Goal: Check status: Check status

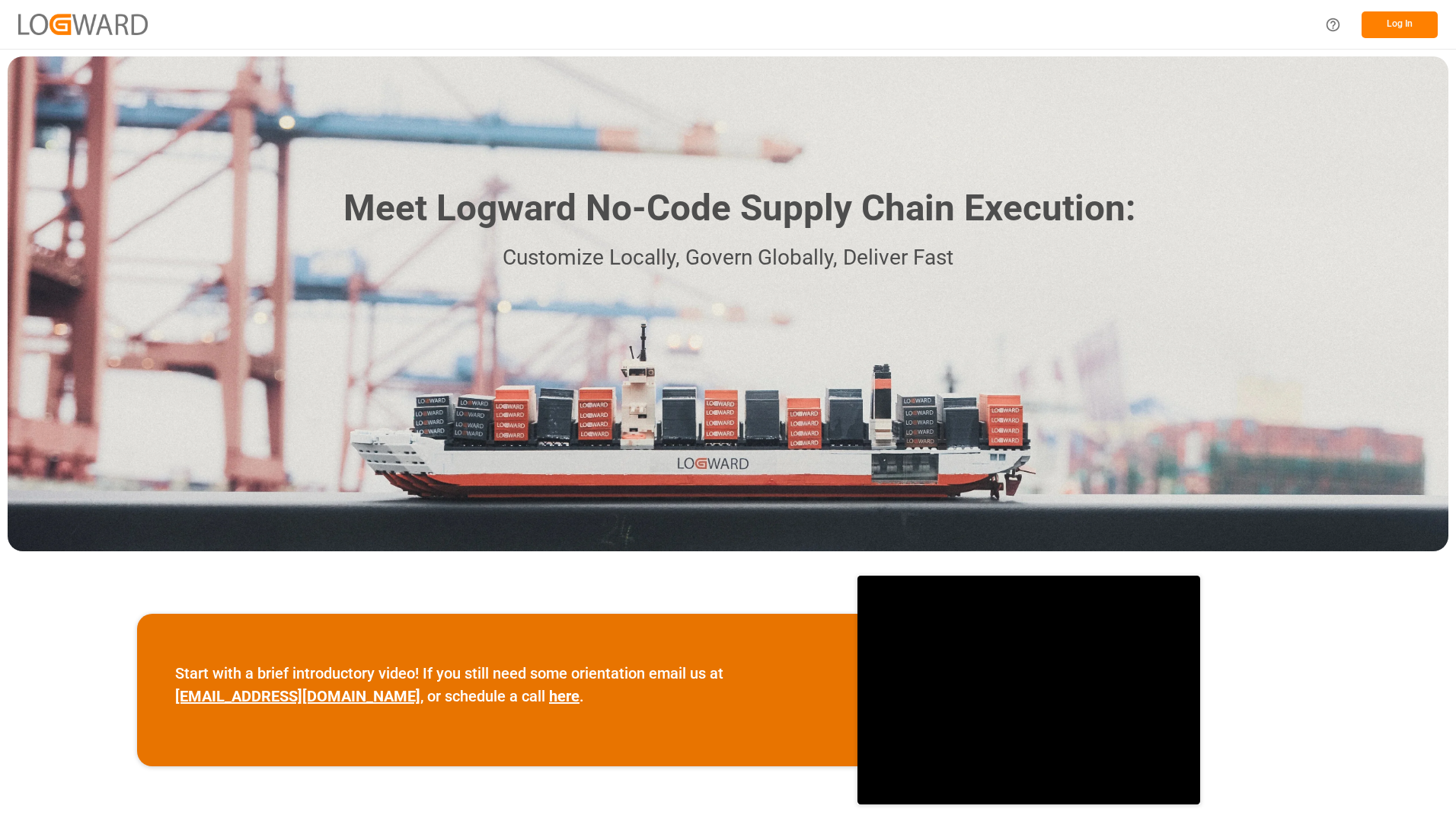
click at [1389, 19] on button "Log In" at bounding box center [1400, 25] width 76 height 27
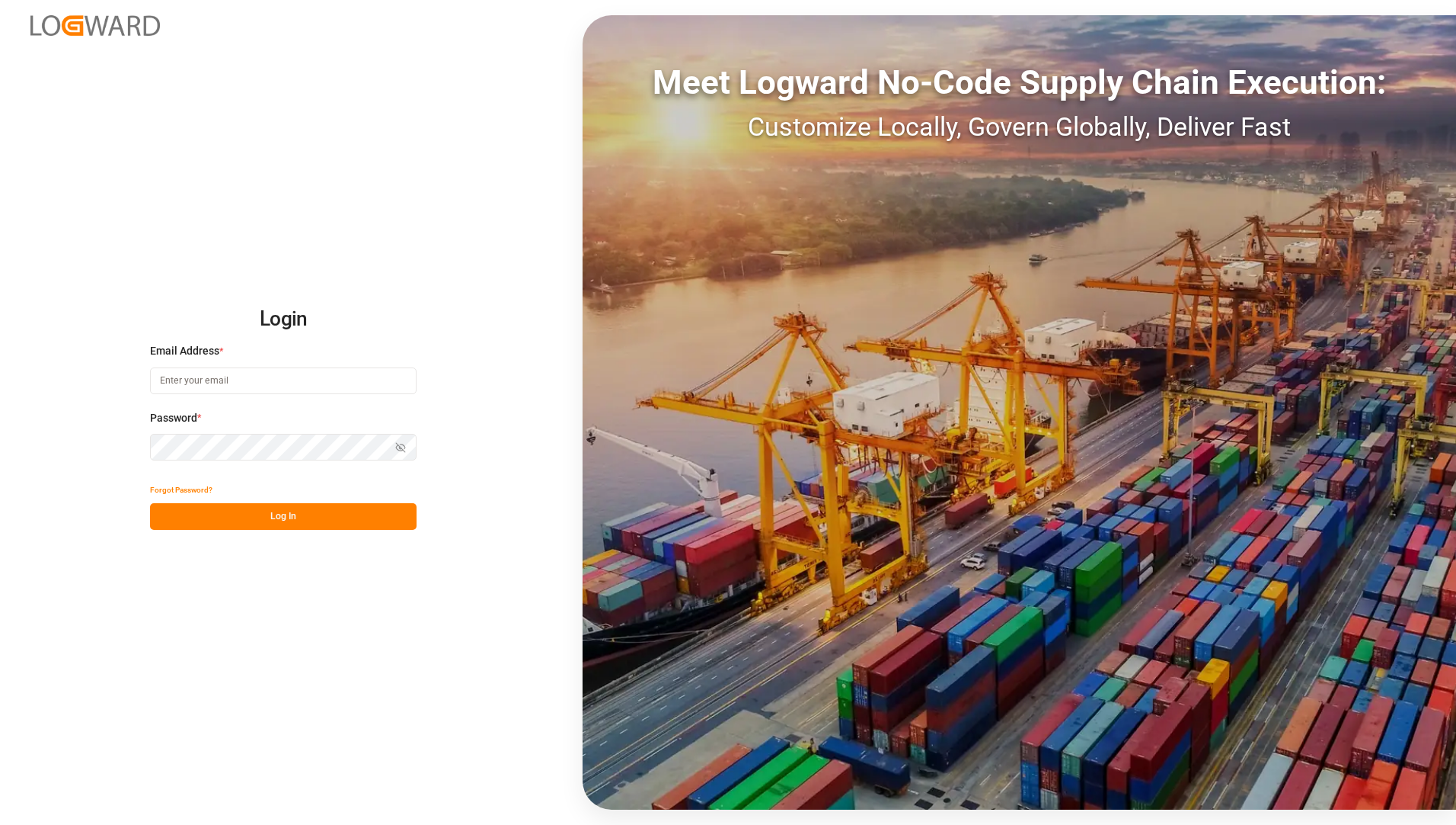
click at [298, 375] on input at bounding box center [282, 380] width 267 height 27
type input "[EMAIL_ADDRESS][PERSON_NAME][DOMAIN_NAME]"
click at [423, 730] on div "Login Email Address * [EMAIL_ADDRESS][PERSON_NAME][DOMAIN_NAME] Password * Show…" at bounding box center [728, 412] width 1456 height 825
click at [259, 515] on button "Log In" at bounding box center [282, 516] width 267 height 27
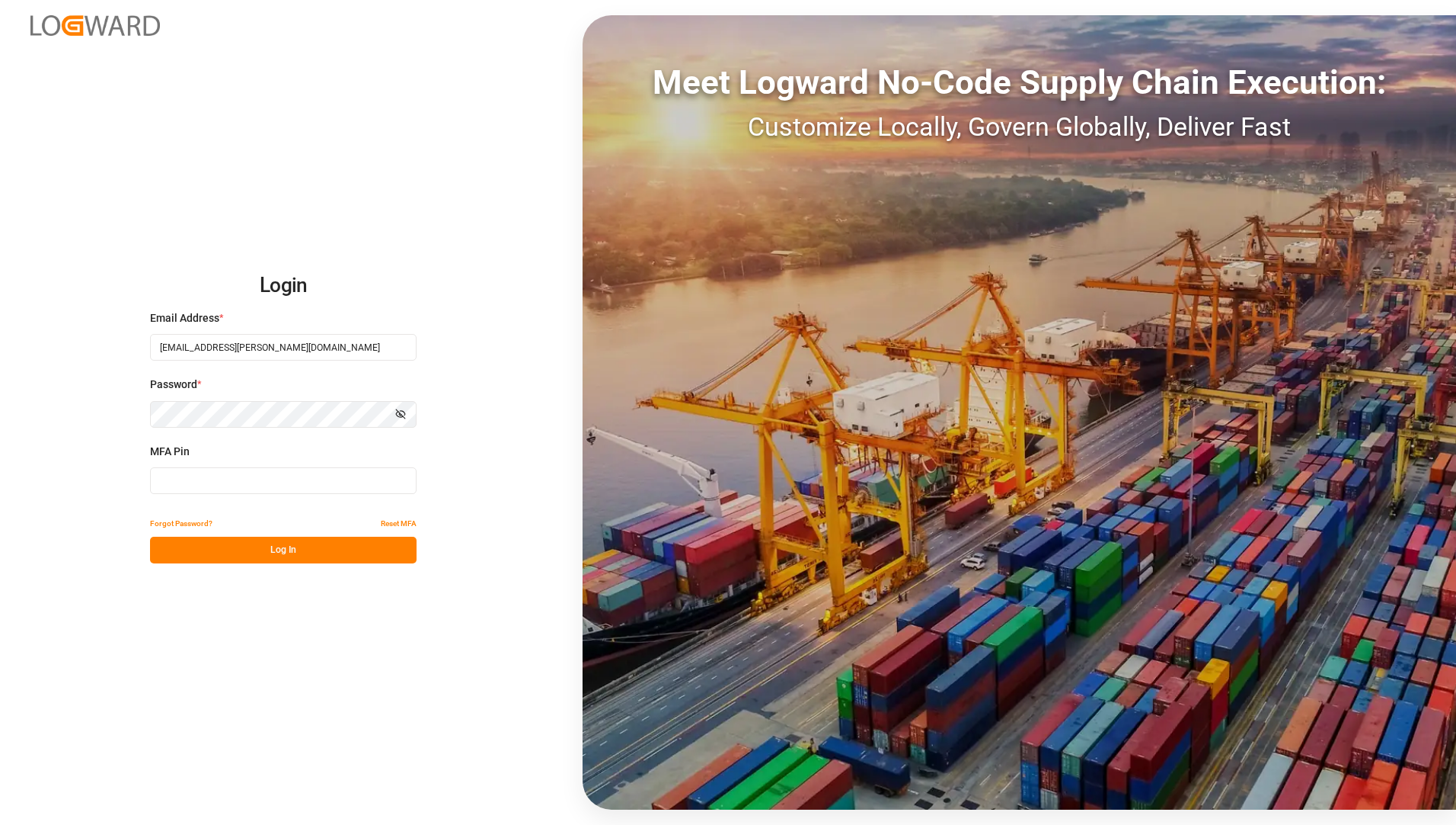
click at [273, 482] on input at bounding box center [282, 480] width 267 height 27
click at [263, 479] on input at bounding box center [282, 480] width 267 height 27
type input "426211"
click at [323, 544] on button "Log In" at bounding box center [282, 549] width 267 height 27
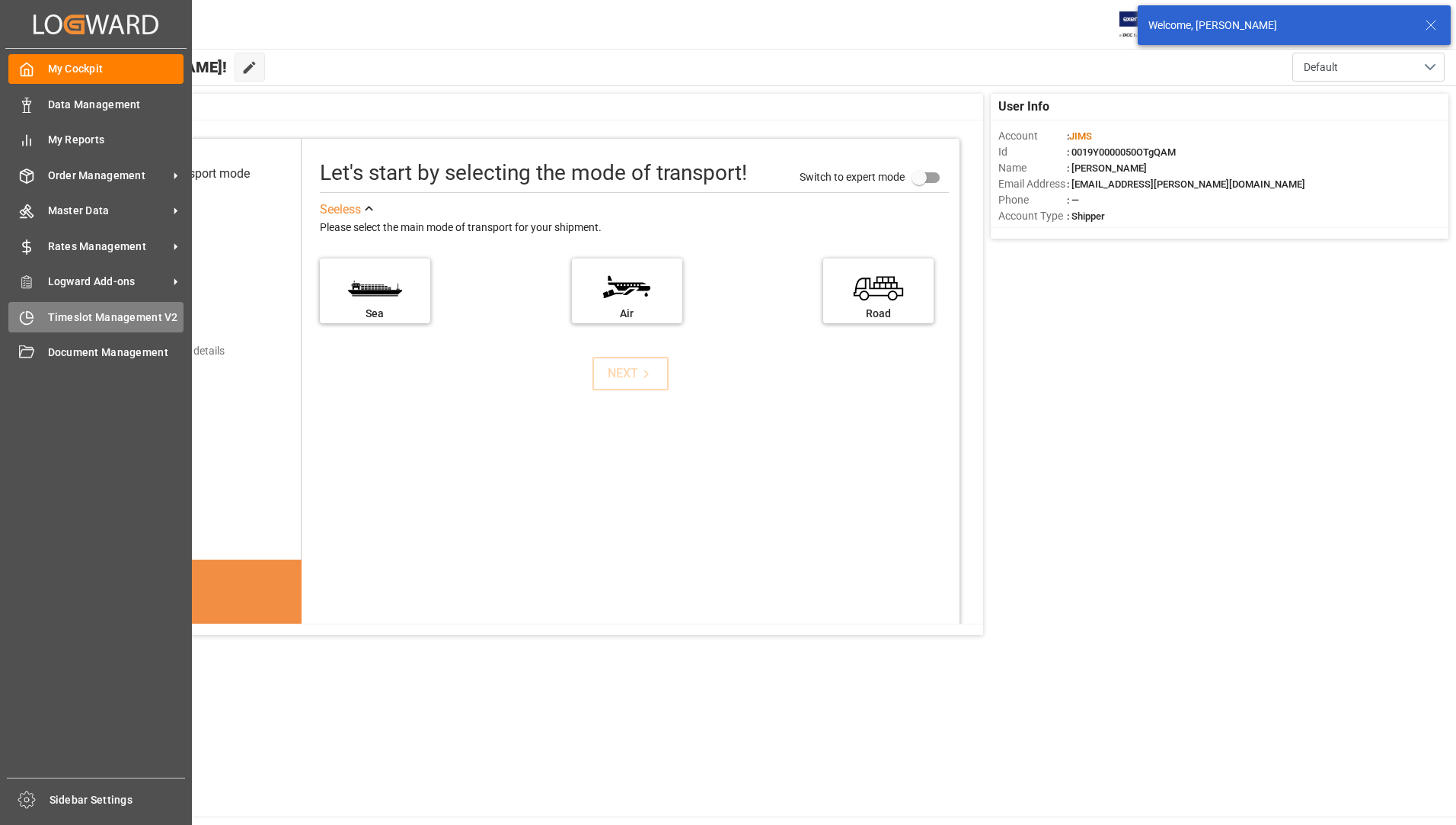
click at [135, 312] on span "Timeslot Management V2" at bounding box center [116, 317] width 137 height 16
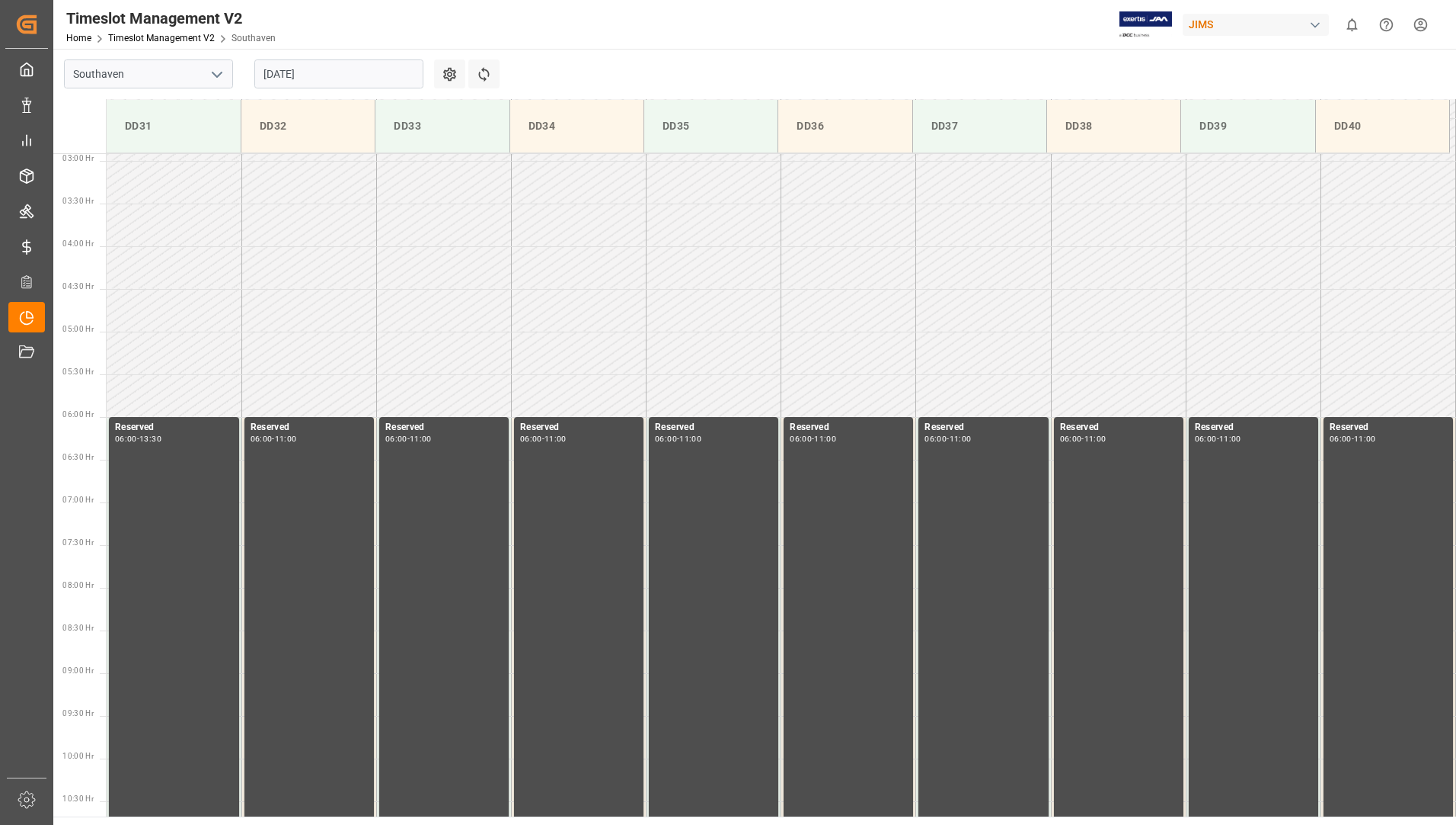
scroll to position [416, 0]
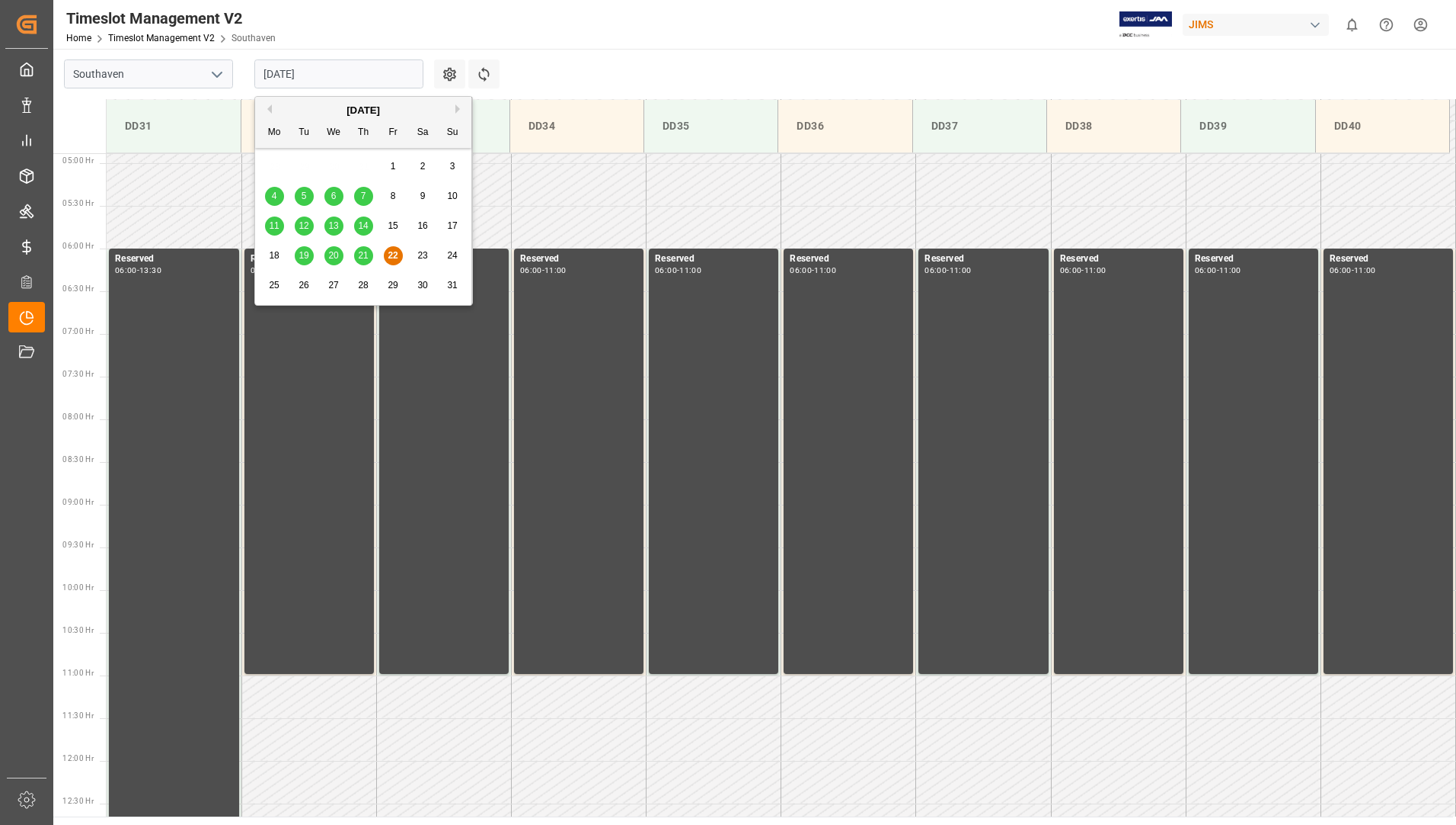
click at [367, 79] on input "[DATE]" at bounding box center [339, 73] width 169 height 29
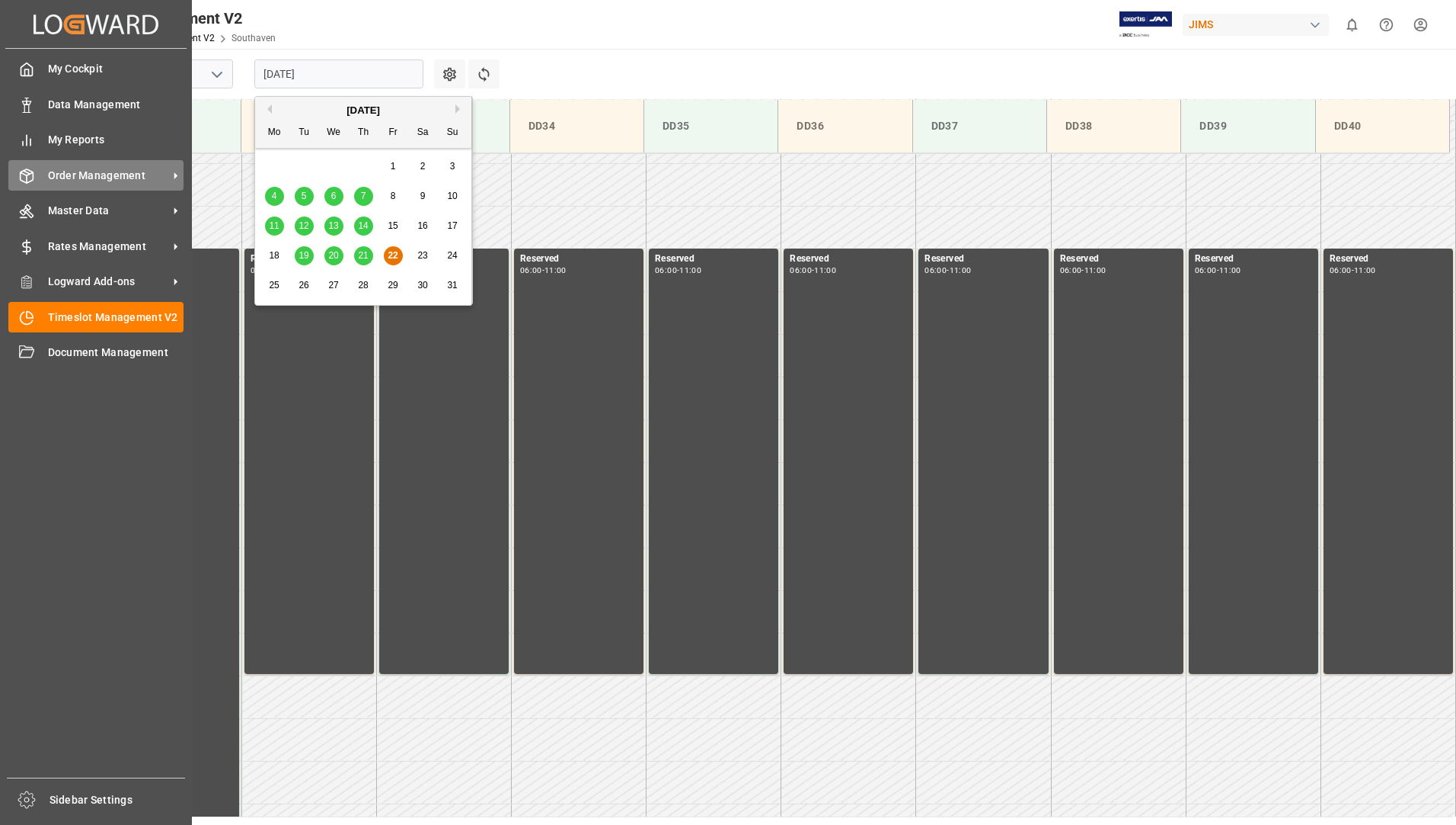
click at [84, 181] on span "Order Management" at bounding box center [107, 176] width 120 height 16
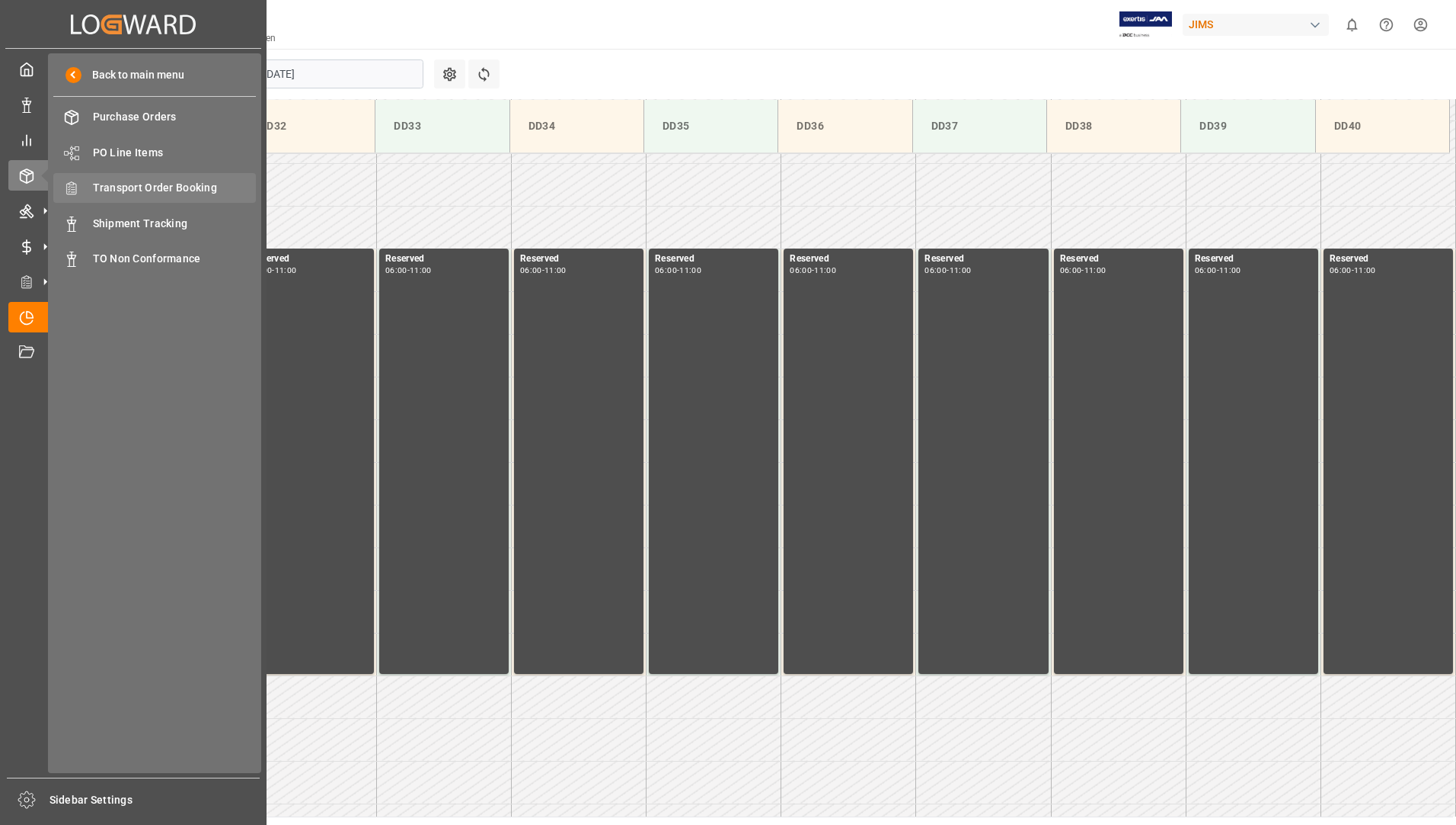
click at [172, 185] on span "Transport Order Booking" at bounding box center [174, 187] width 164 height 16
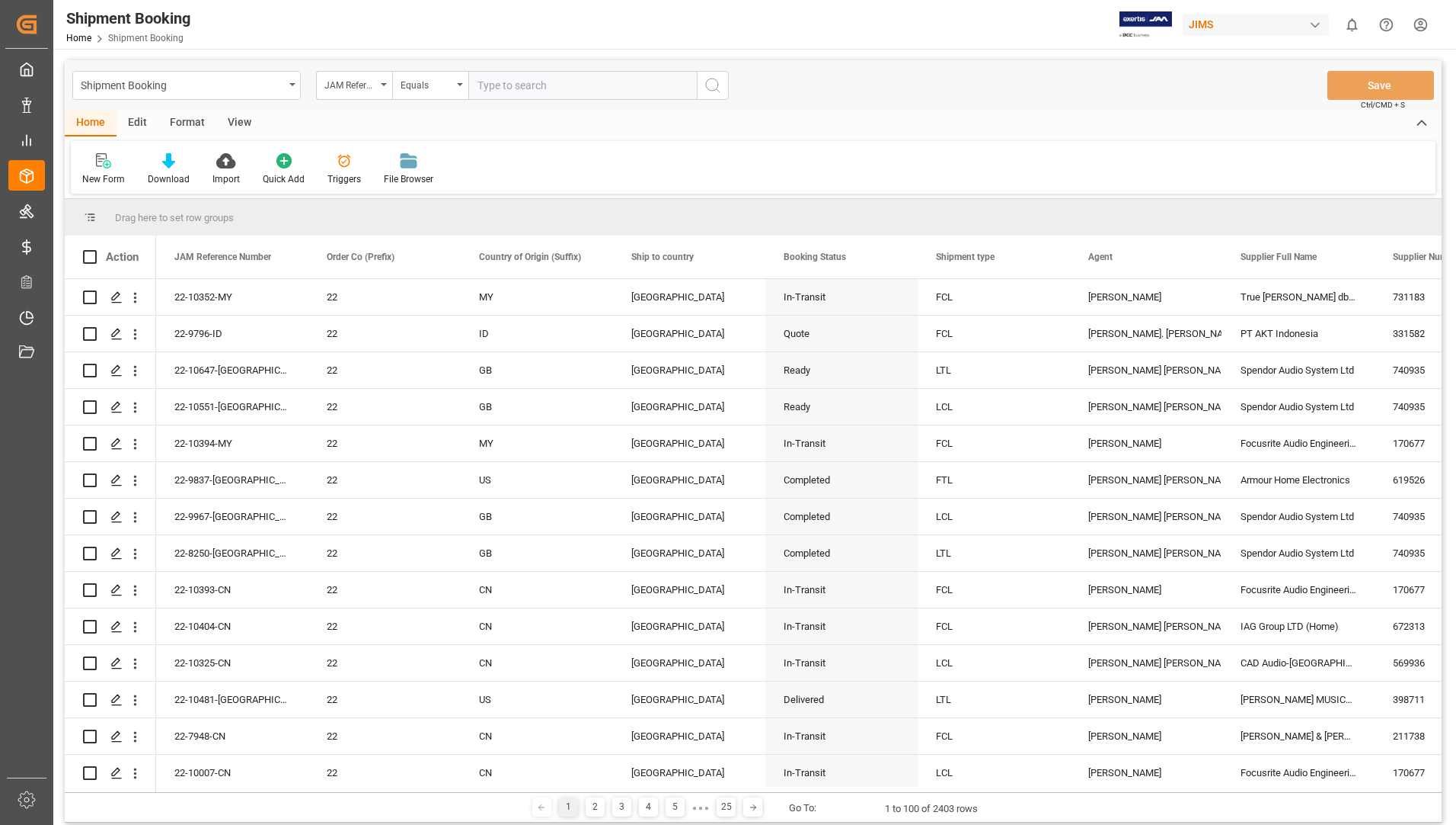
click at [504, 86] on input "text" at bounding box center [583, 84] width 229 height 29
click at [505, 81] on input "text" at bounding box center [583, 84] width 229 height 29
type input "22-10661-us"
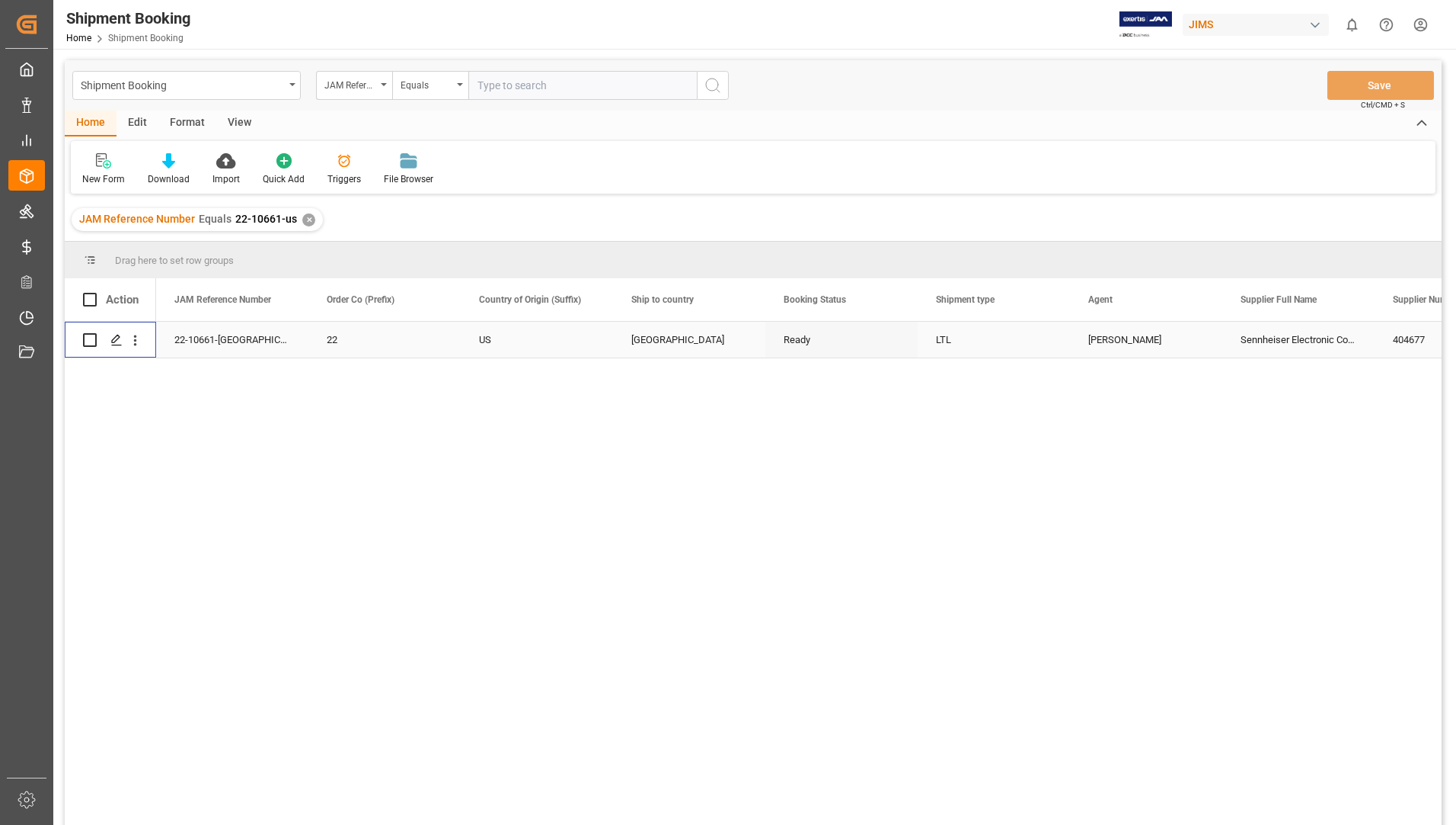
click at [87, 339] on input "Press Space to toggle row selection (unchecked)" at bounding box center [90, 340] width 14 height 14
checkbox input "true"
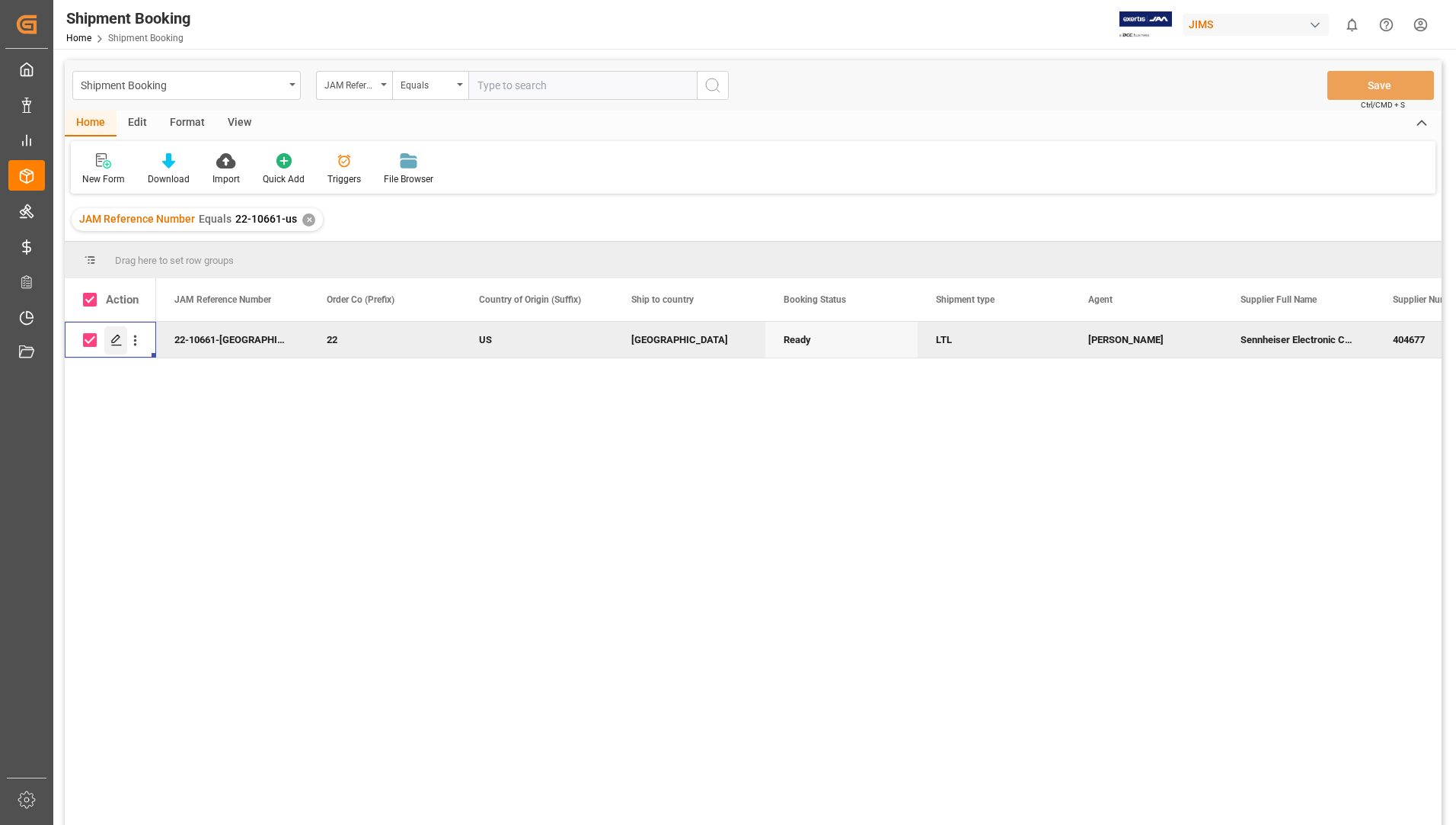
click at [116, 339] on icon "Press SPACE to deselect this row." at bounding box center [116, 340] width 12 height 12
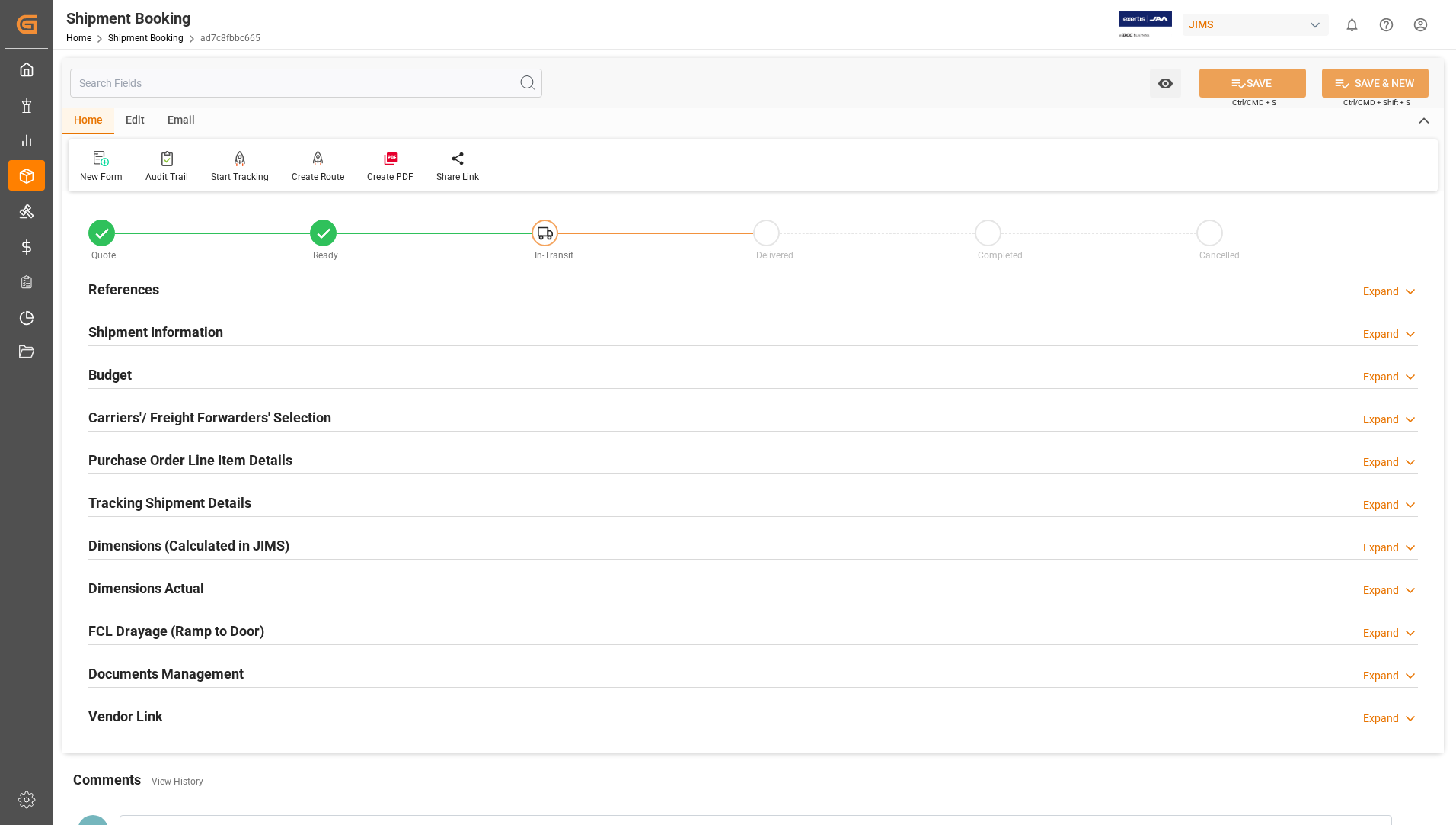
click at [135, 503] on h2 "Tracking Shipment Details" at bounding box center [169, 502] width 163 height 21
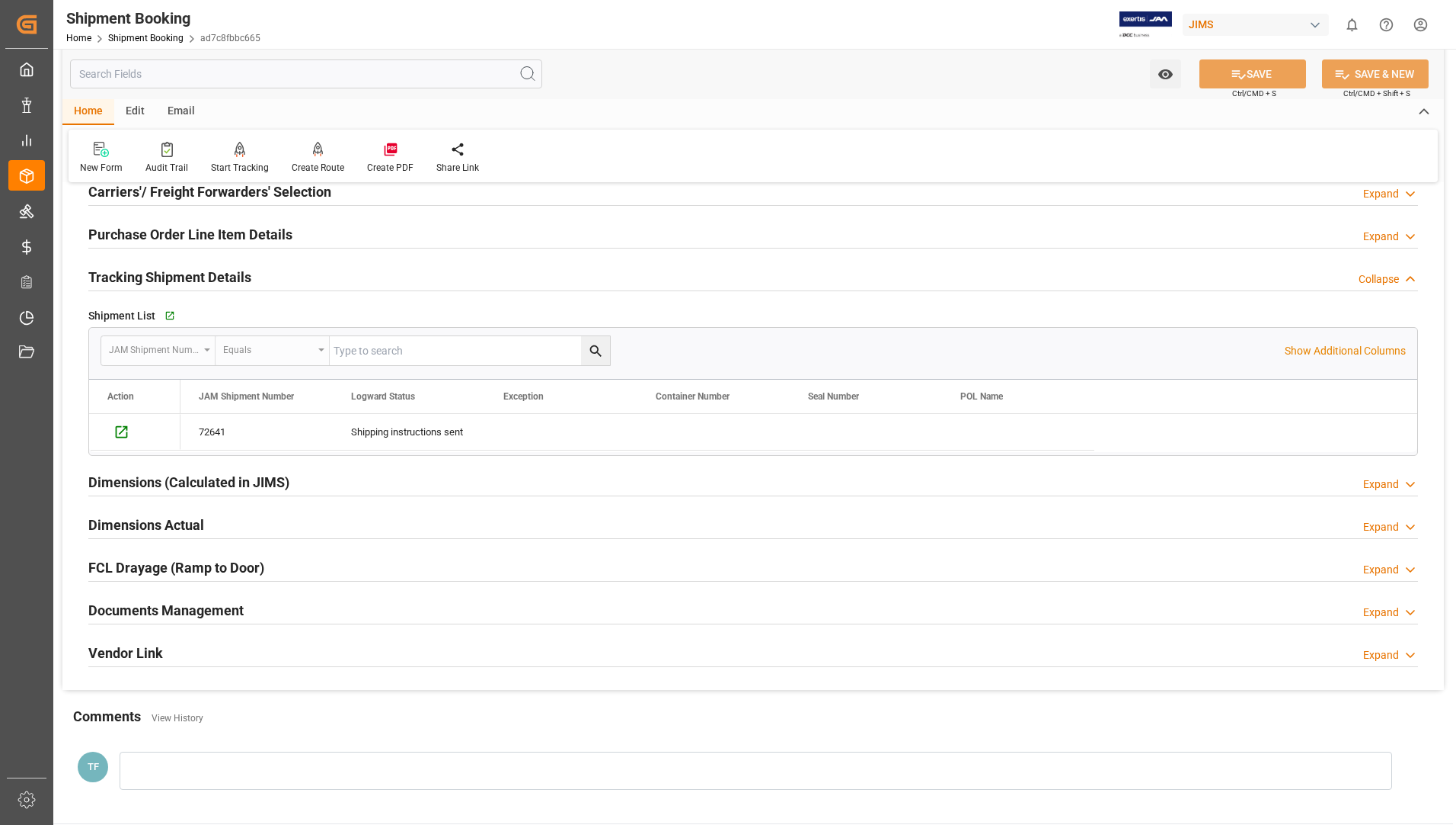
scroll to position [229, 0]
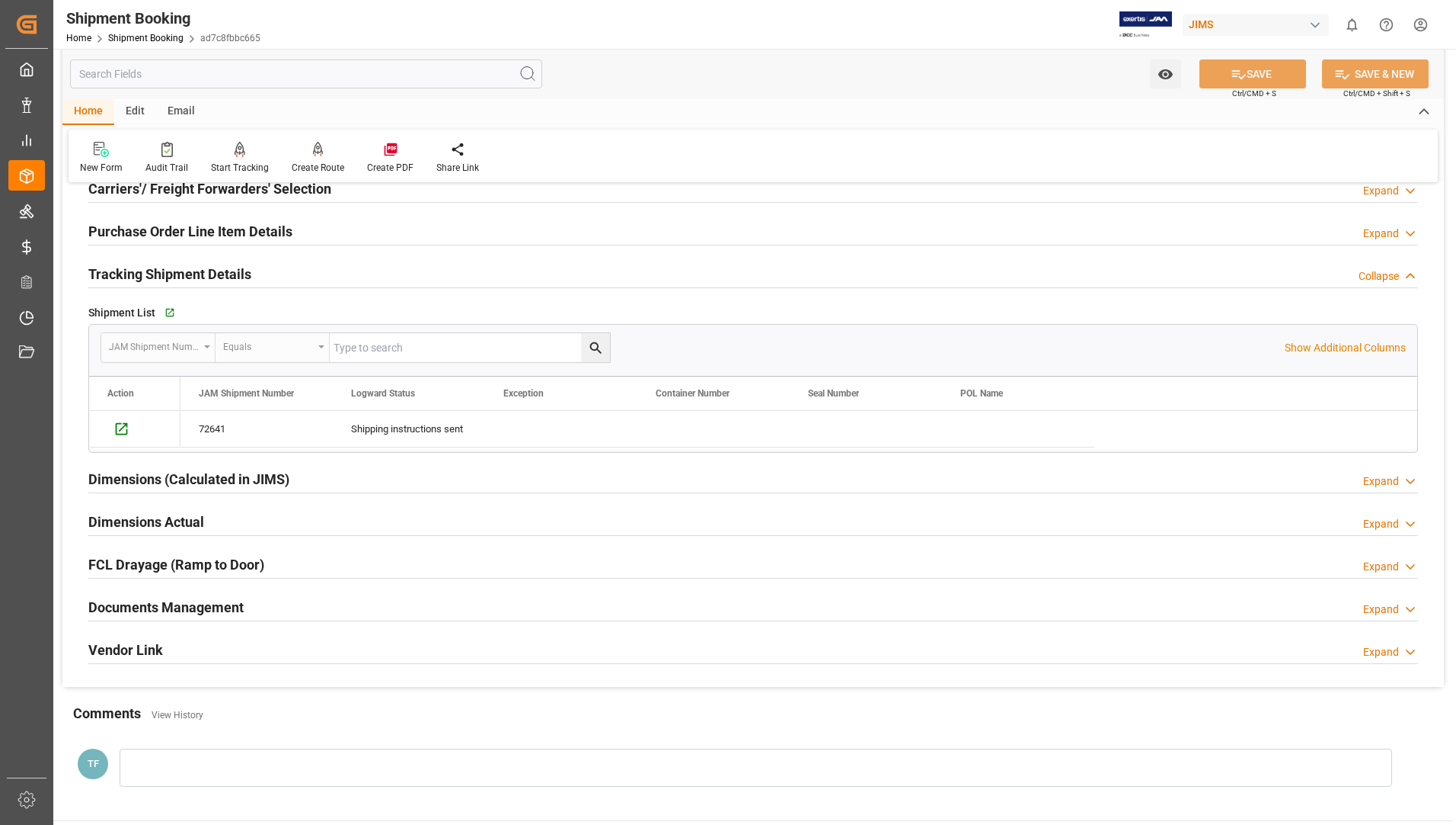
click at [180, 479] on h2 "Dimensions (Calculated in JIMS)" at bounding box center [188, 479] width 201 height 21
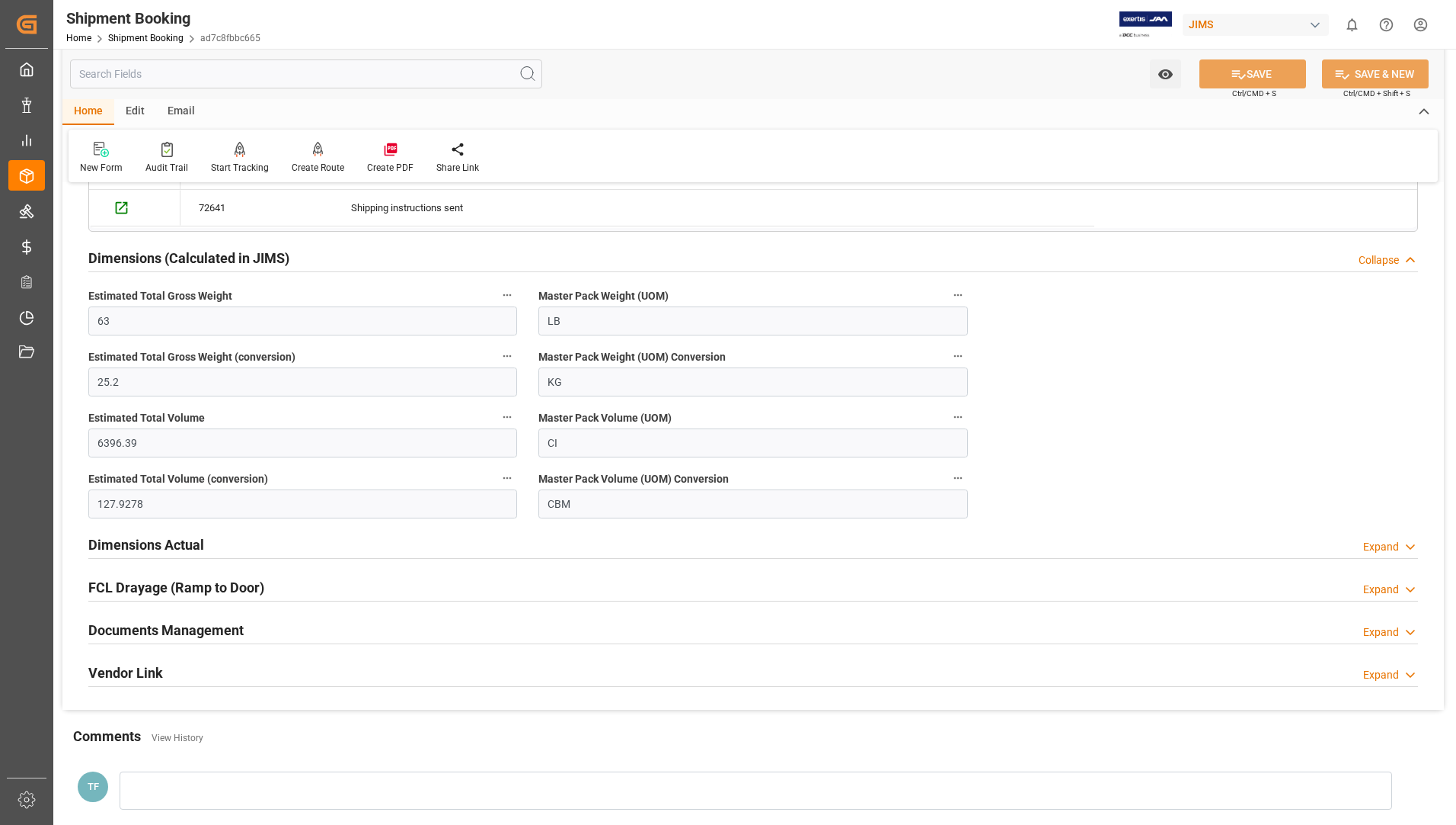
scroll to position [457, 0]
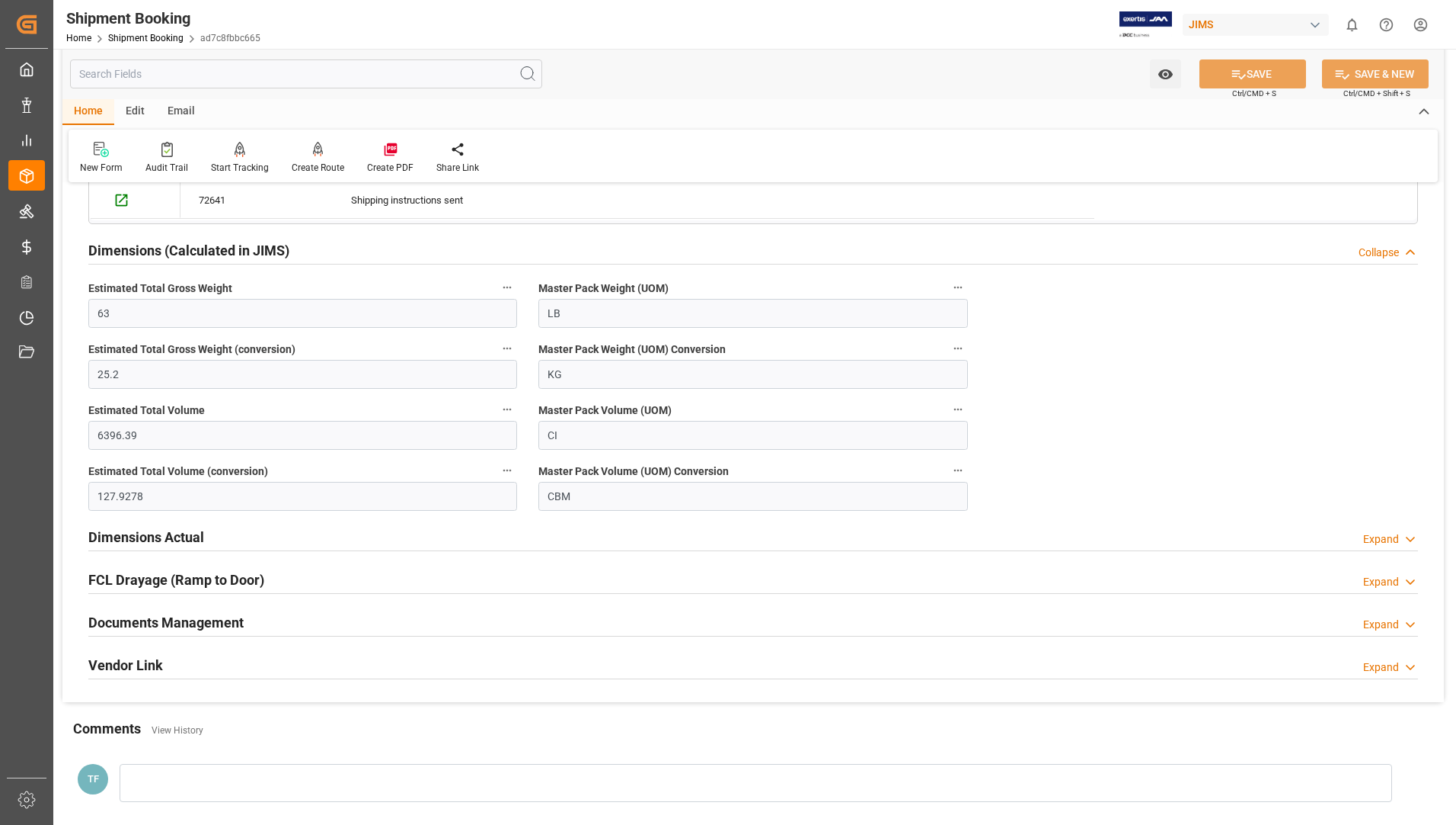
click at [143, 538] on h2 "Dimensions Actual" at bounding box center [146, 536] width 116 height 21
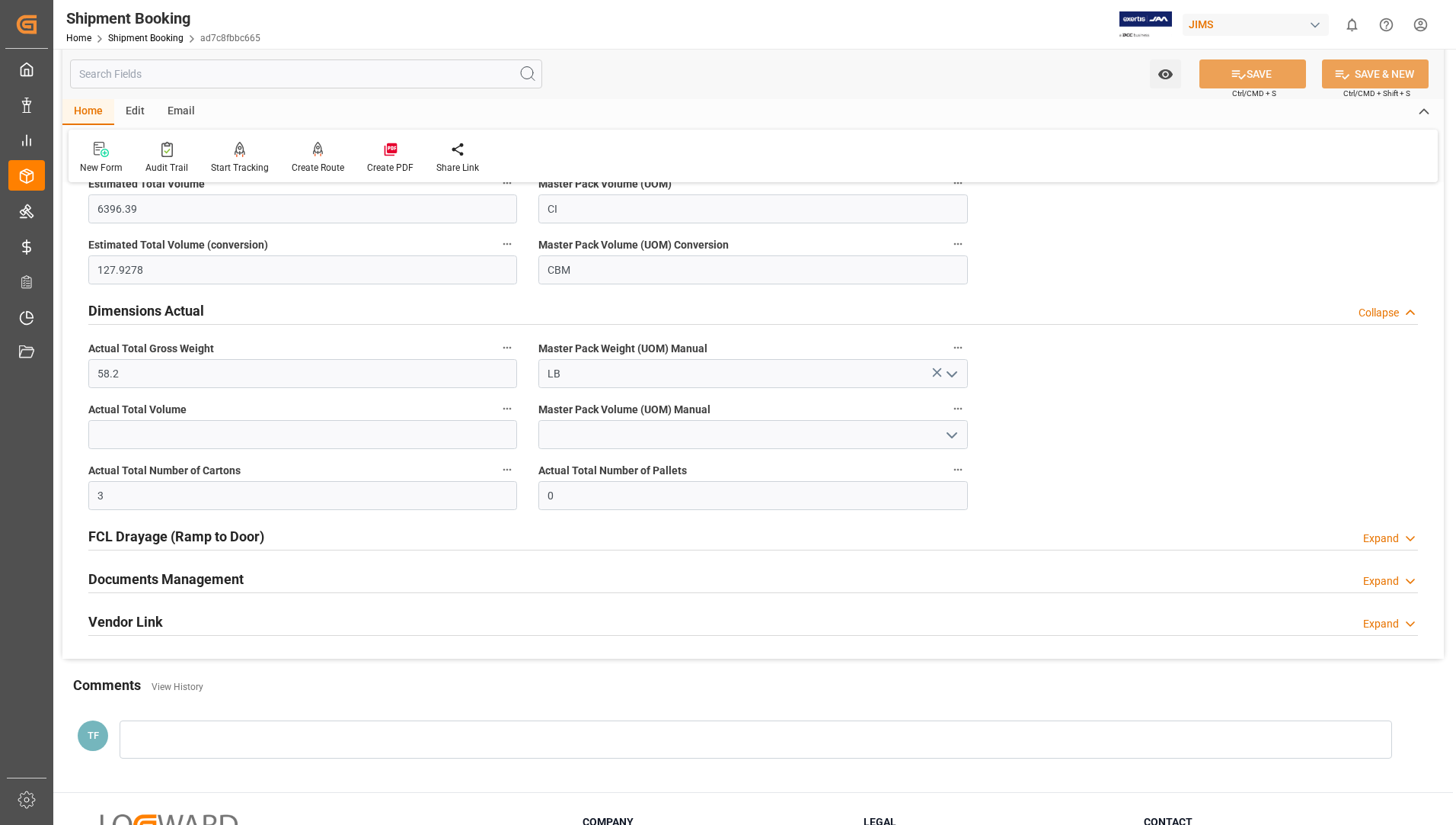
scroll to position [763, 0]
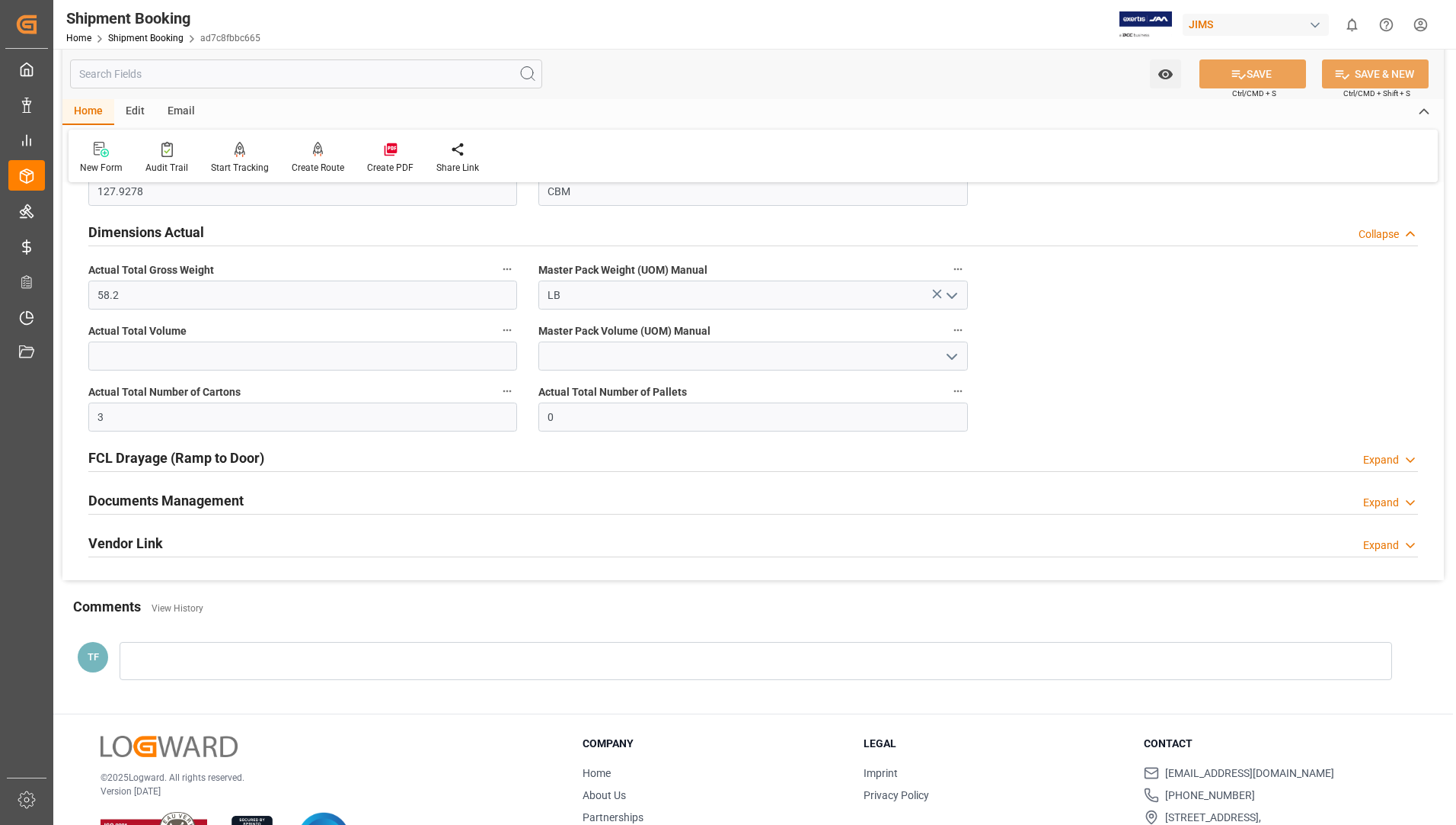
click at [147, 451] on h2 "FCL Drayage (Ramp to Door)" at bounding box center [176, 457] width 176 height 21
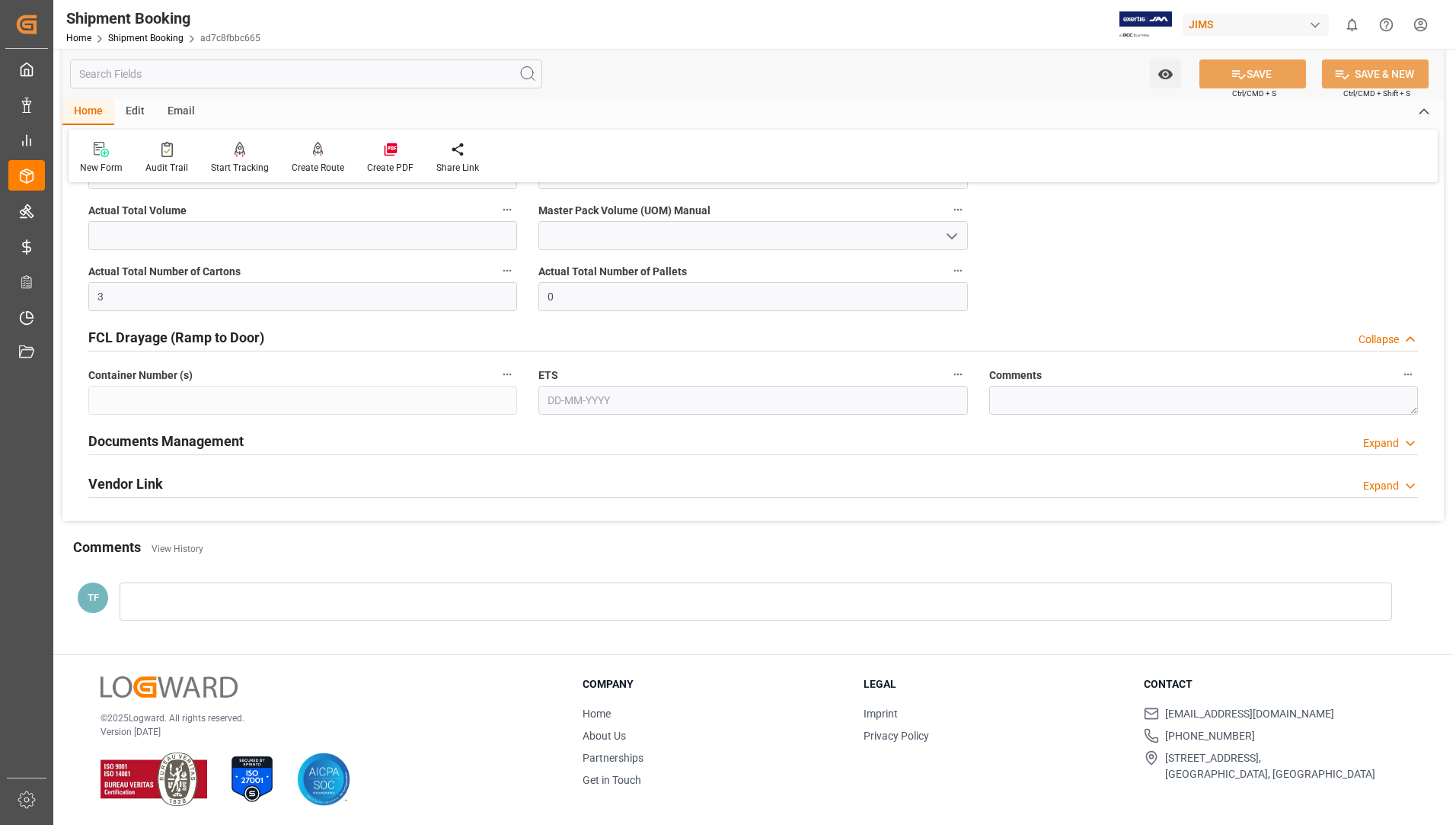
scroll to position [884, 0]
click at [142, 425] on div "Documents Management" at bounding box center [166, 437] width 156 height 29
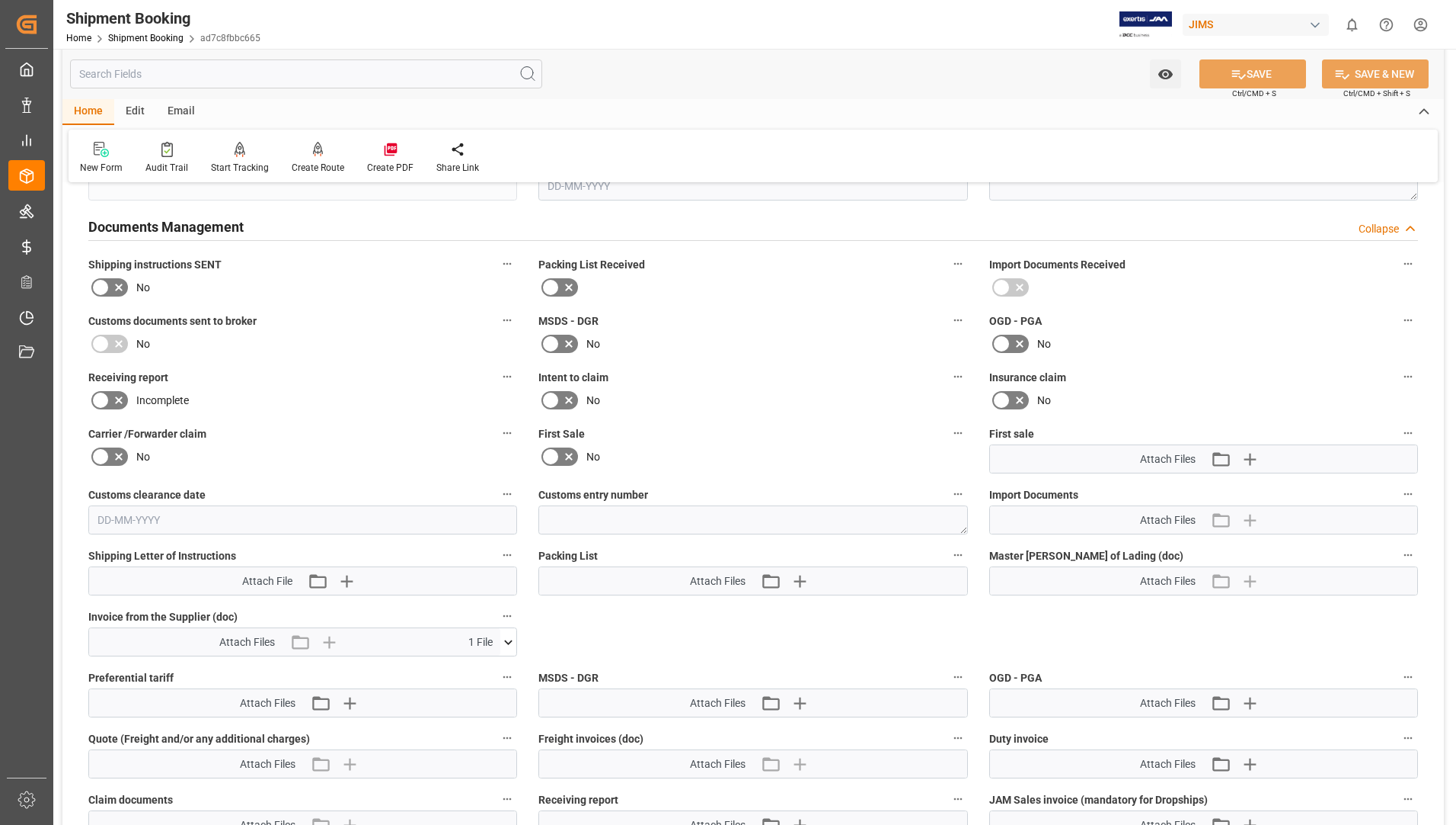
scroll to position [1189, 0]
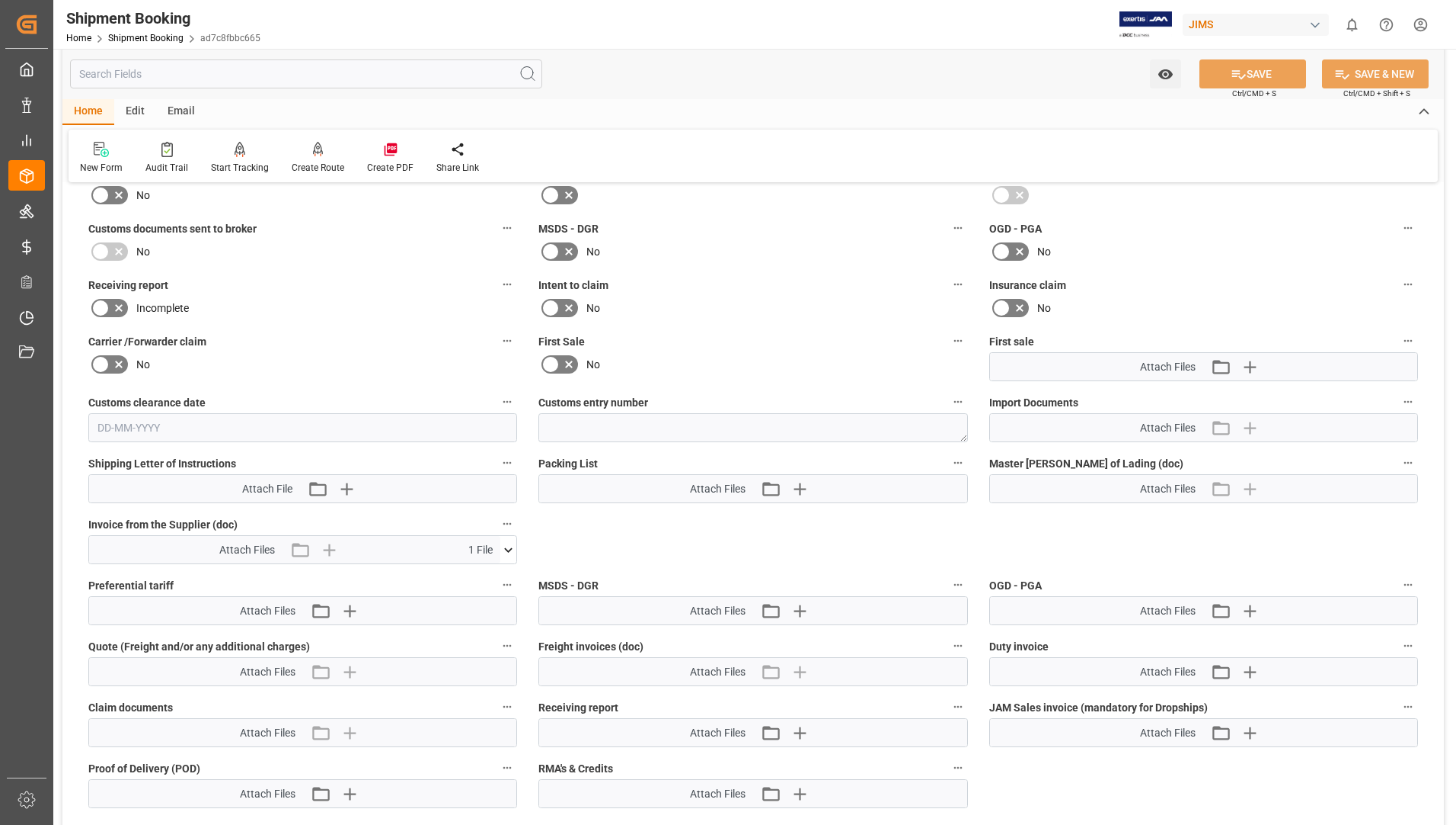
click at [511, 548] on icon at bounding box center [509, 549] width 8 height 5
click at [476, 571] on icon at bounding box center [468, 578] width 16 height 16
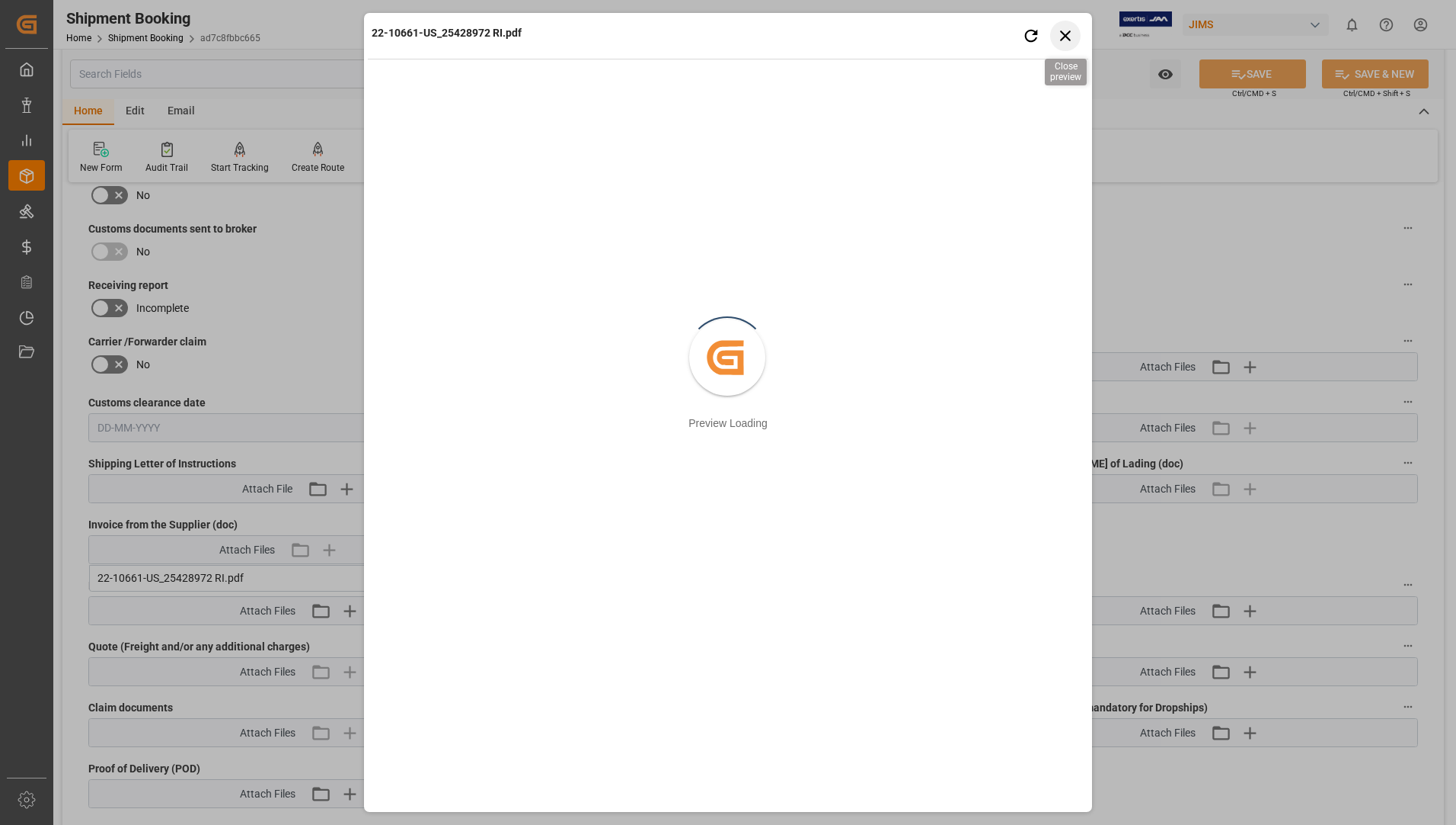
click at [1074, 32] on icon "button" at bounding box center [1065, 35] width 19 height 19
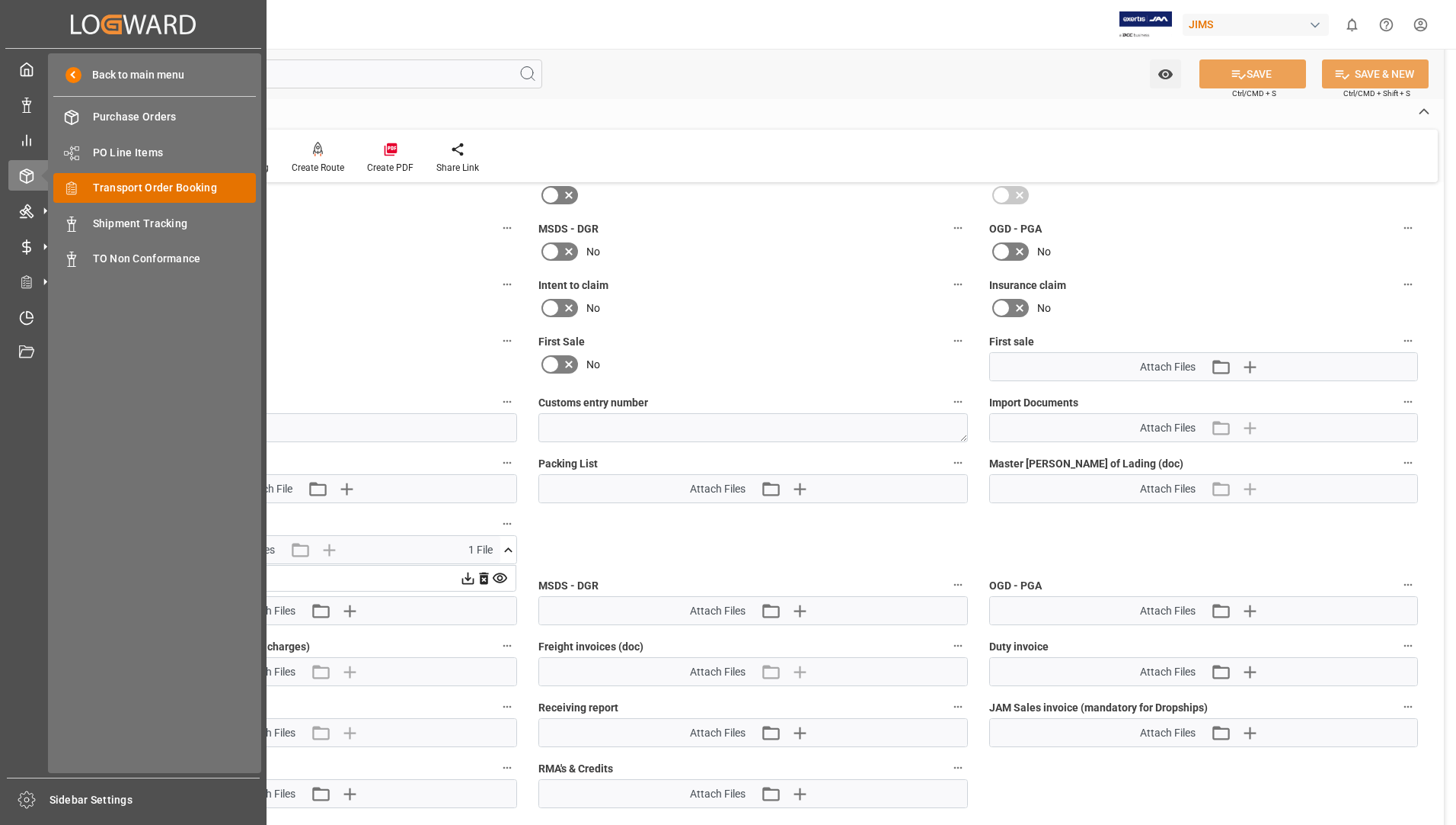
click at [90, 196] on div "Transport Order Booking Transport Order Booking" at bounding box center [155, 187] width 202 height 30
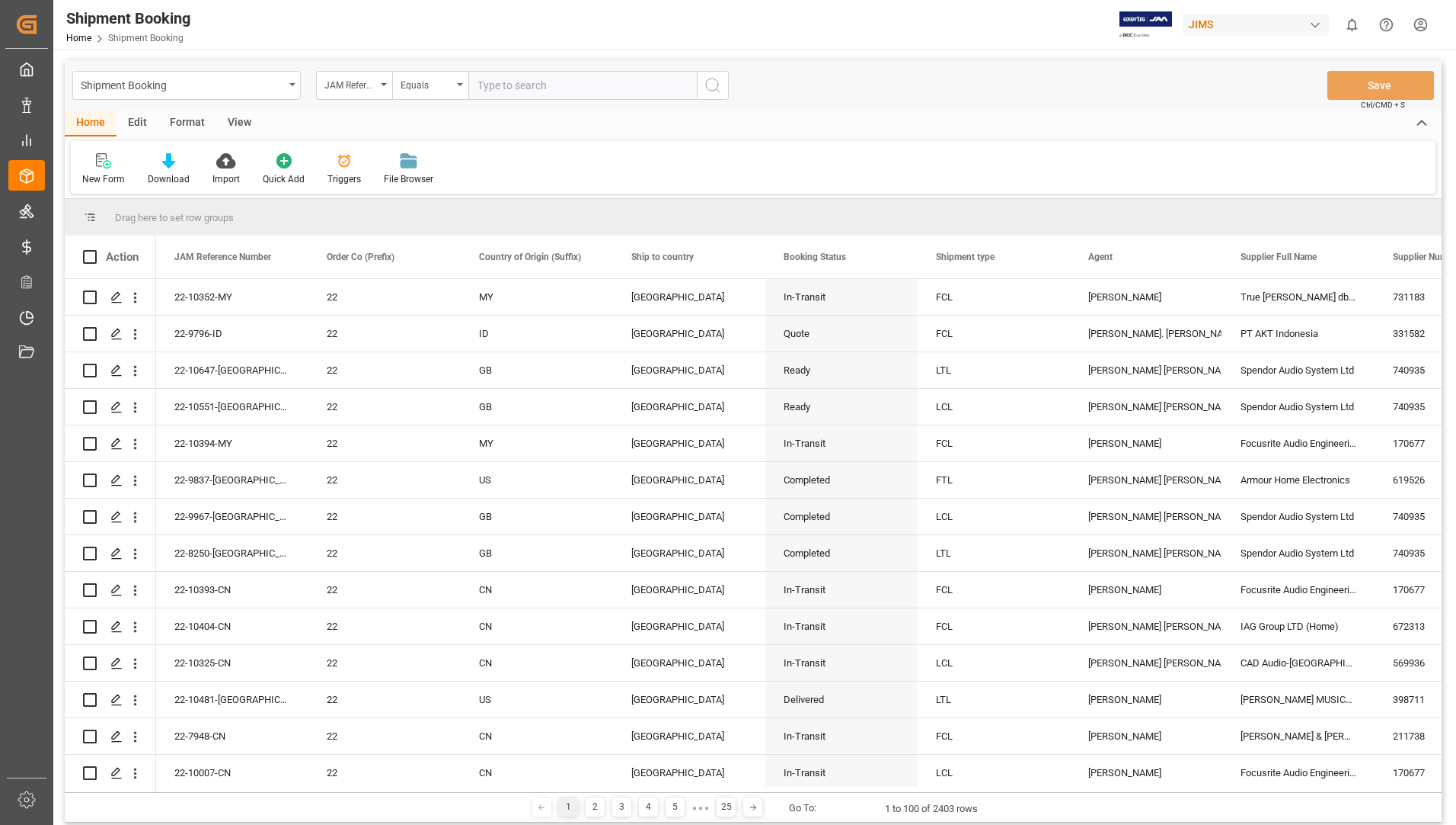
click at [596, 80] on input "text" at bounding box center [583, 84] width 229 height 29
type input "22-10623-us"
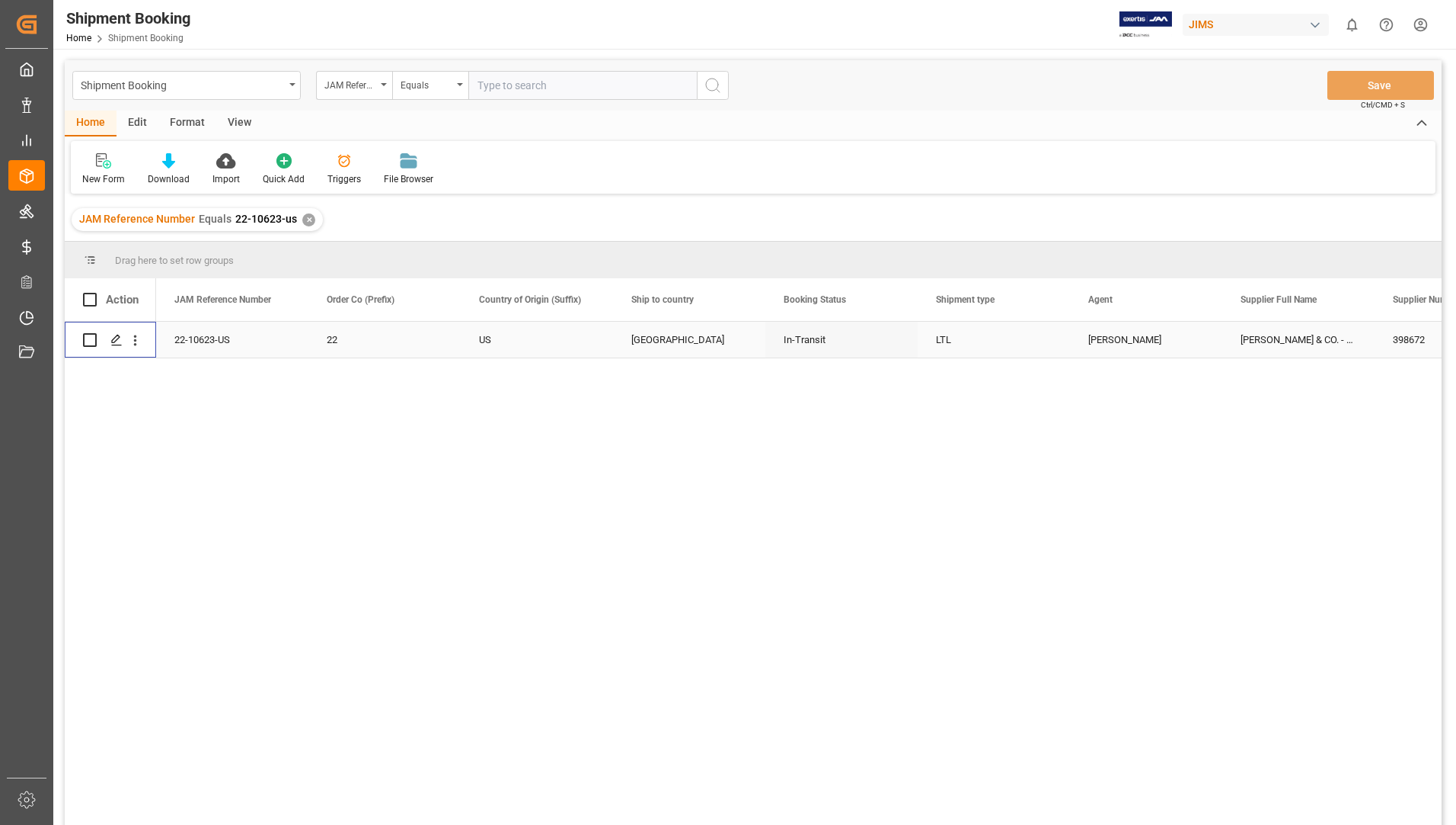
click at [88, 340] on input "Press Space to toggle row selection (unchecked)" at bounding box center [90, 340] width 14 height 14
checkbox input "true"
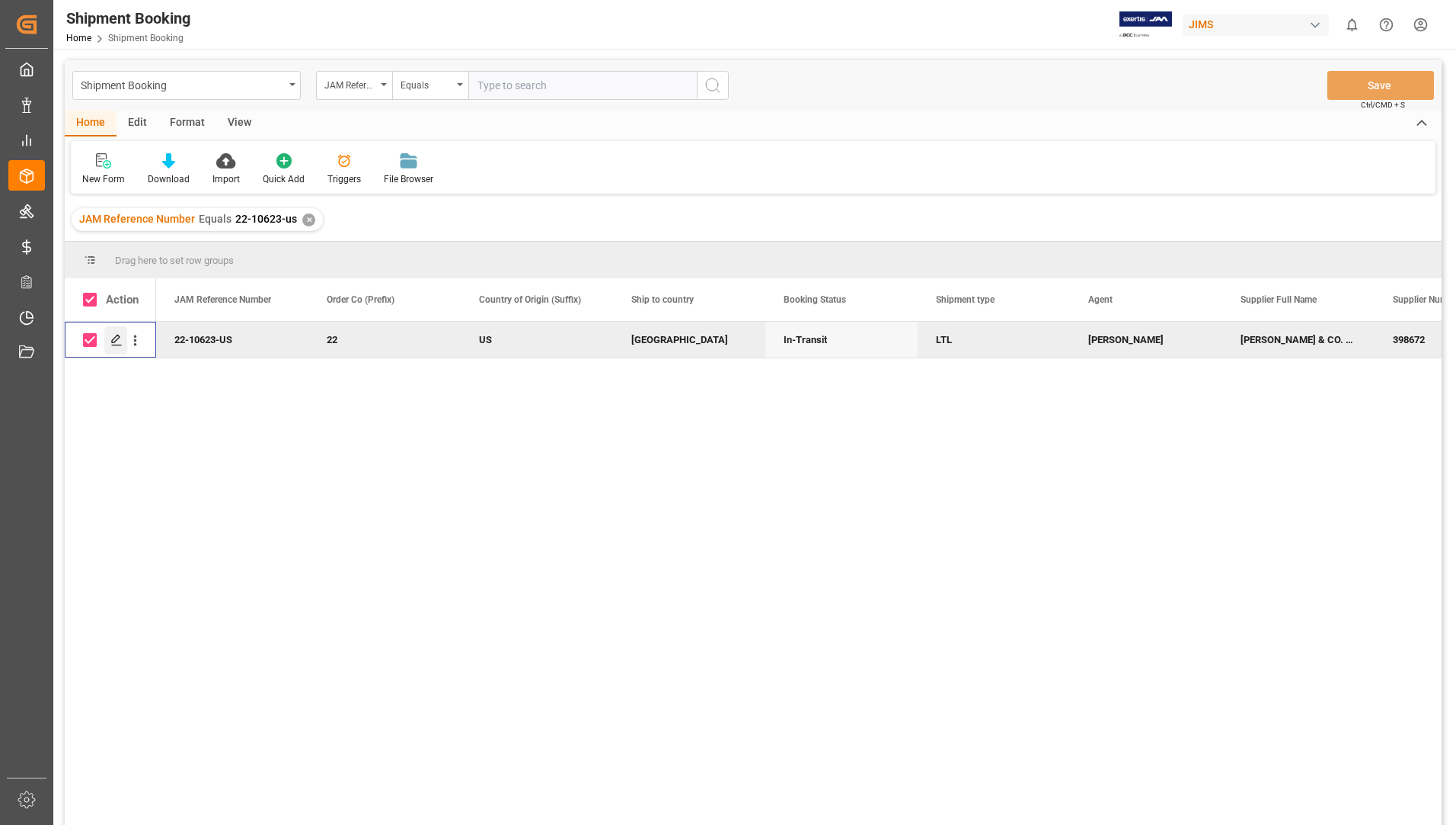
click at [114, 335] on icon "Press SPACE to deselect this row." at bounding box center [116, 340] width 12 height 12
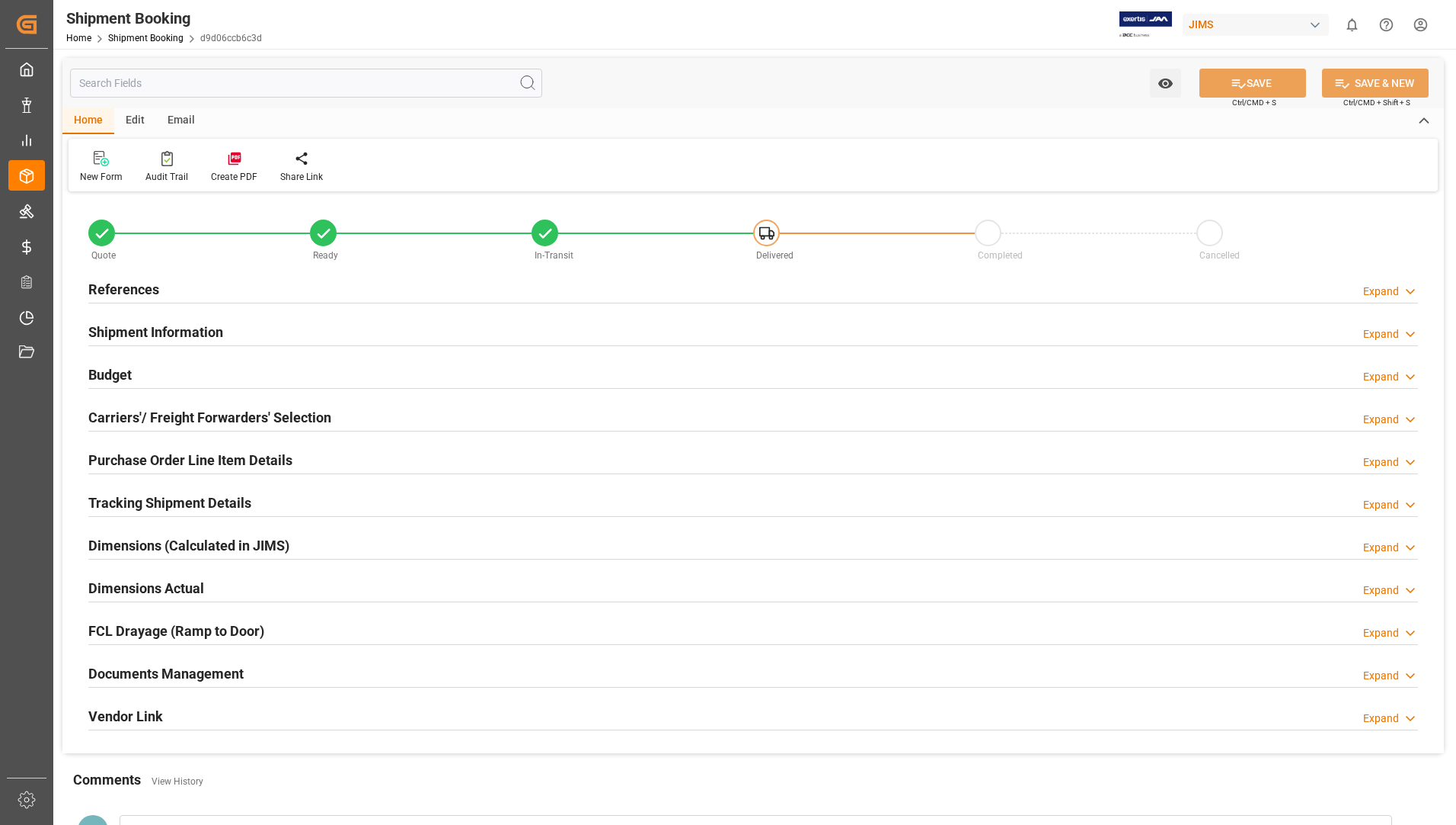
type input "15745.8"
type input "6298.32"
type input "113875.875"
type input "2277.5175"
click at [175, 497] on h2 "Tracking Shipment Details" at bounding box center [169, 502] width 163 height 21
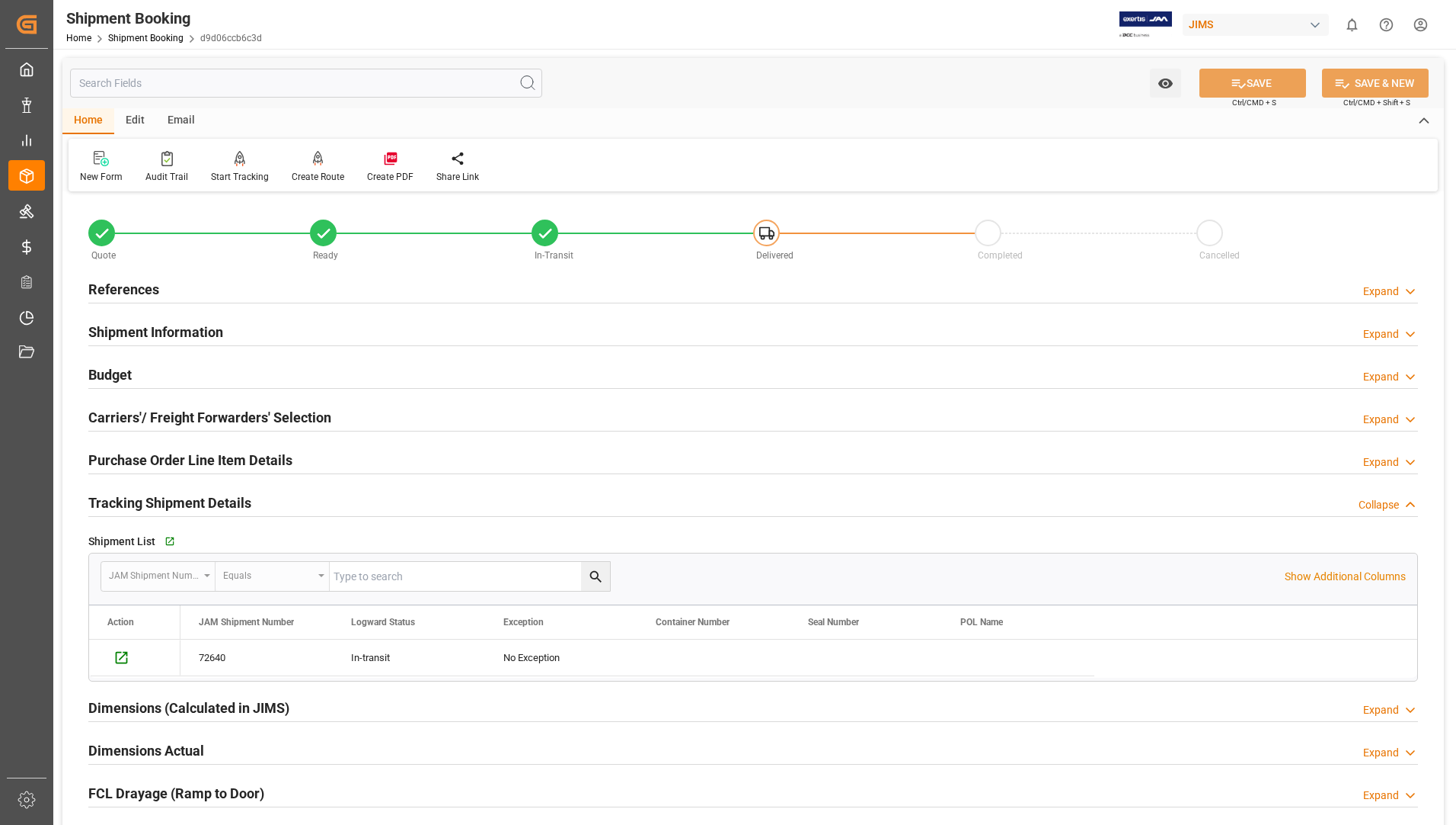
click at [177, 705] on h2 "Dimensions (Calculated in JIMS)" at bounding box center [188, 707] width 201 height 21
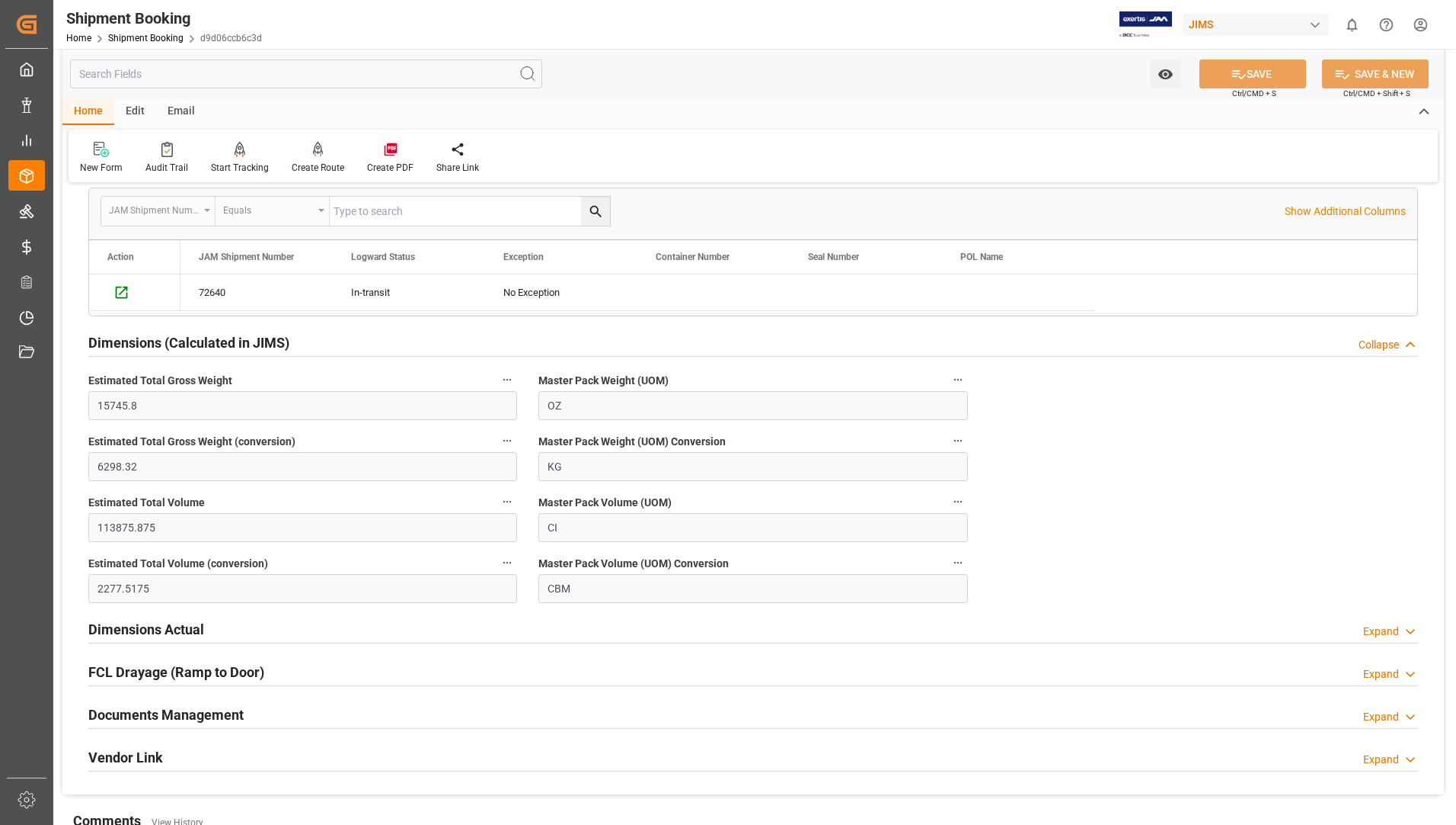
scroll to position [381, 0]
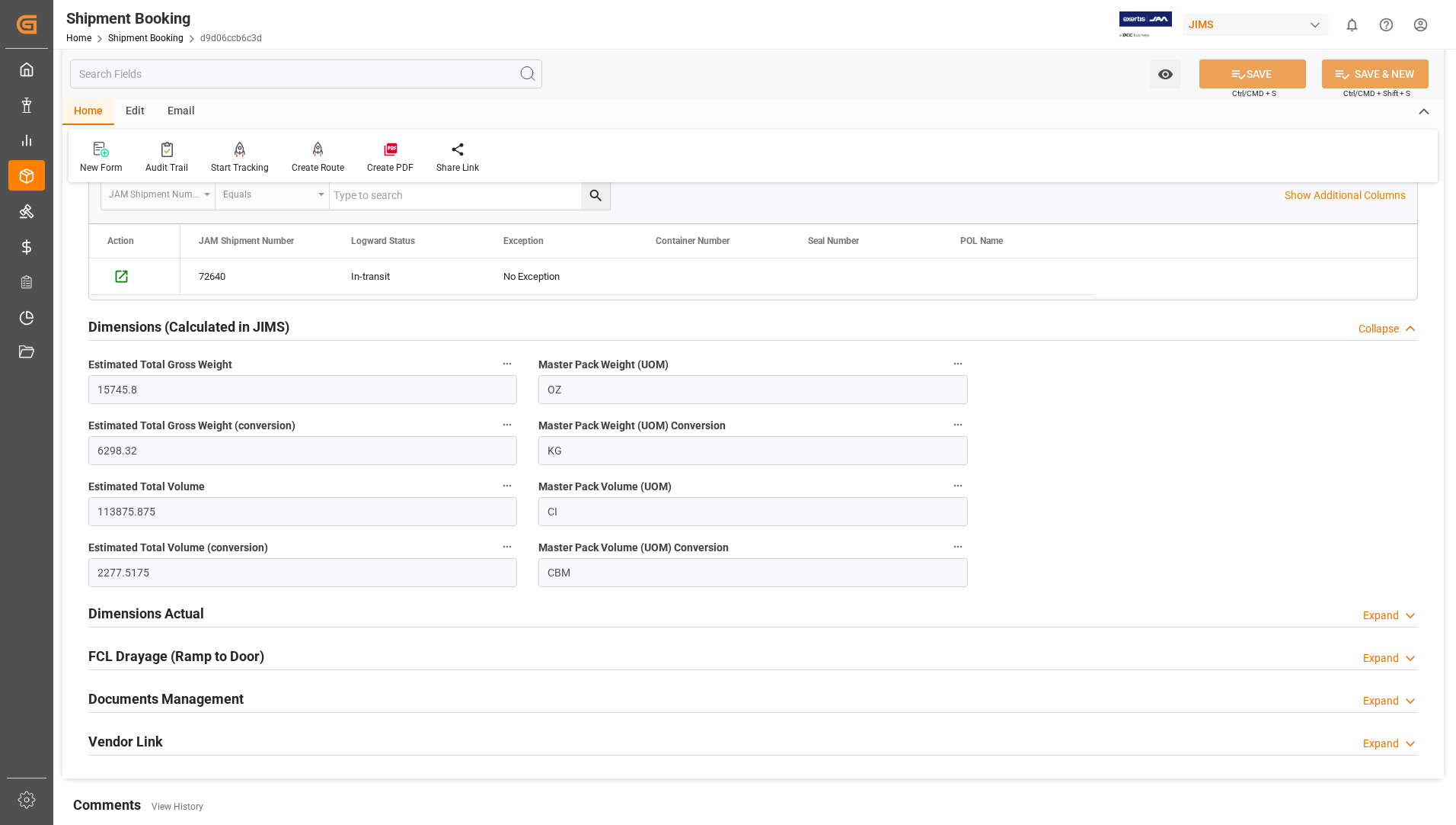
click at [174, 618] on h2 "Dimensions Actual" at bounding box center [146, 613] width 116 height 21
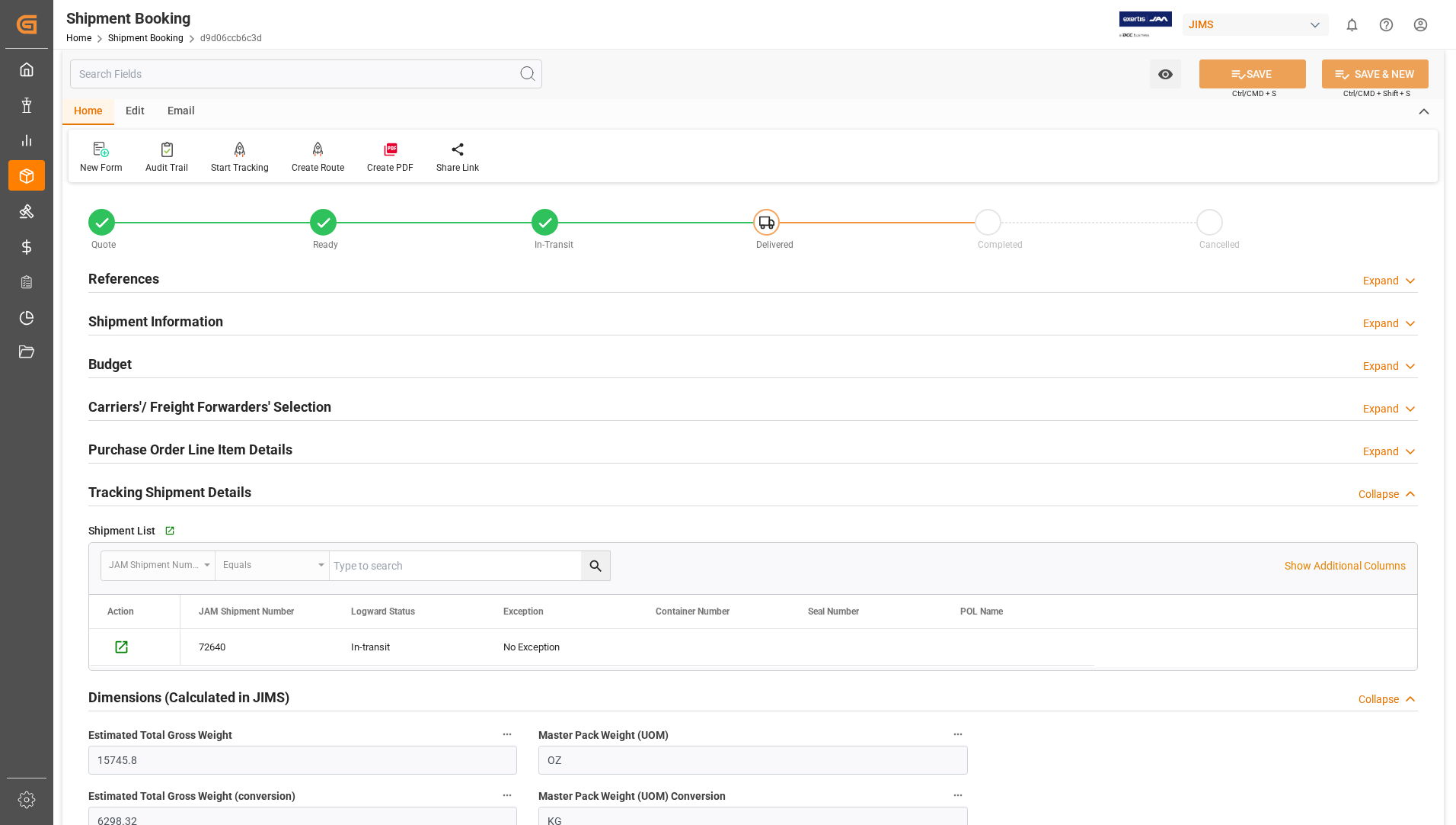
scroll to position [0, 0]
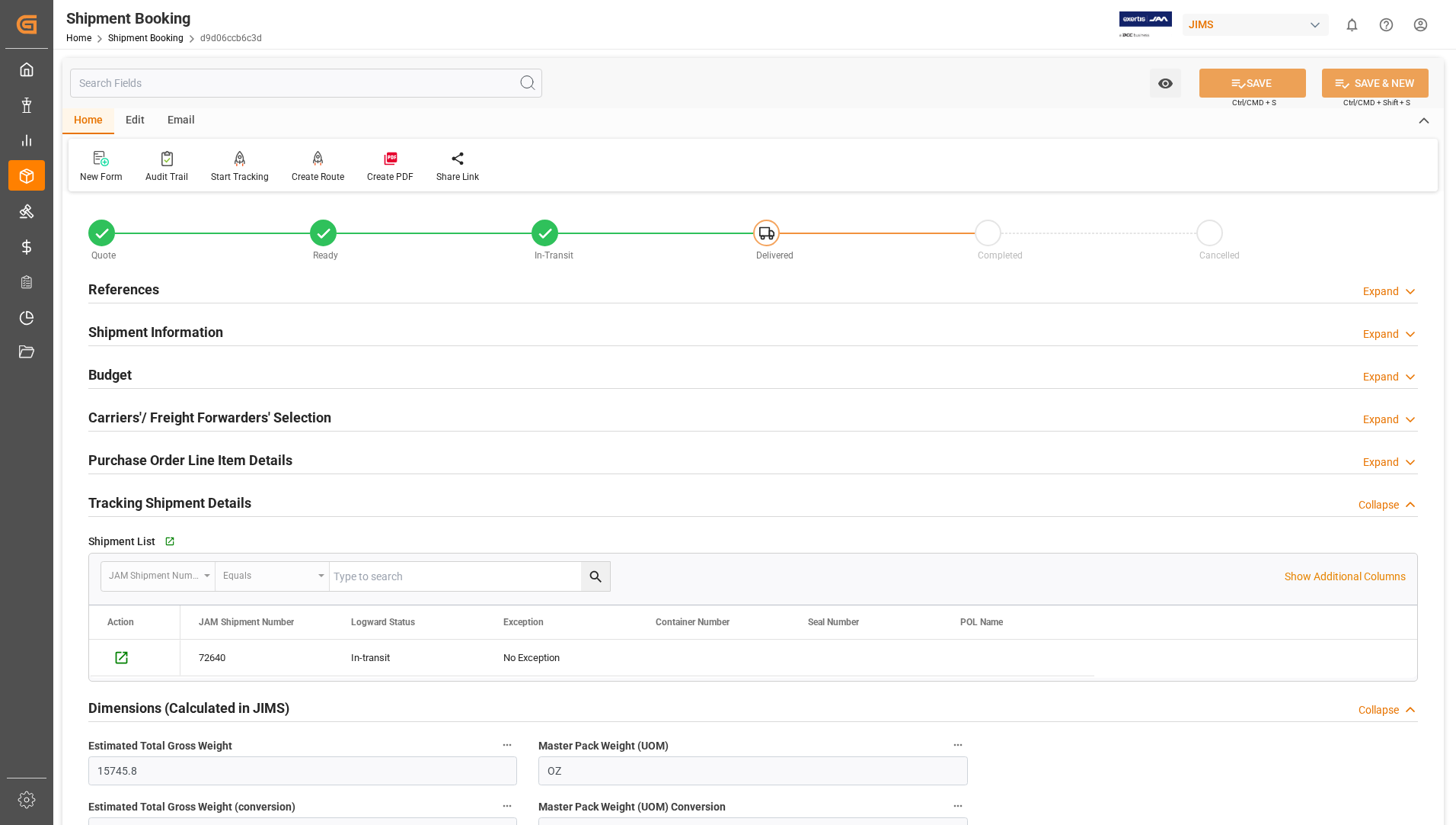
click at [97, 491] on div "Tracking Shipment Details" at bounding box center [169, 501] width 163 height 29
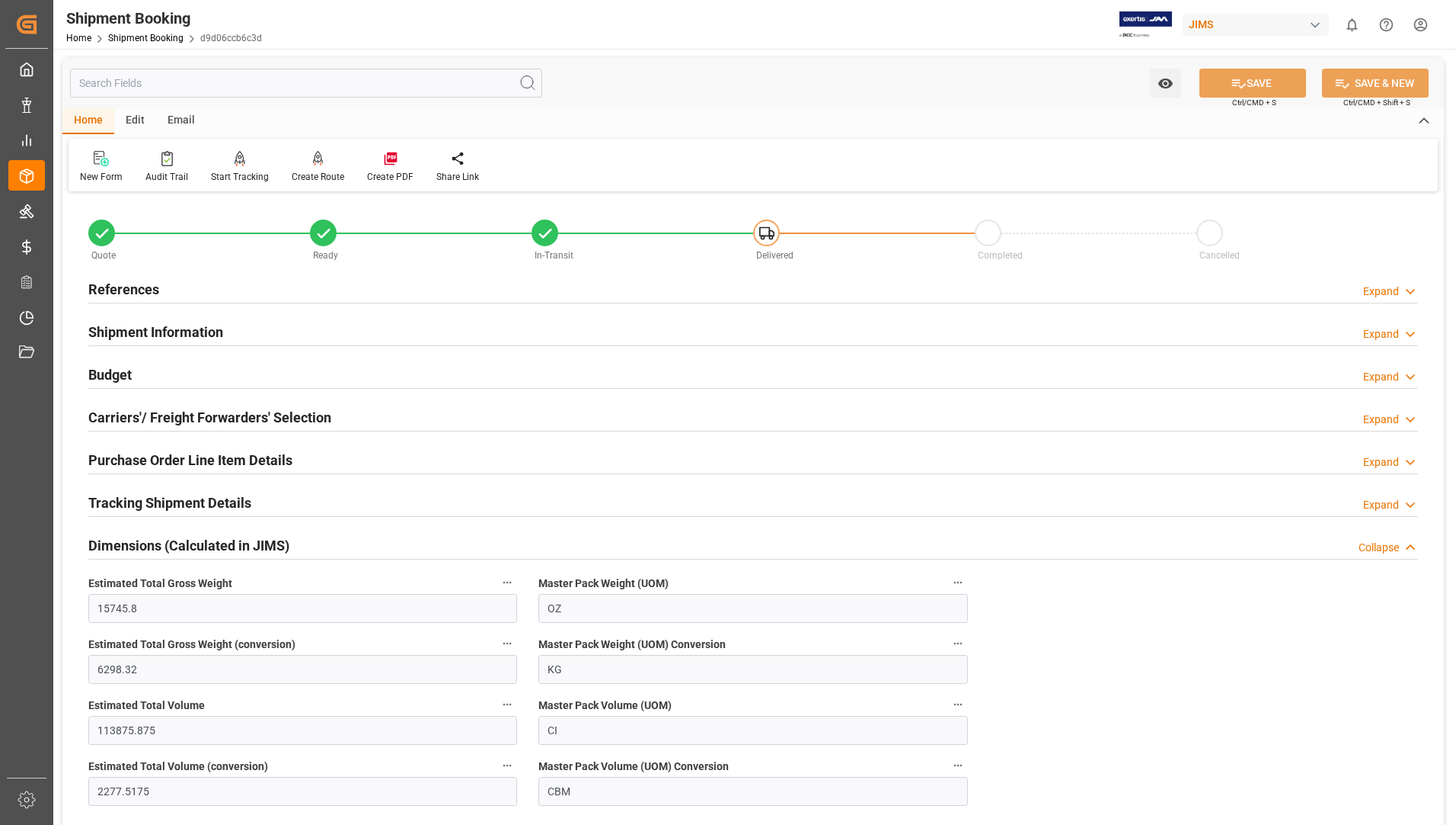
click at [186, 499] on h2 "Tracking Shipment Details" at bounding box center [169, 502] width 163 height 21
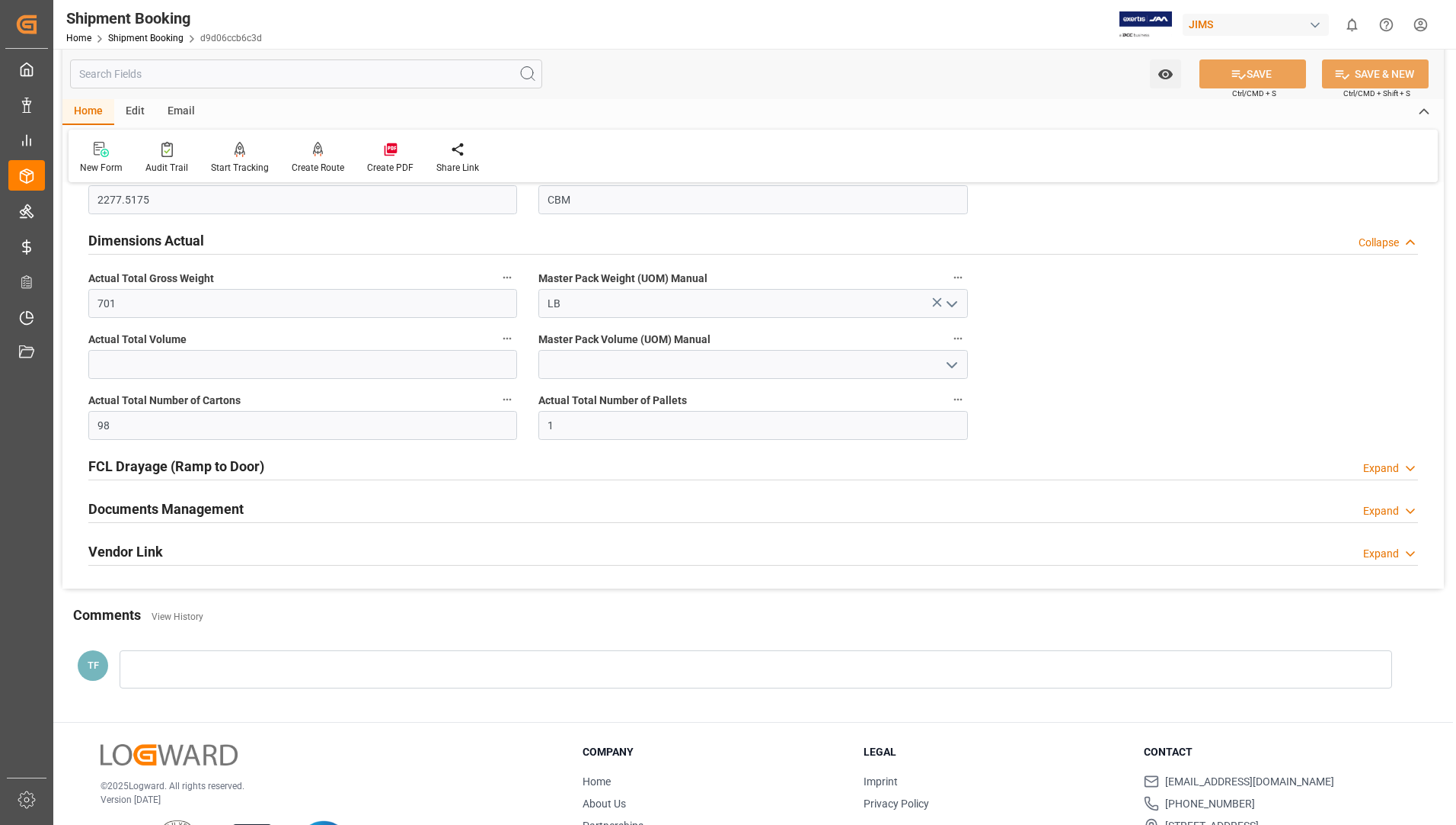
scroll to position [763, 0]
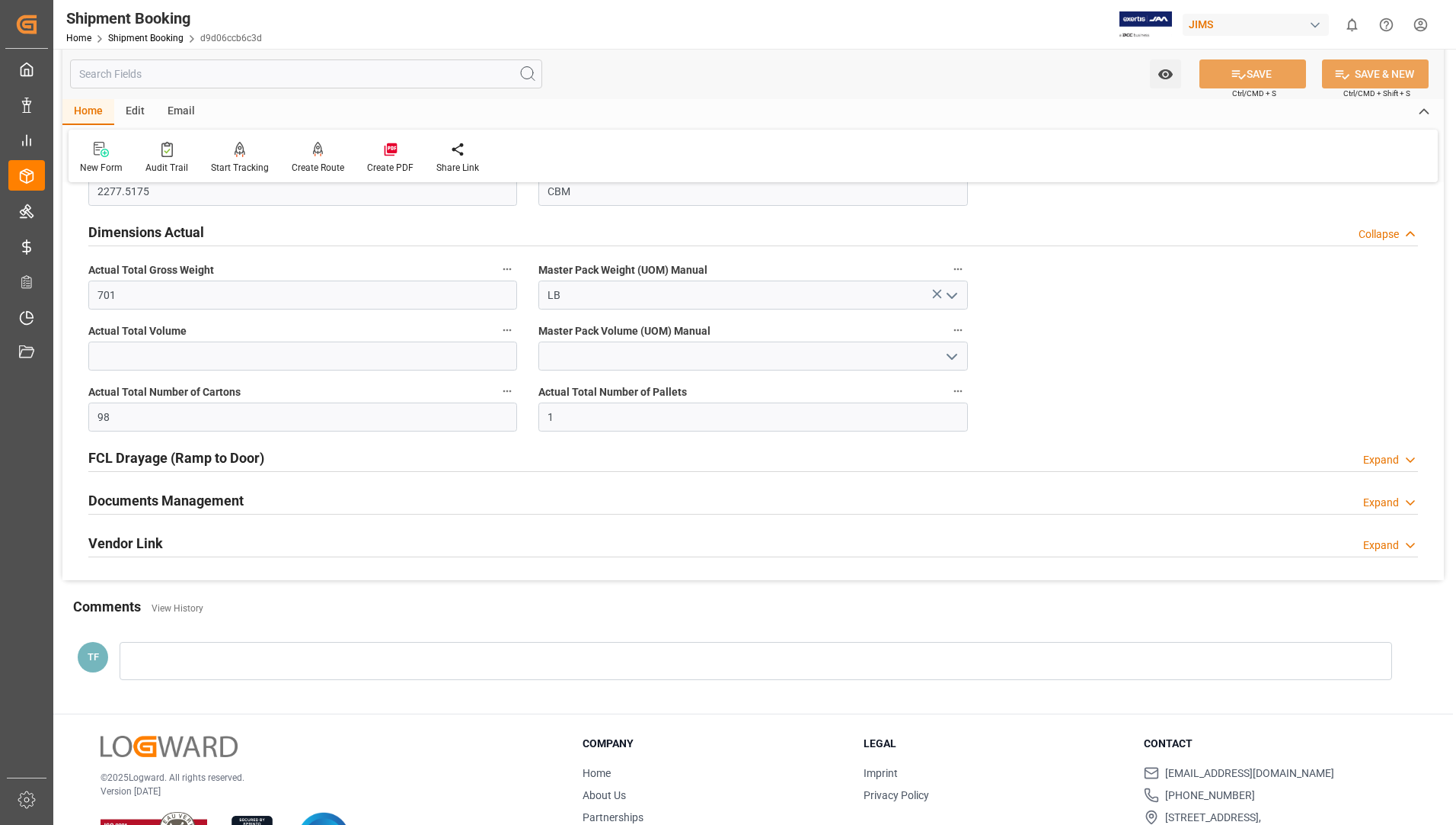
click at [216, 501] on h2 "Documents Management" at bounding box center [166, 500] width 156 height 21
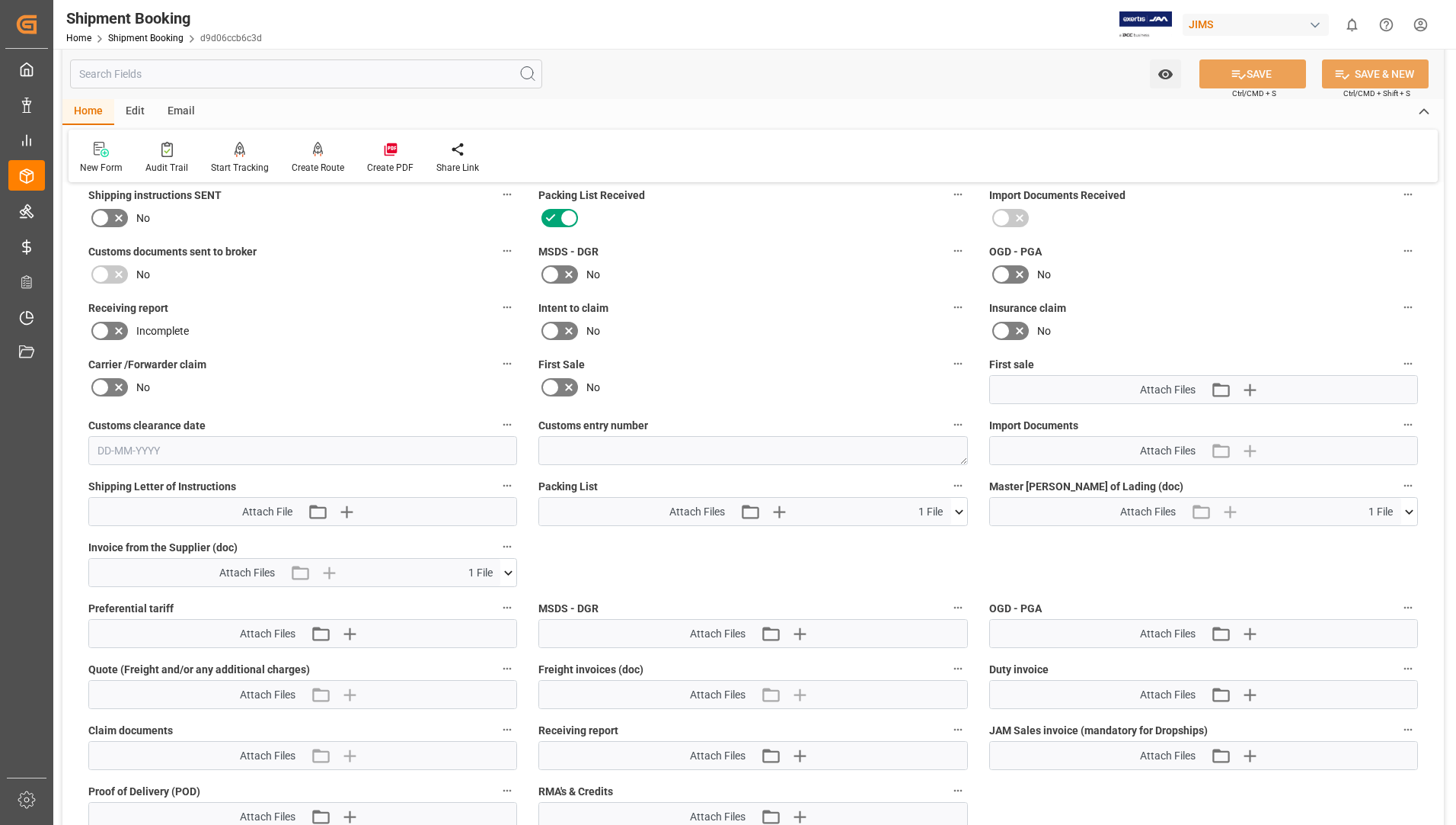
scroll to position [1220, 0]
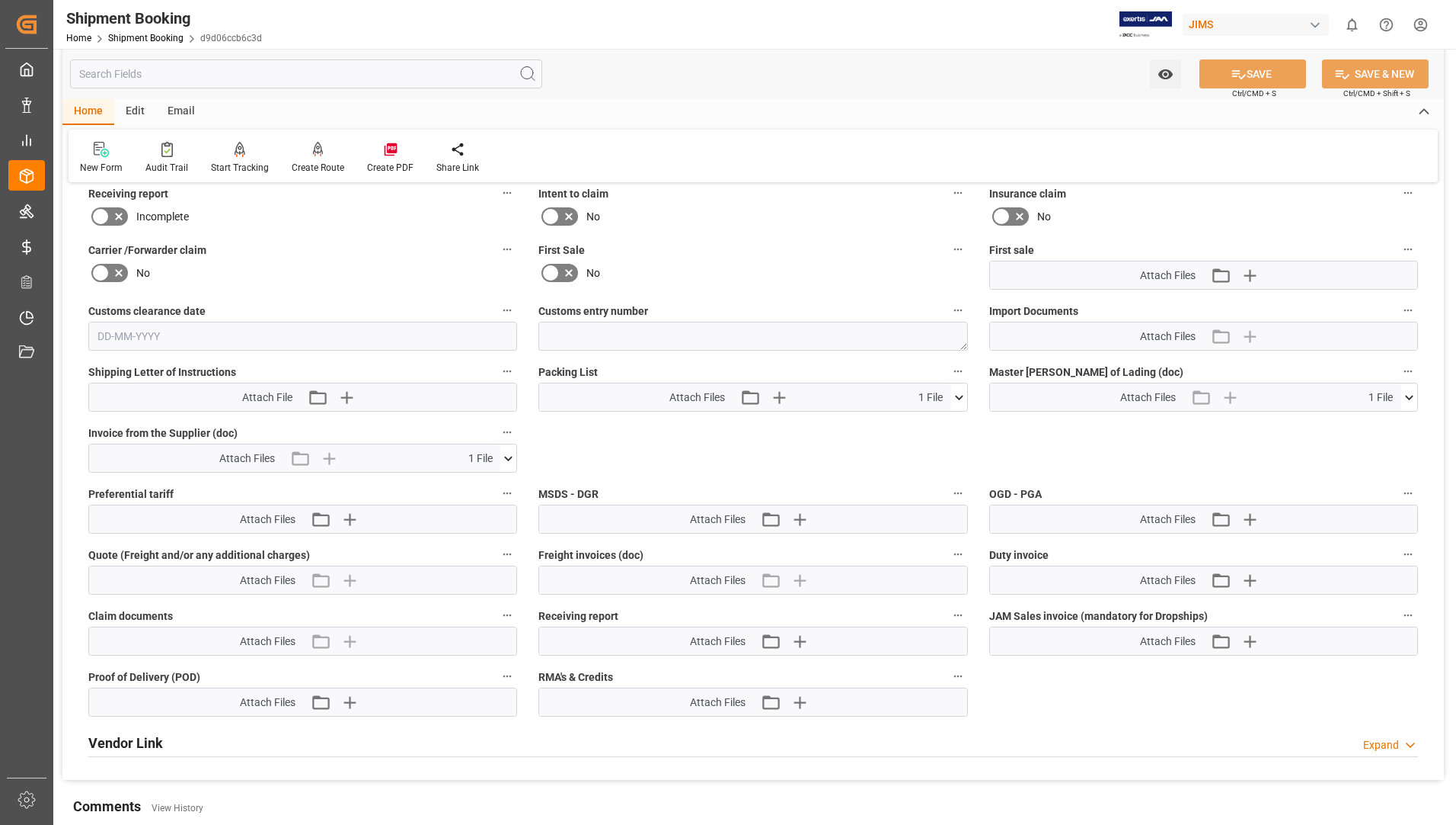
click at [961, 396] on icon at bounding box center [959, 397] width 8 height 5
click at [925, 423] on icon at bounding box center [919, 425] width 12 height 12
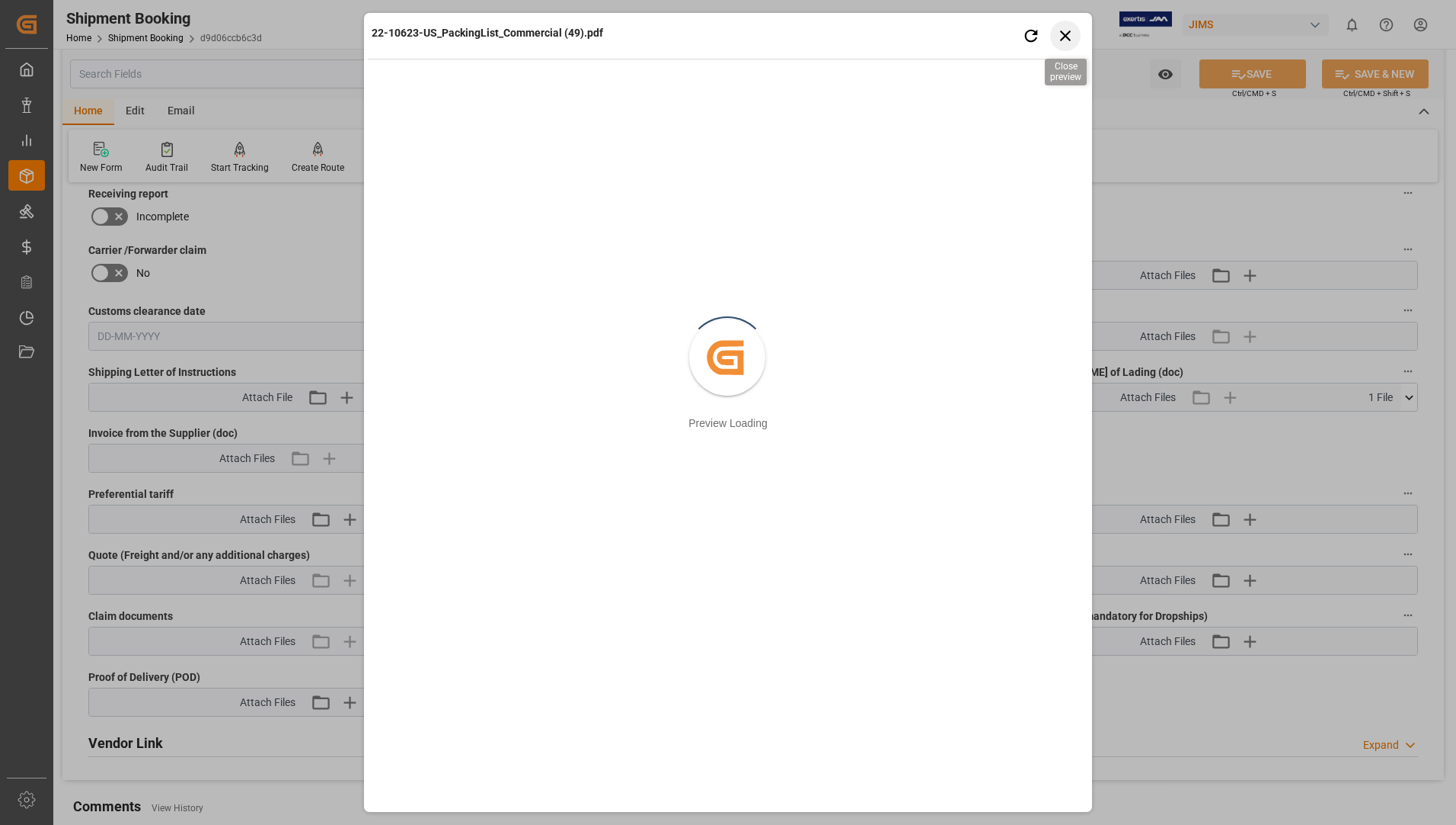
click at [1072, 39] on icon "button" at bounding box center [1065, 35] width 19 height 19
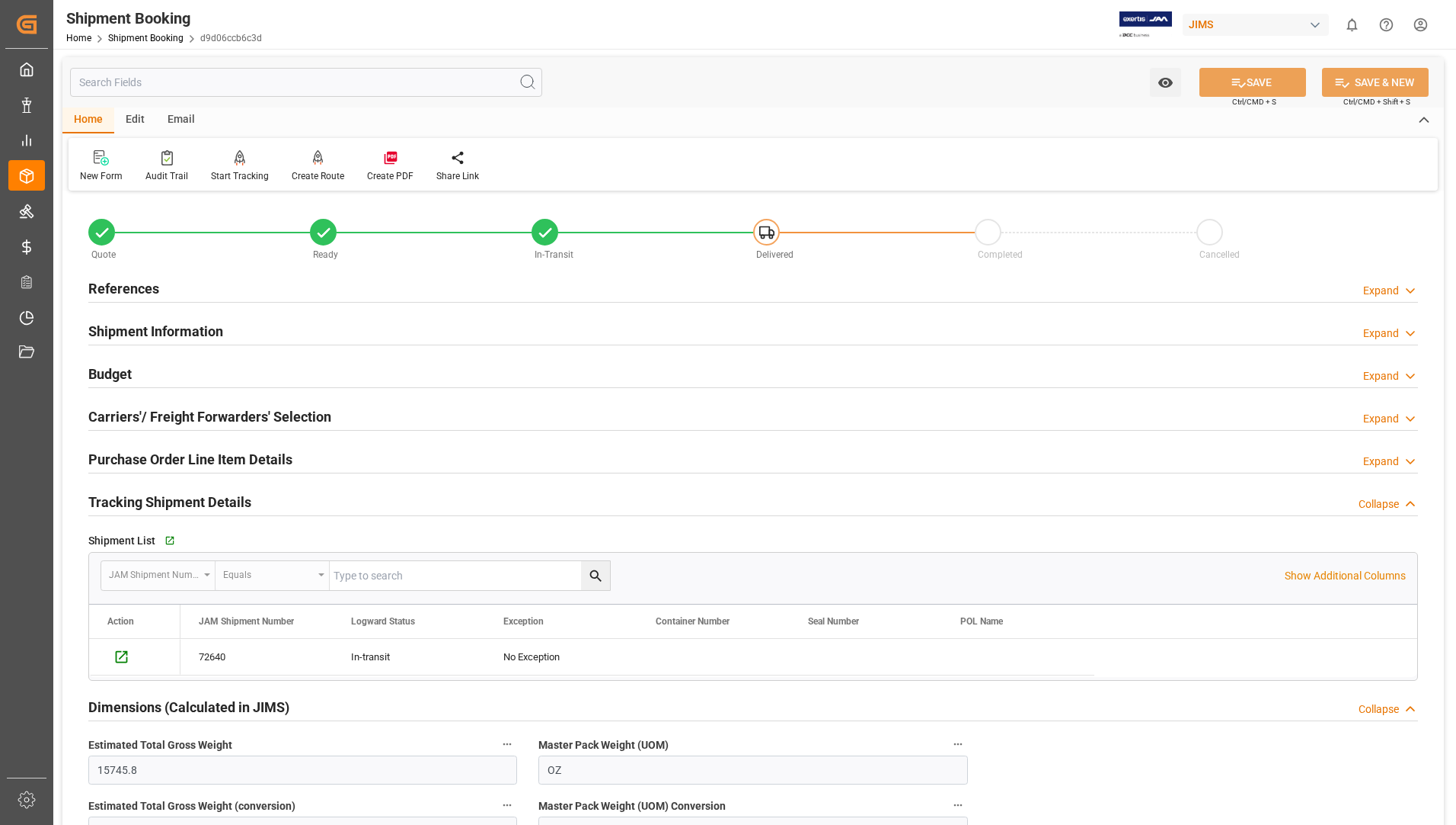
scroll to position [0, 0]
click at [147, 459] on h2 "Purchase Order Line Item Details" at bounding box center [190, 459] width 204 height 21
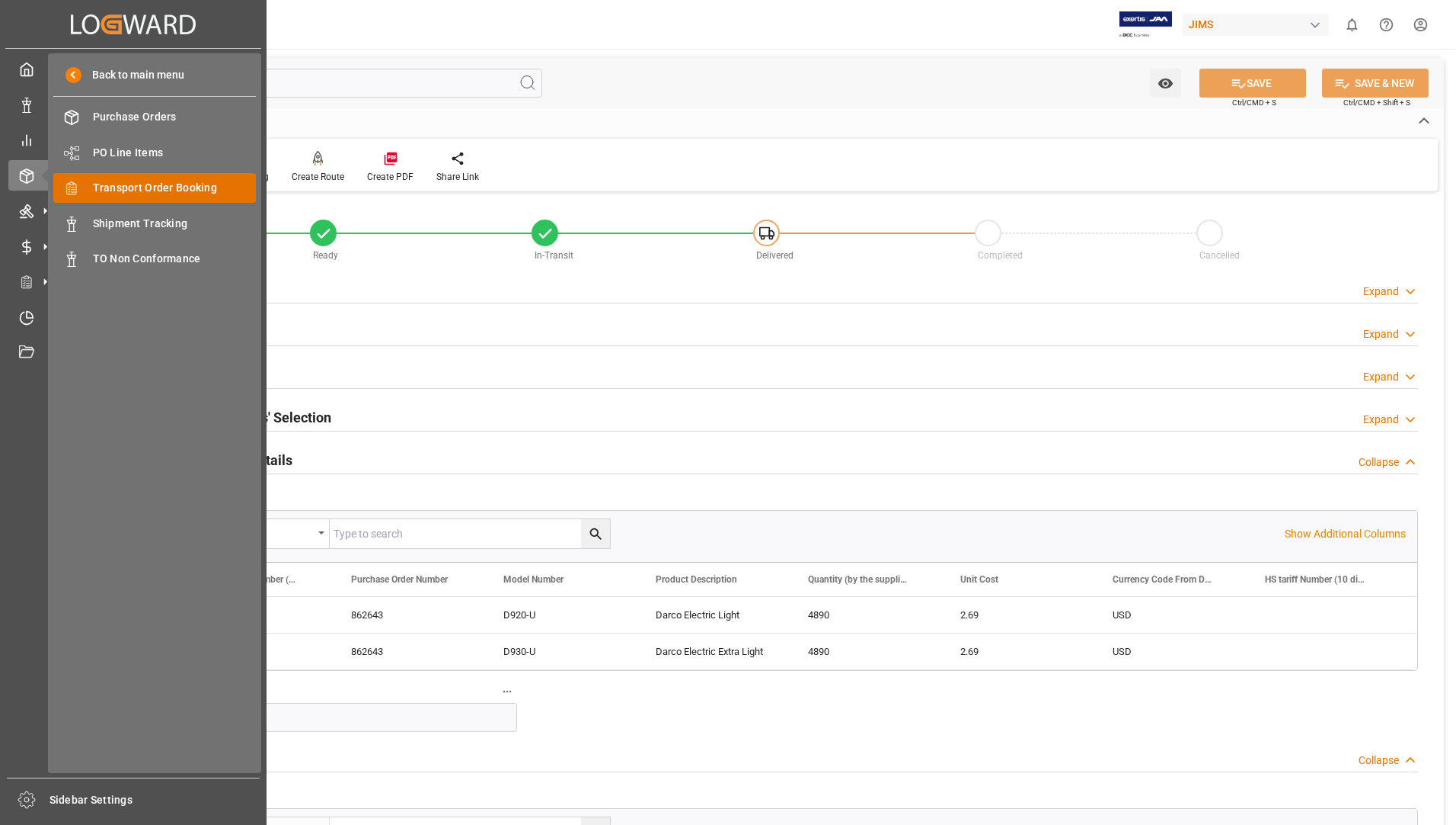
click at [160, 184] on span "Transport Order Booking" at bounding box center [174, 187] width 164 height 16
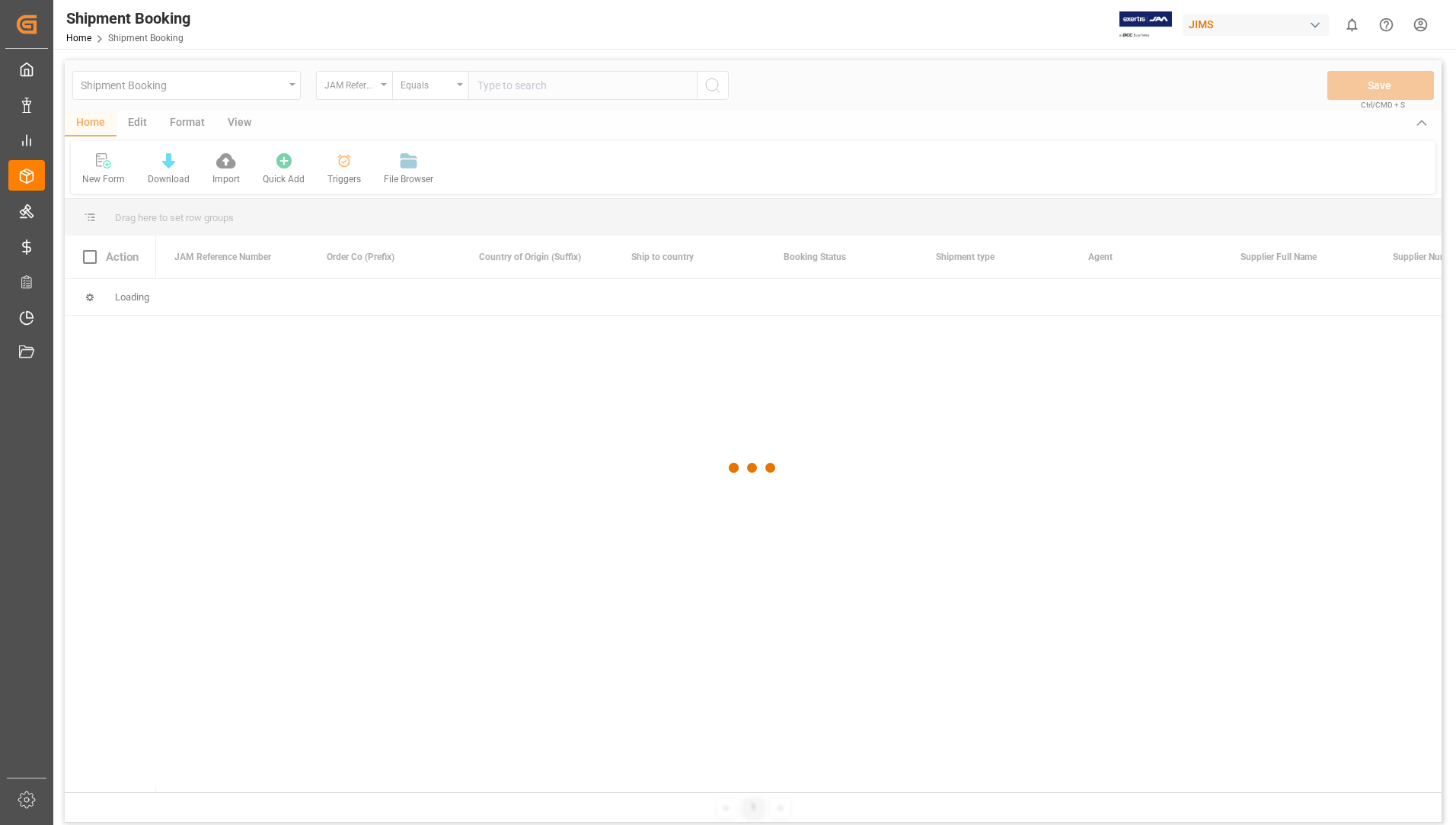
click at [526, 84] on div at bounding box center [753, 468] width 1378 height 815
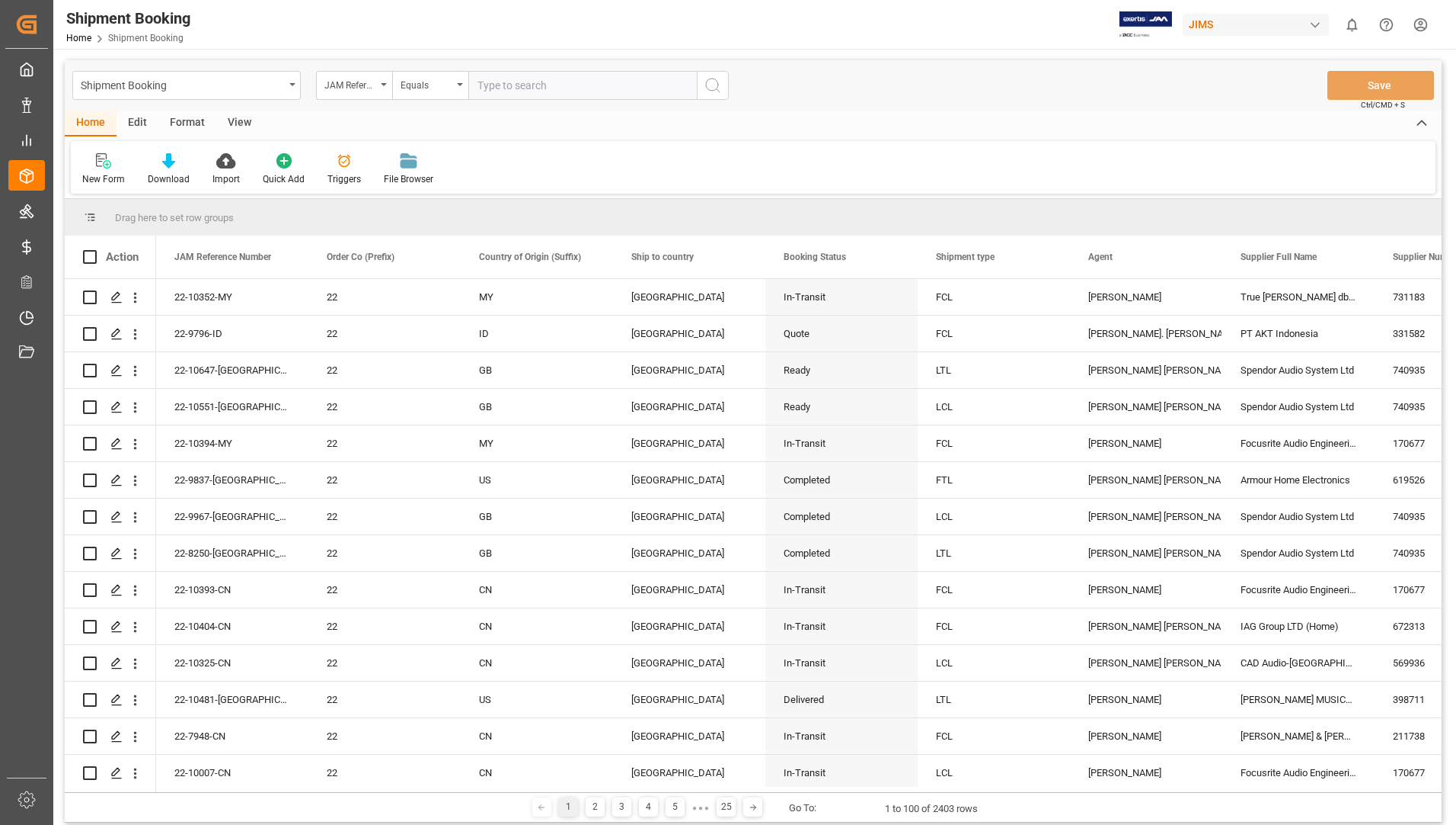
click at [526, 82] on input "text" at bounding box center [583, 84] width 229 height 29
type input "22-10545-us"
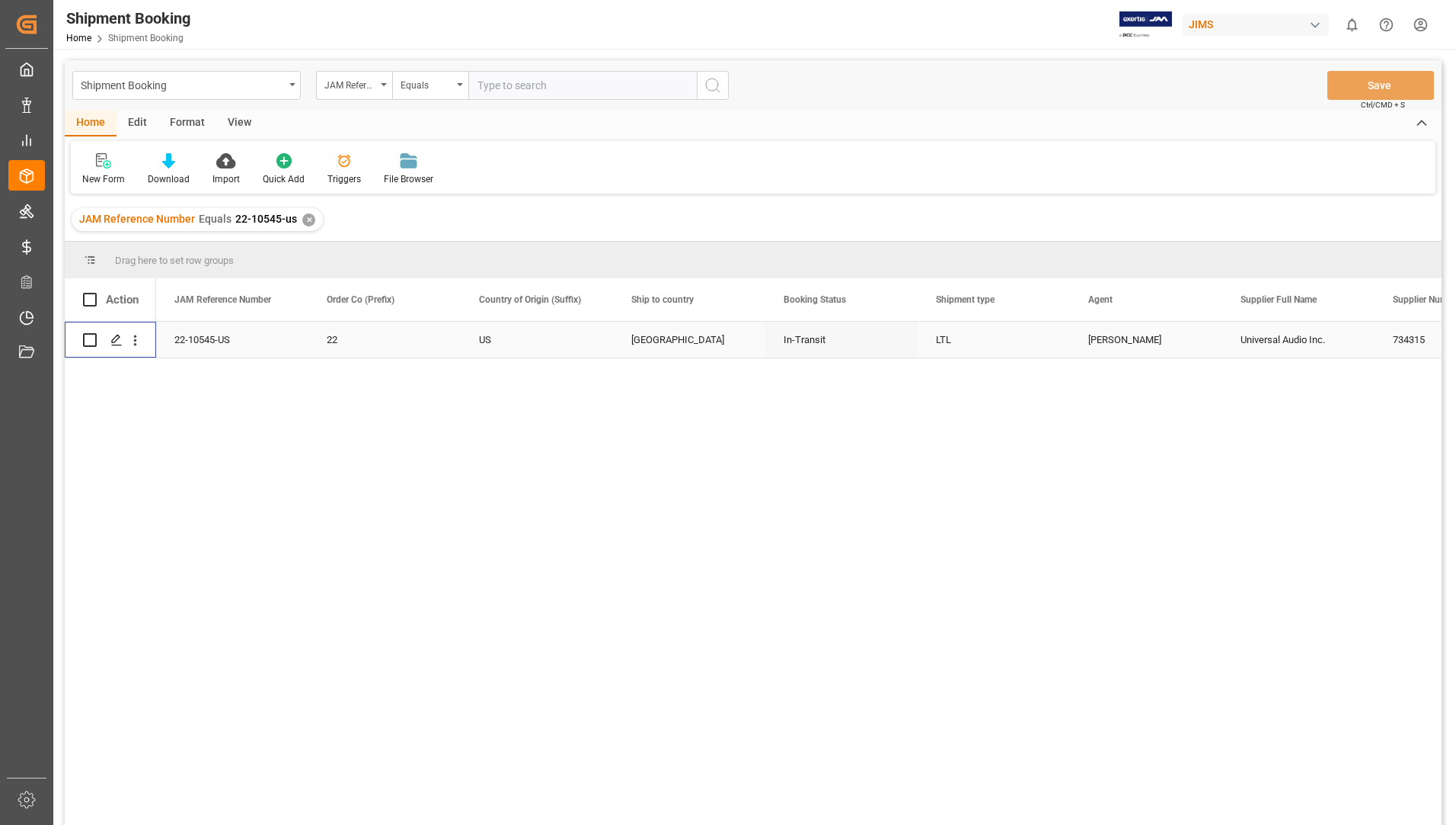
click at [93, 340] on input "Press Space to toggle row selection (unchecked)" at bounding box center [90, 340] width 14 height 14
checkbox input "true"
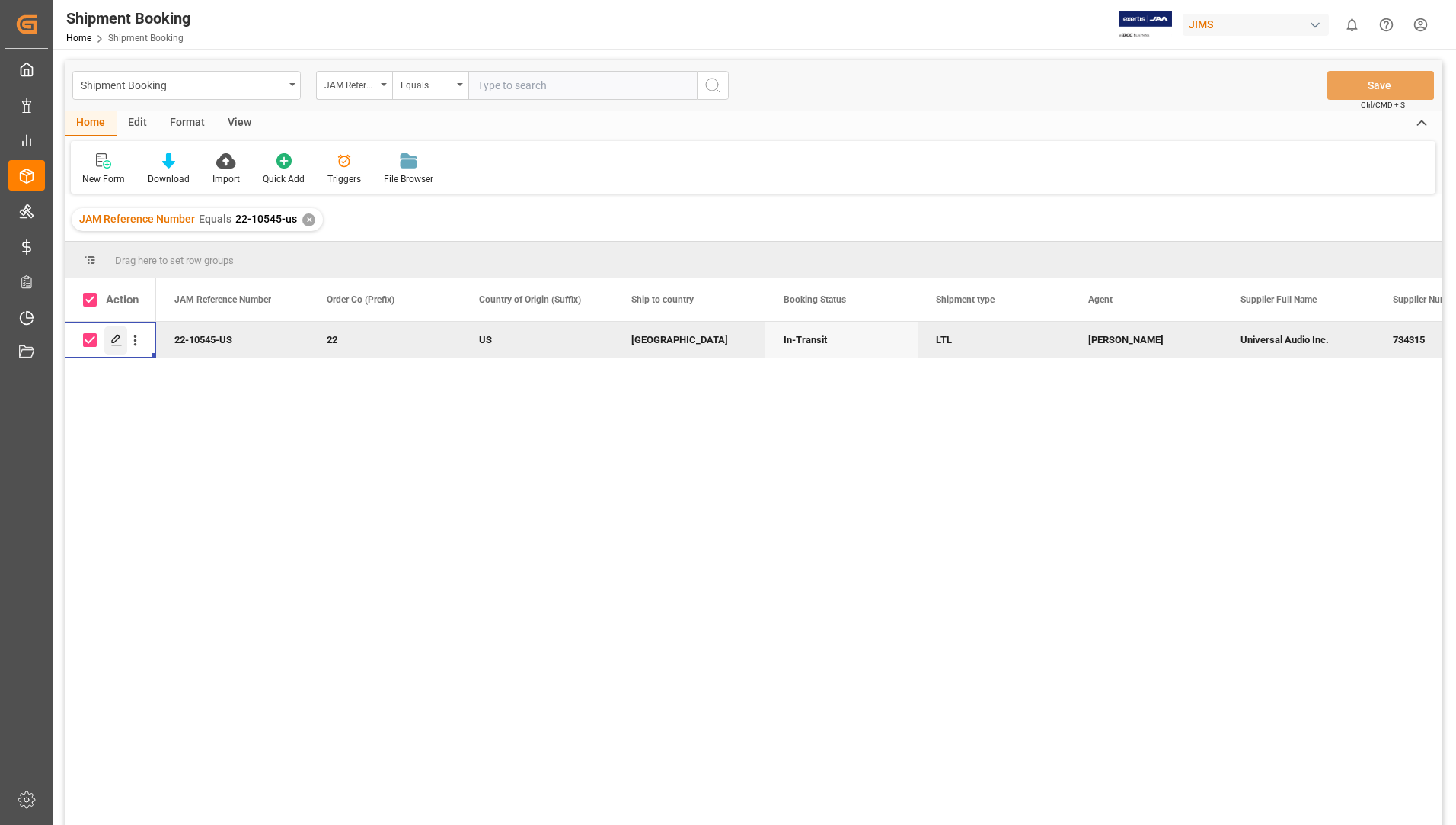
click at [115, 342] on polygon "Press SPACE to deselect this row." at bounding box center [116, 339] width 8 height 8
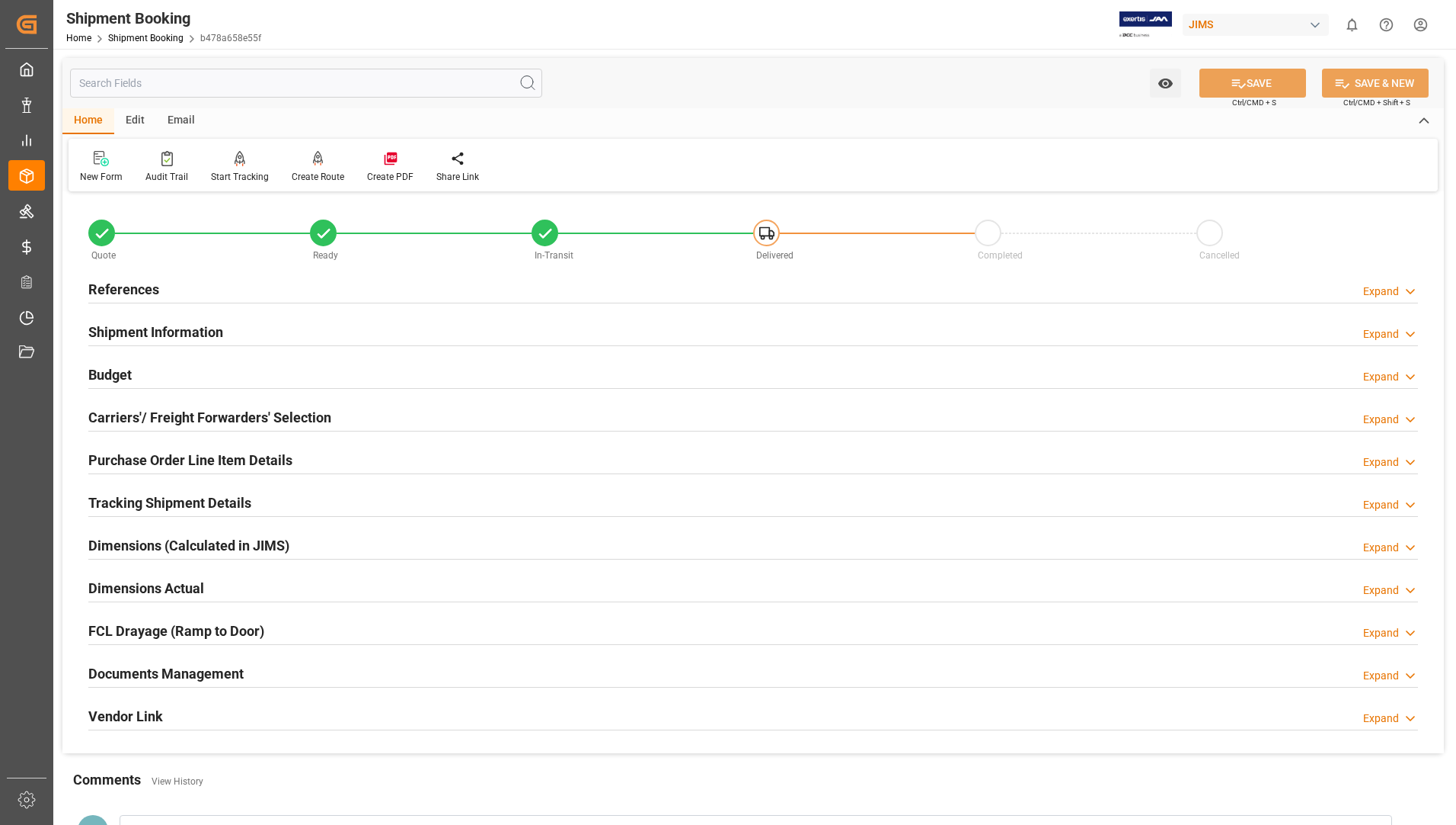
click at [206, 673] on h2 "Documents Management" at bounding box center [166, 673] width 156 height 21
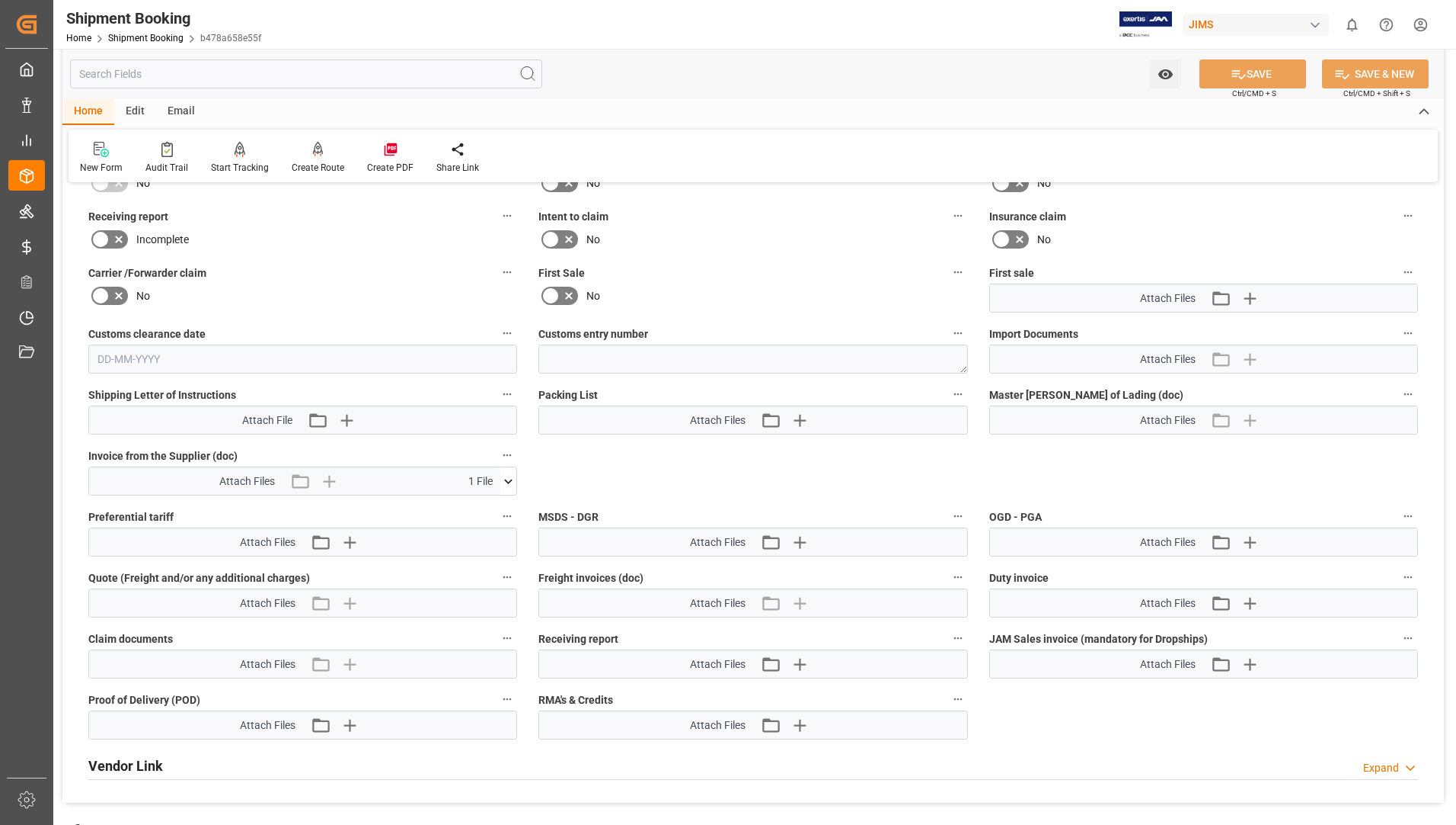
scroll to position [610, 0]
click at [505, 477] on icon at bounding box center [509, 478] width 8 height 5
click at [475, 509] on icon at bounding box center [469, 508] width 12 height 12
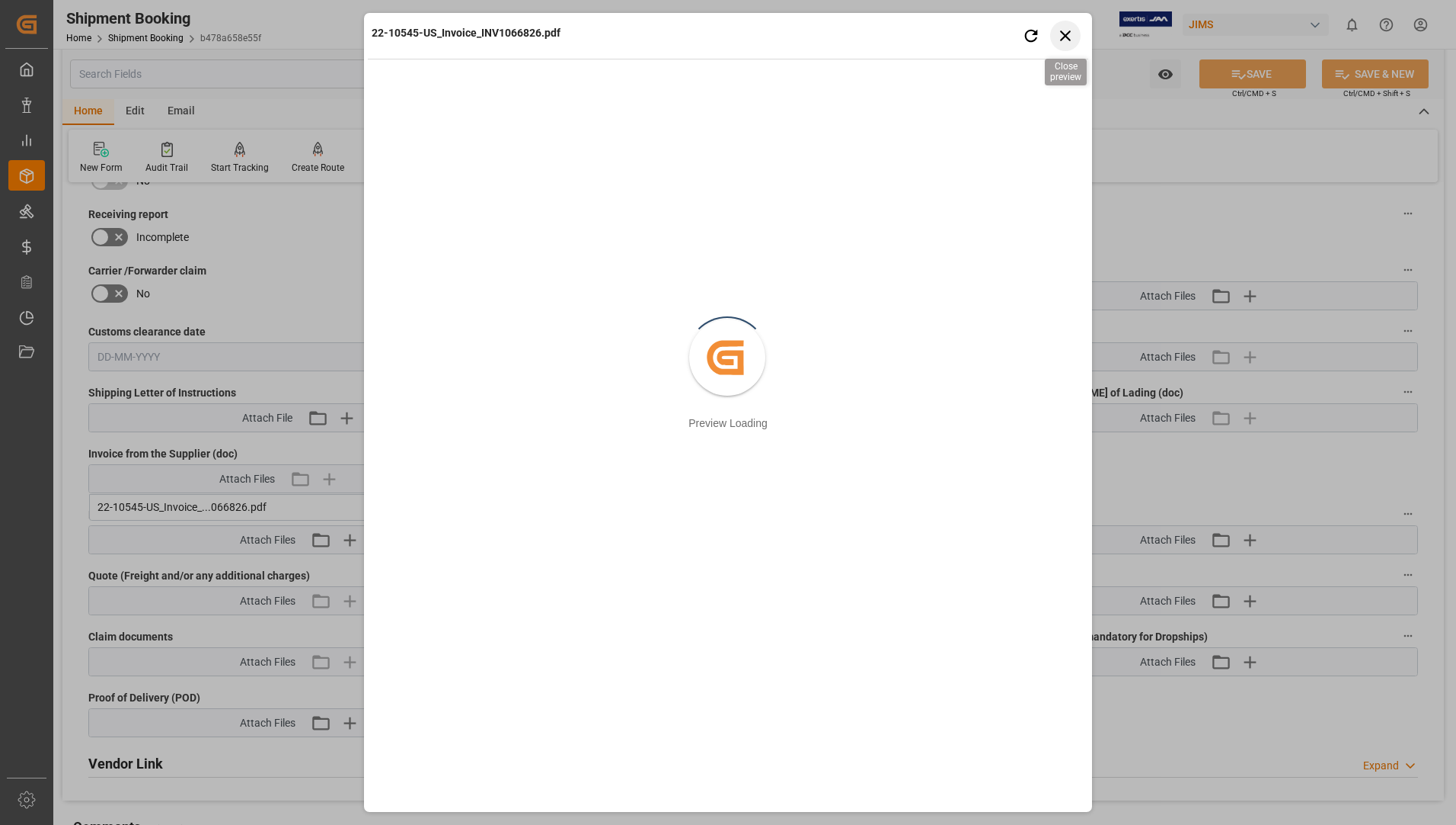
click at [1068, 33] on icon "button" at bounding box center [1065, 36] width 11 height 11
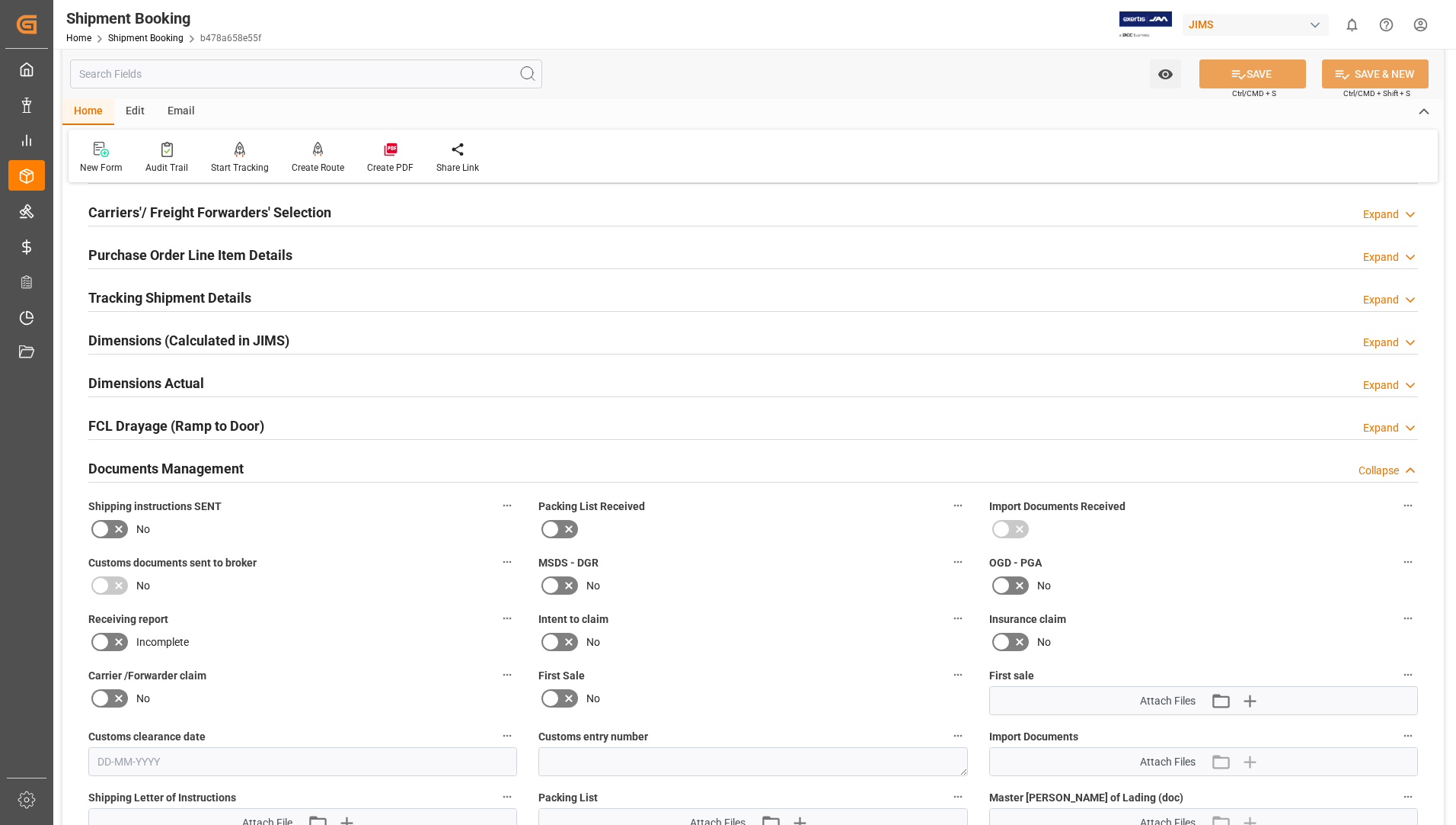
scroll to position [0, 0]
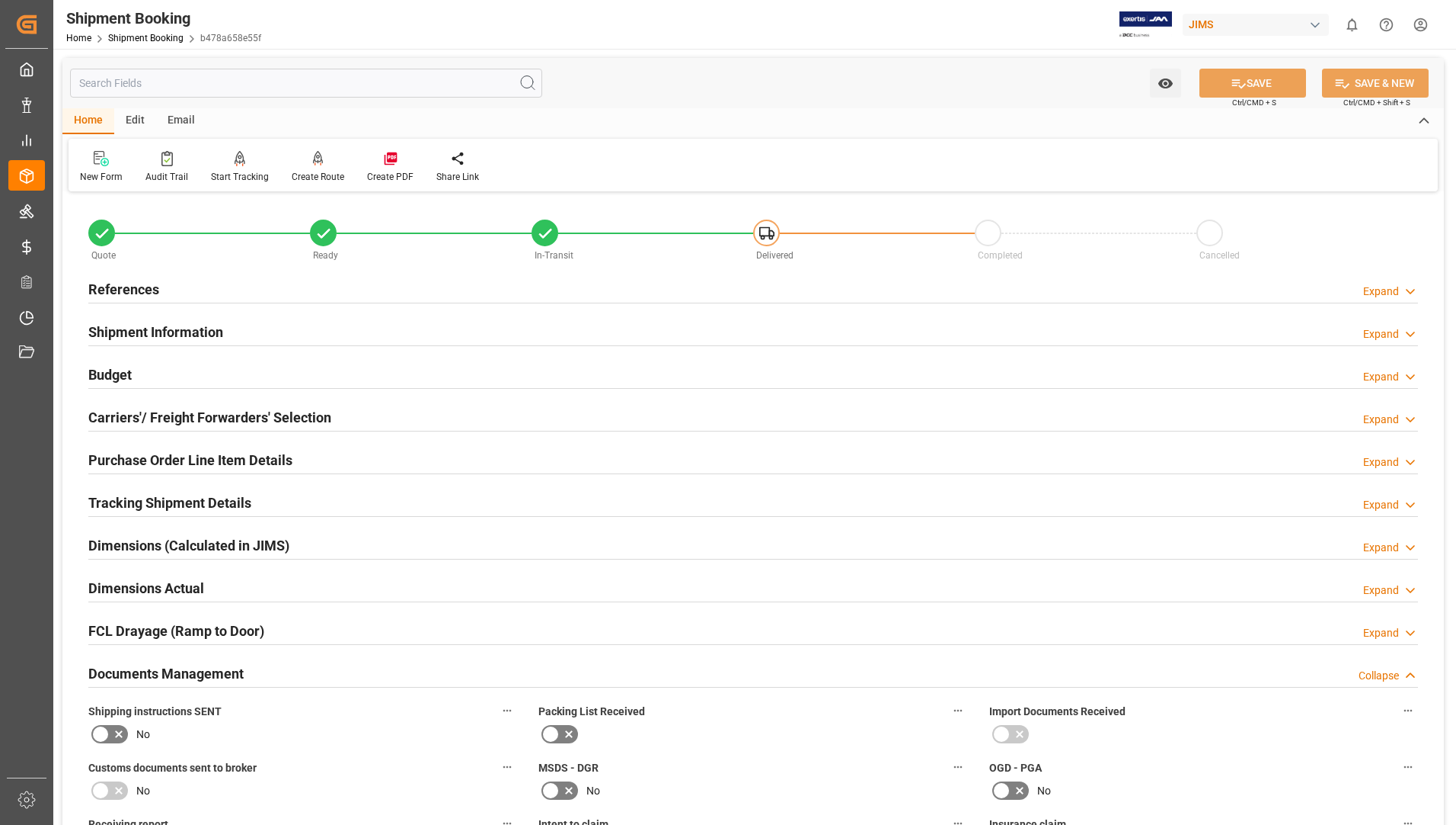
click at [157, 539] on h2 "Dimensions (Calculated in JIMS)" at bounding box center [188, 545] width 201 height 21
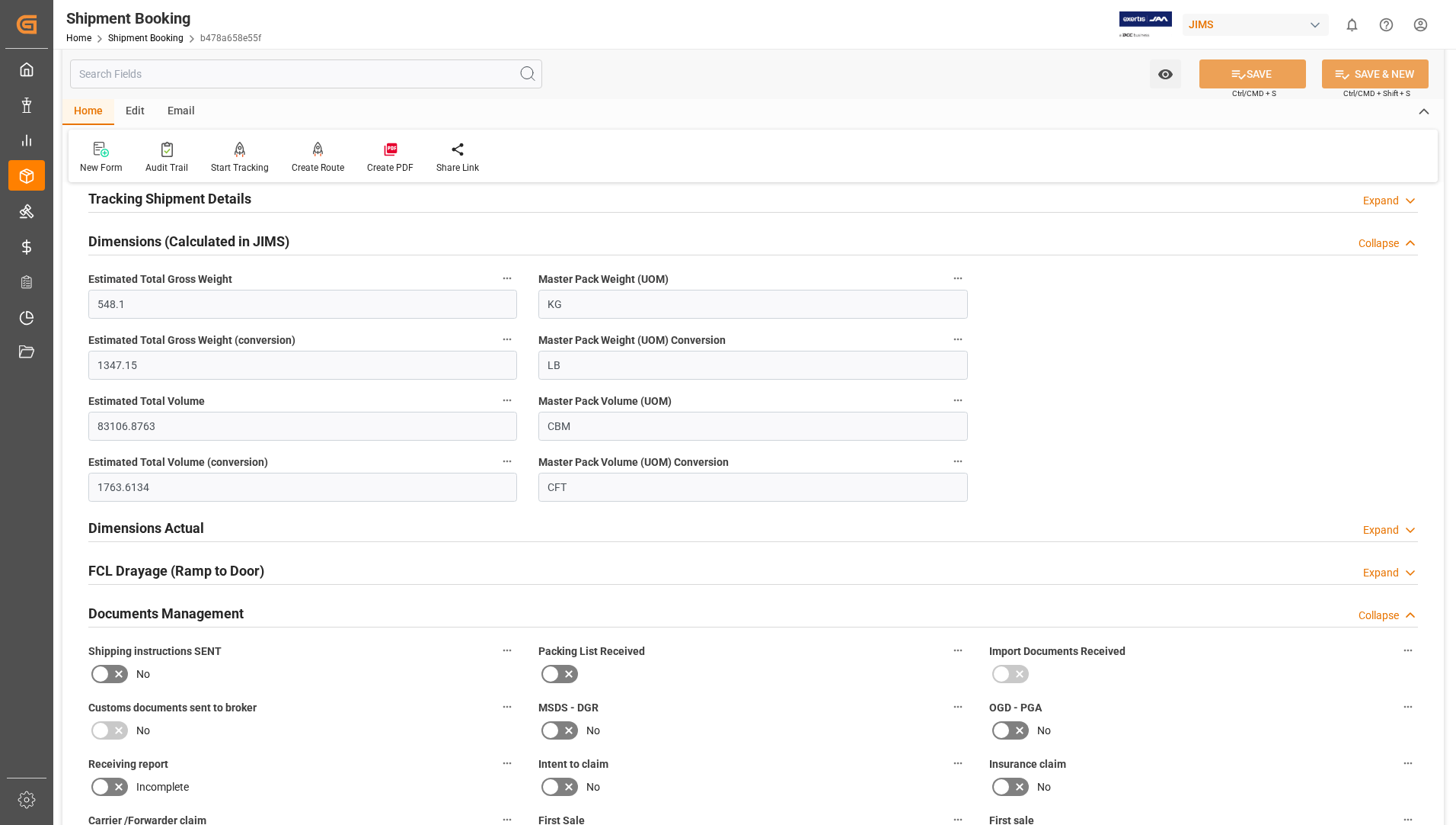
scroll to position [304, 0]
click at [169, 521] on h2 "Dimensions Actual" at bounding box center [146, 527] width 116 height 21
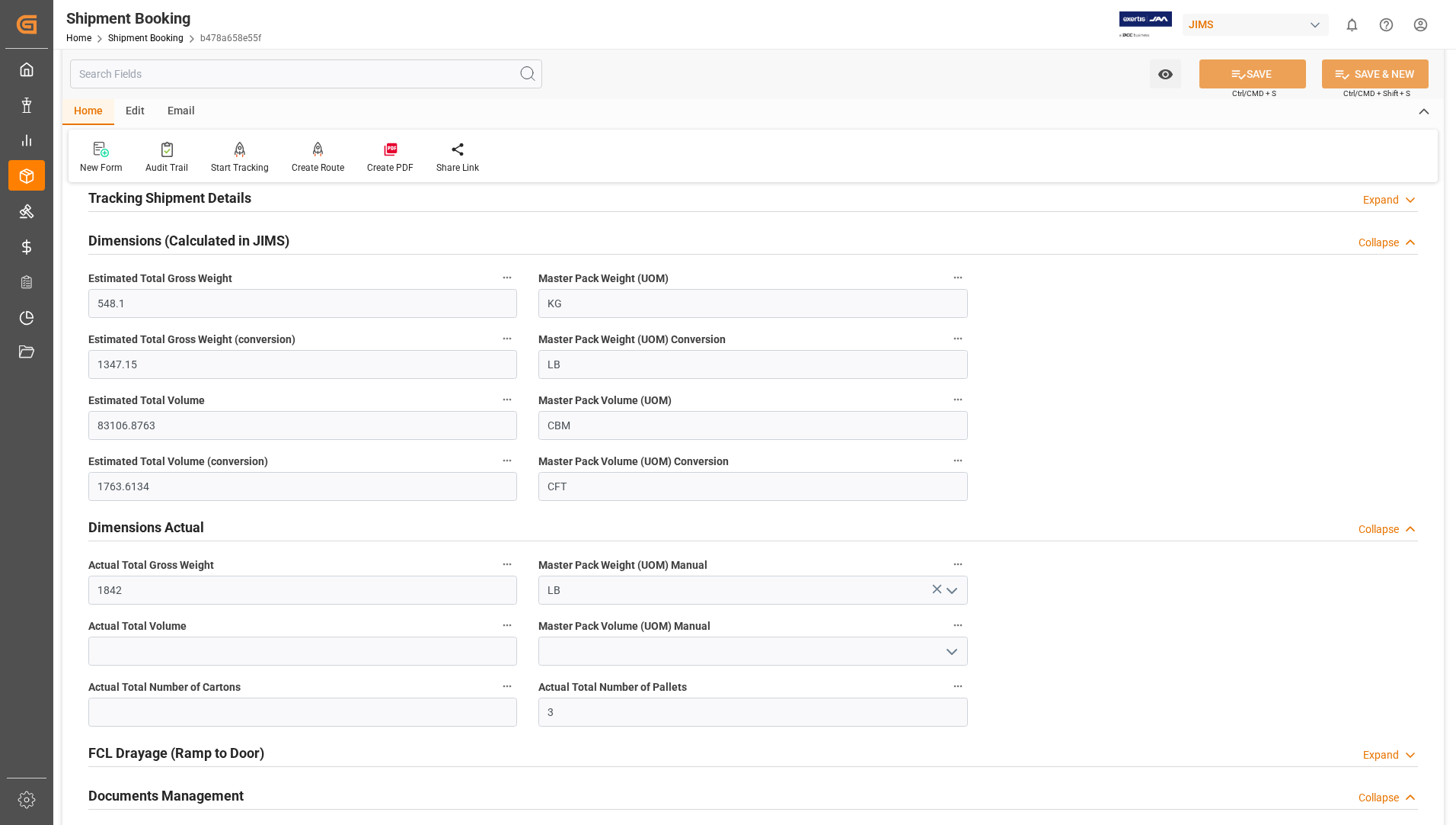
scroll to position [533, 0]
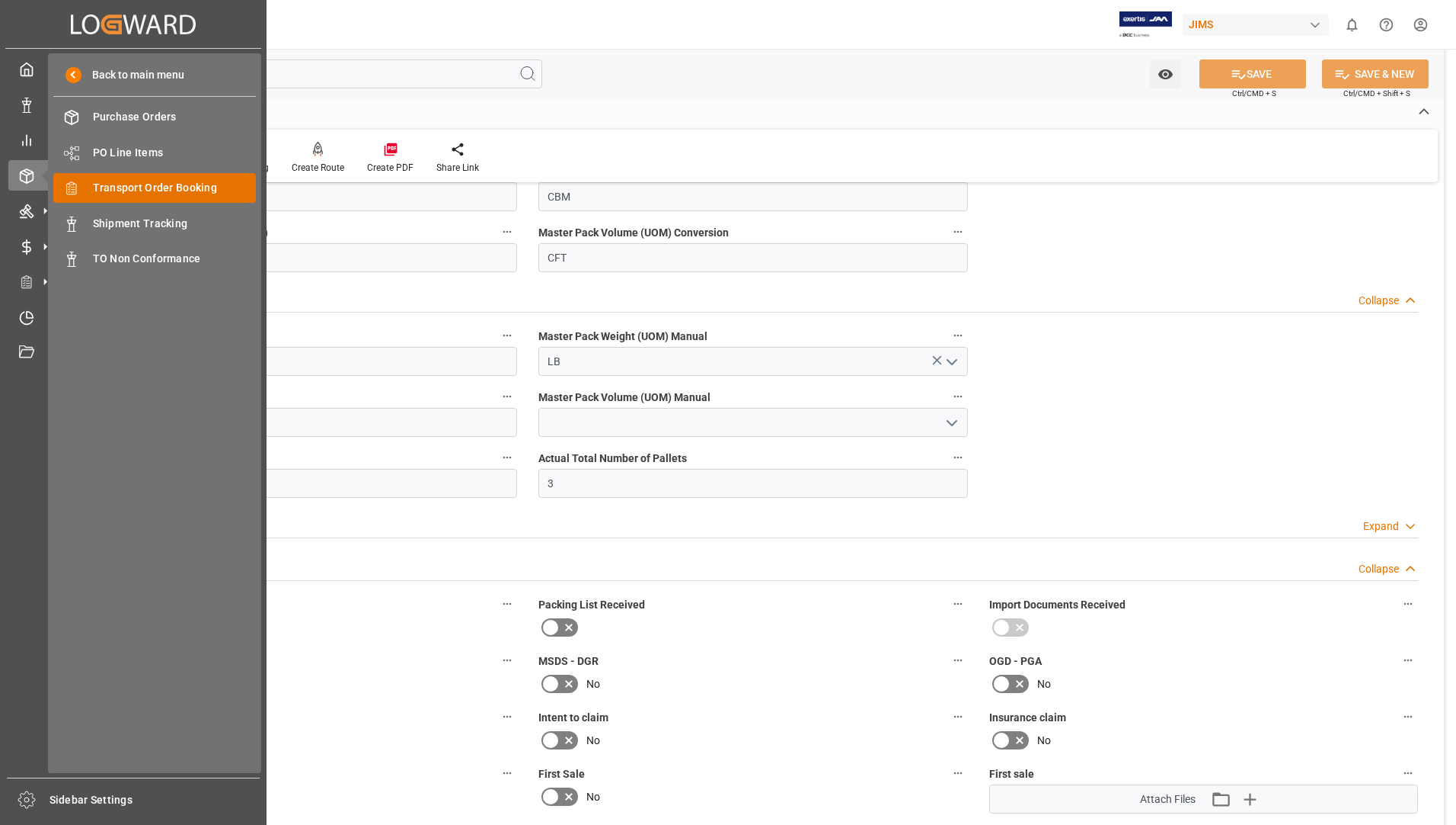
click at [150, 186] on span "Transport Order Booking" at bounding box center [174, 187] width 164 height 16
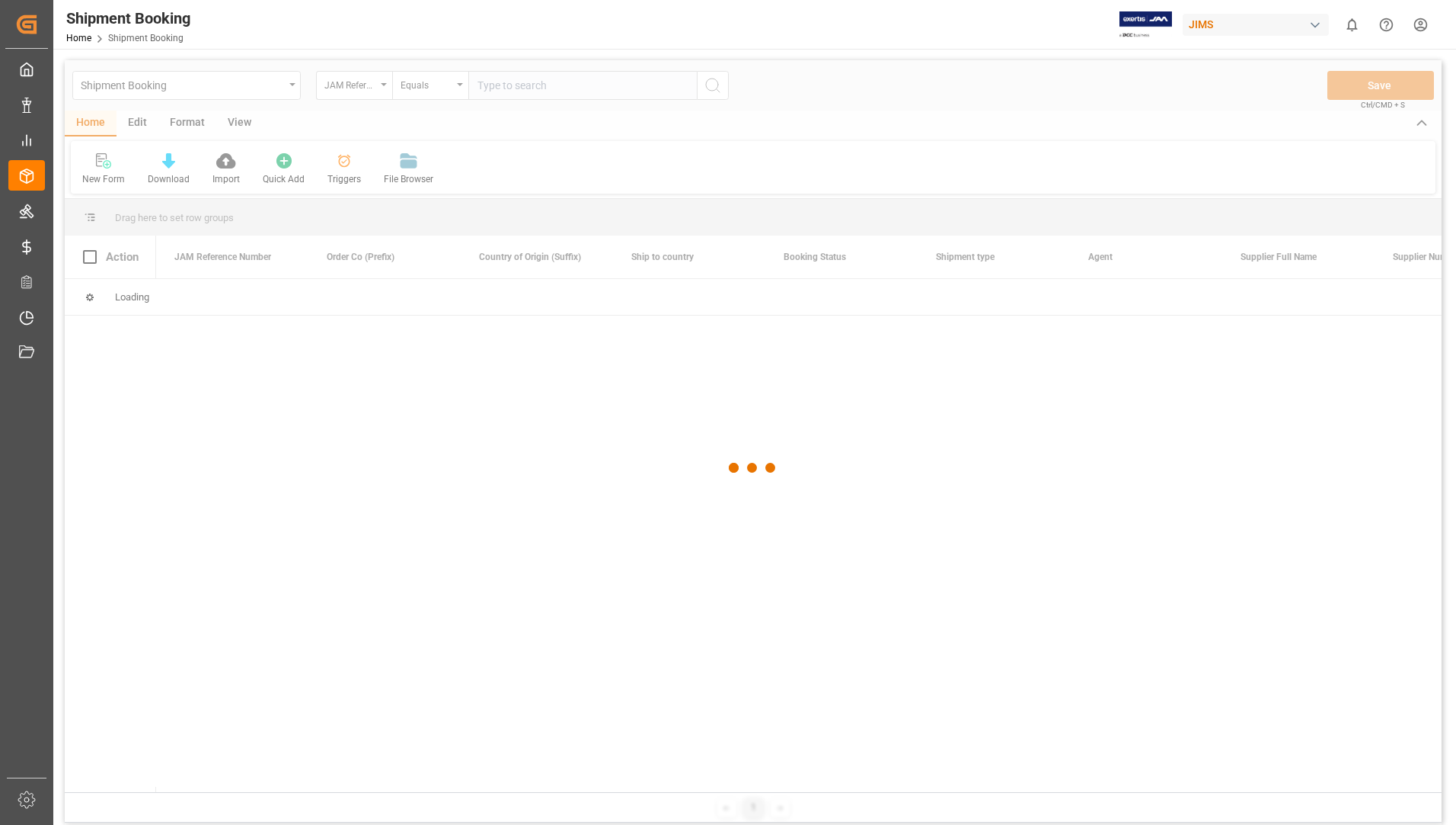
click at [539, 90] on div at bounding box center [753, 468] width 1378 height 815
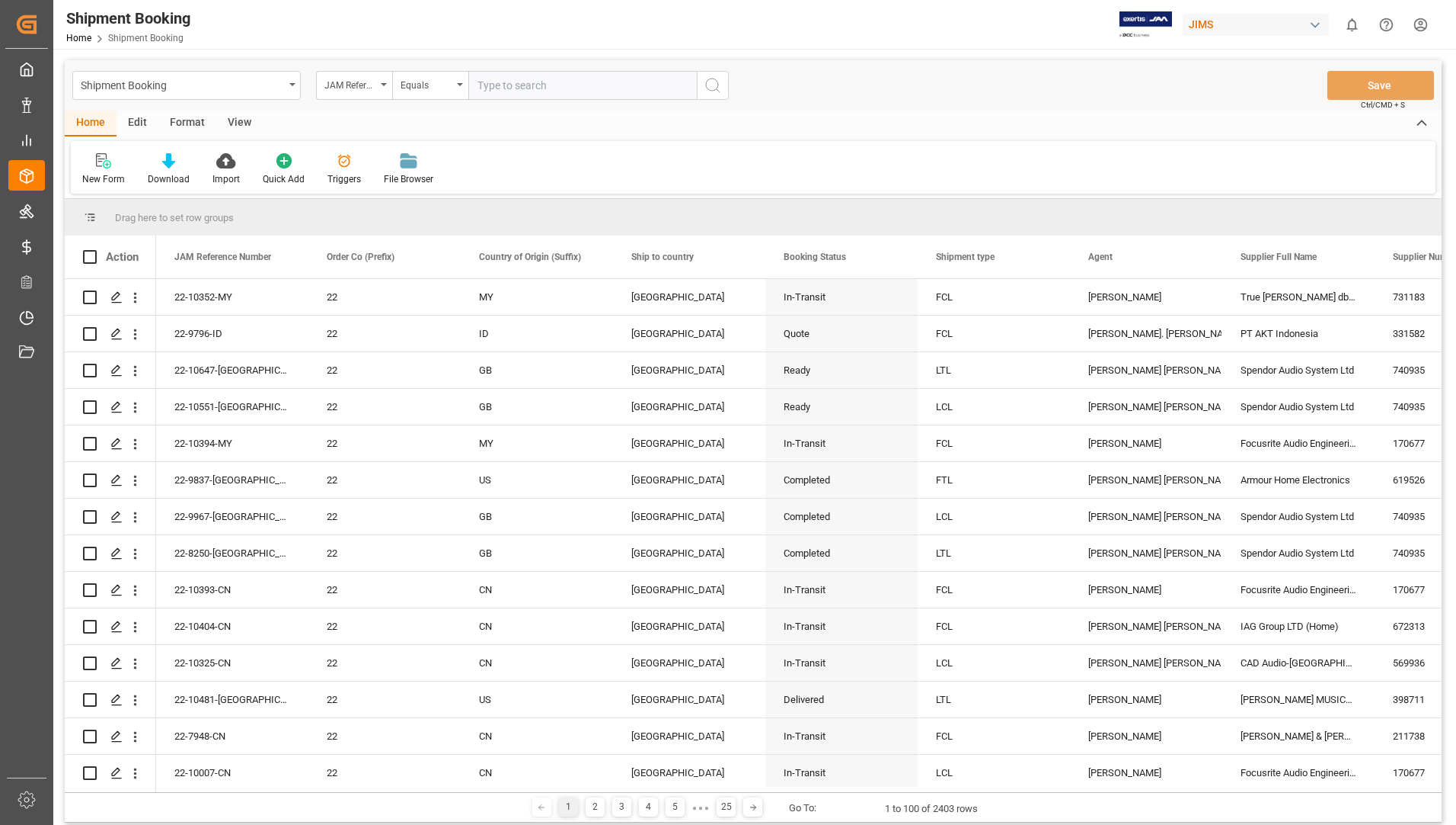
click at [542, 84] on input "text" at bounding box center [583, 84] width 229 height 29
type input "22-10586-us"
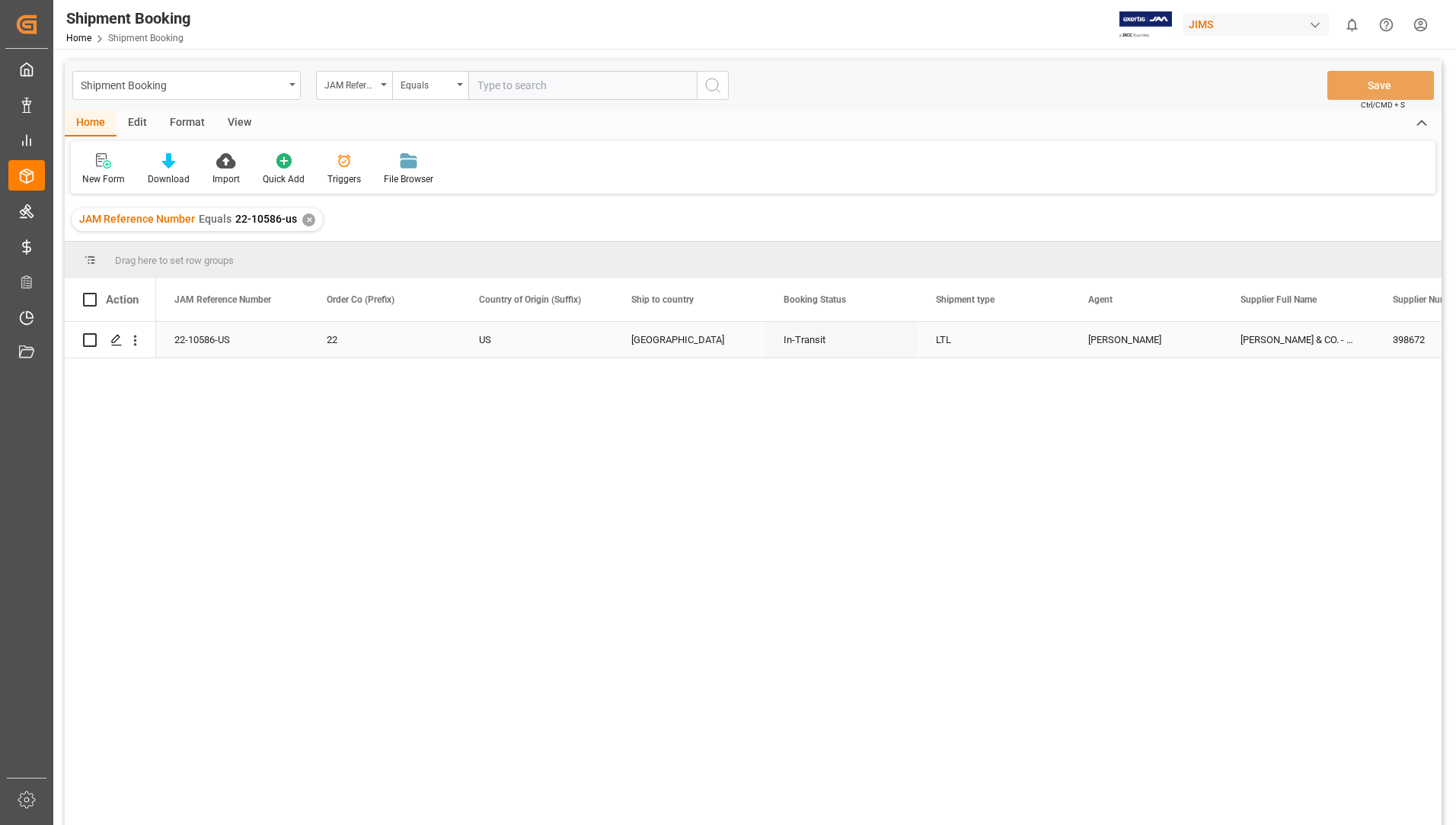
click at [91, 336] on input "Press Space to toggle row selection (unchecked)" at bounding box center [90, 340] width 14 height 14
checkbox input "true"
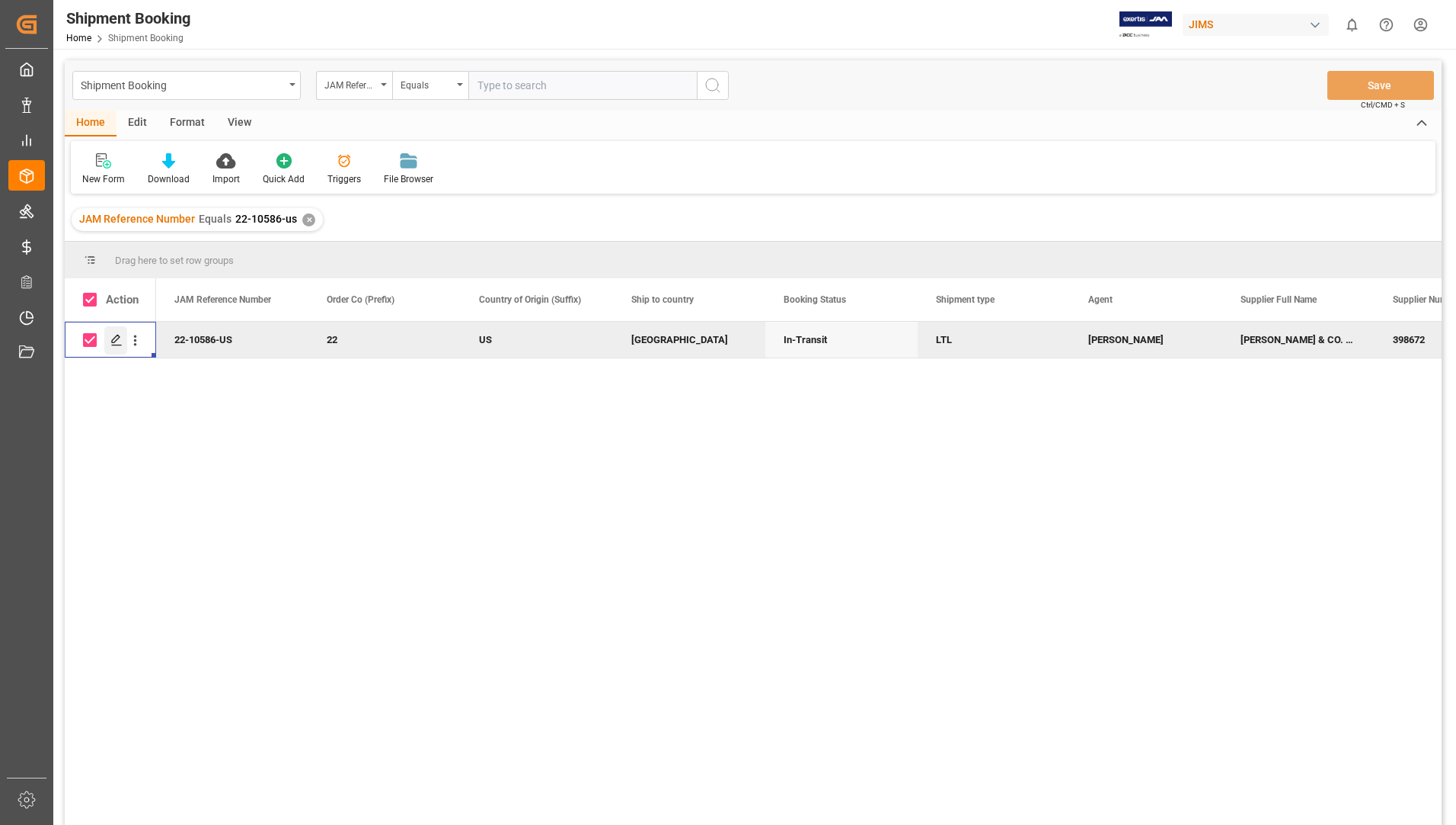
click at [114, 334] on icon "Press SPACE to deselect this row." at bounding box center [116, 340] width 12 height 12
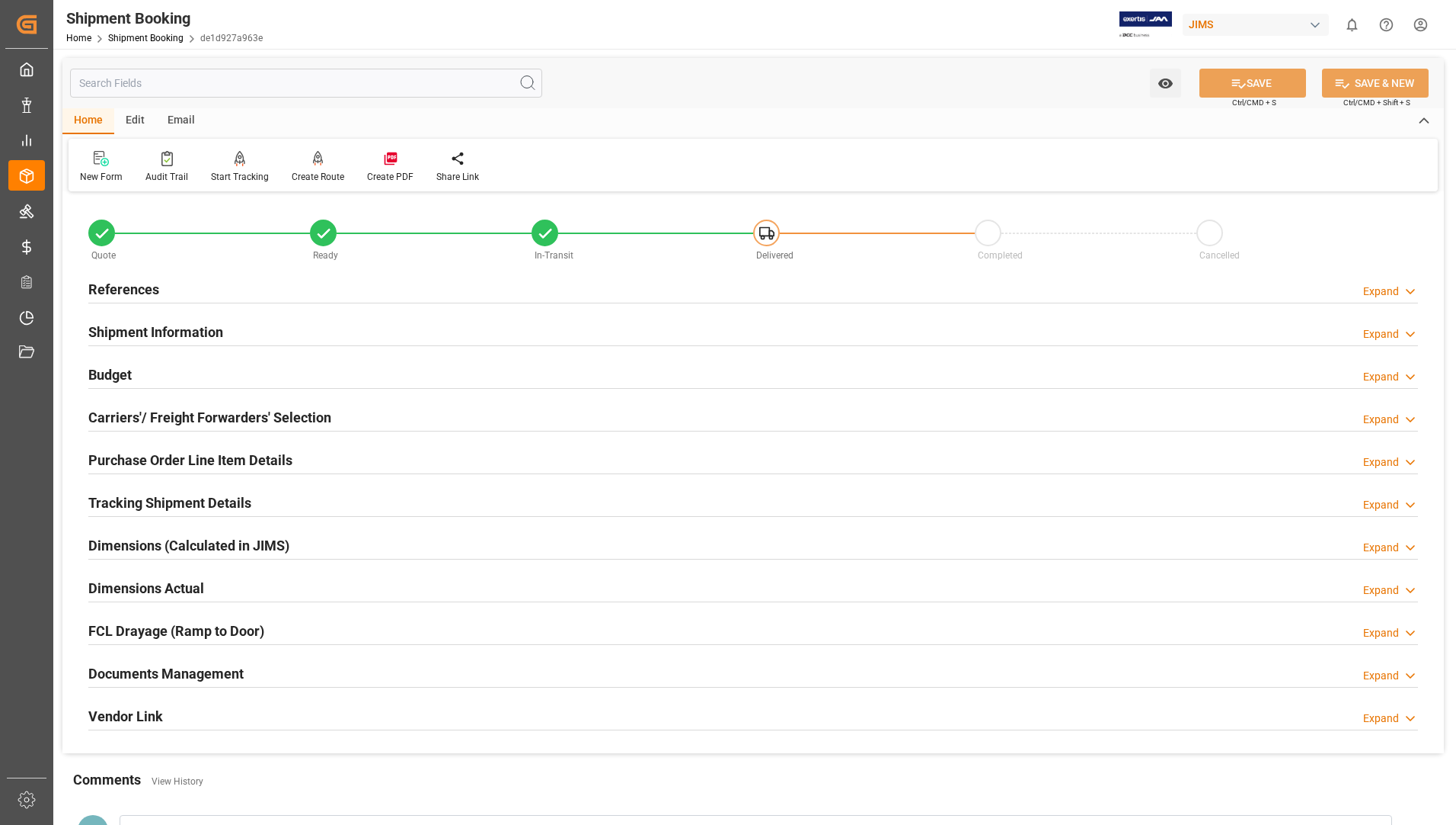
click at [127, 507] on h2 "Tracking Shipment Details" at bounding box center [169, 502] width 163 height 21
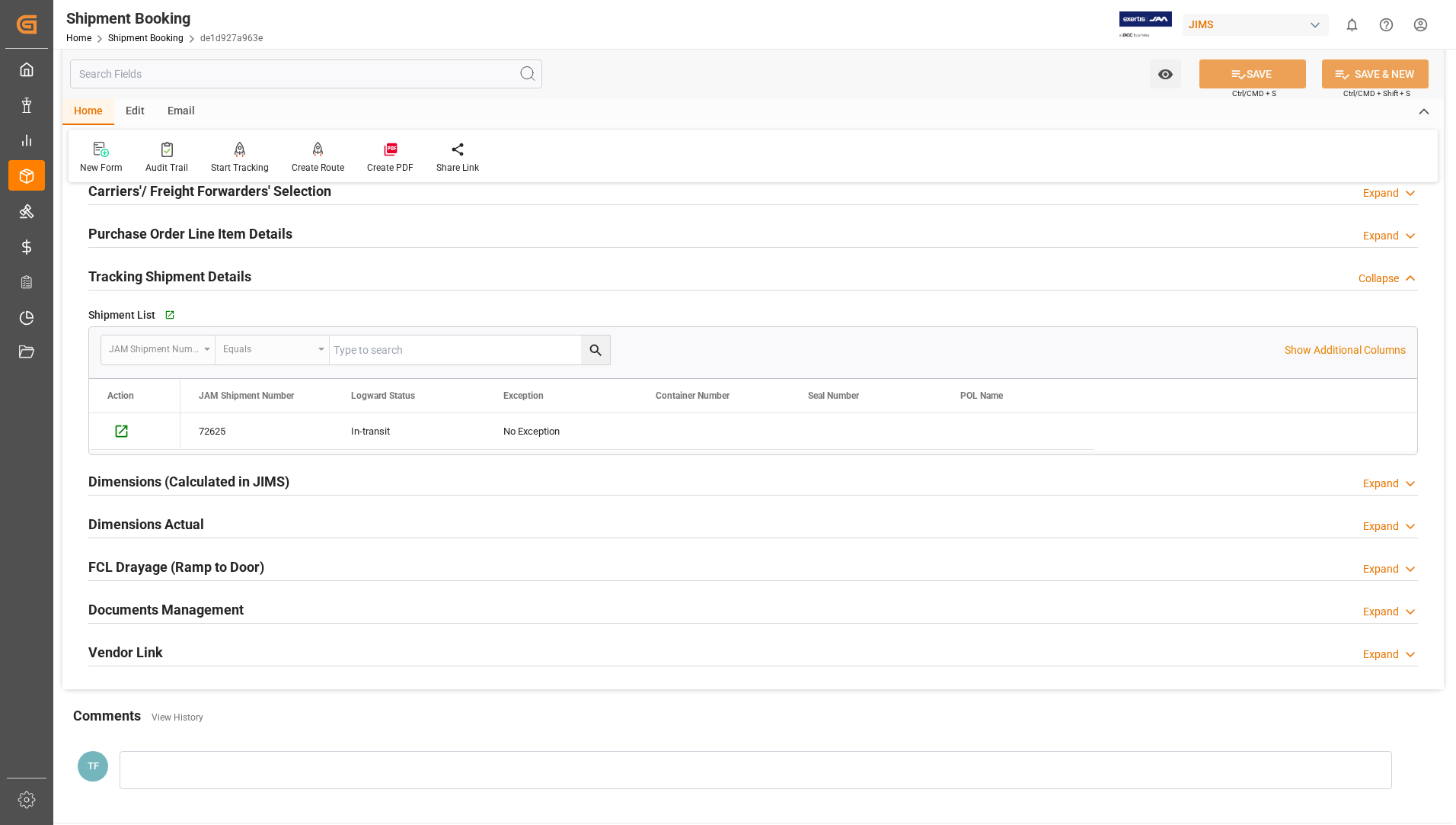
scroll to position [153, 0]
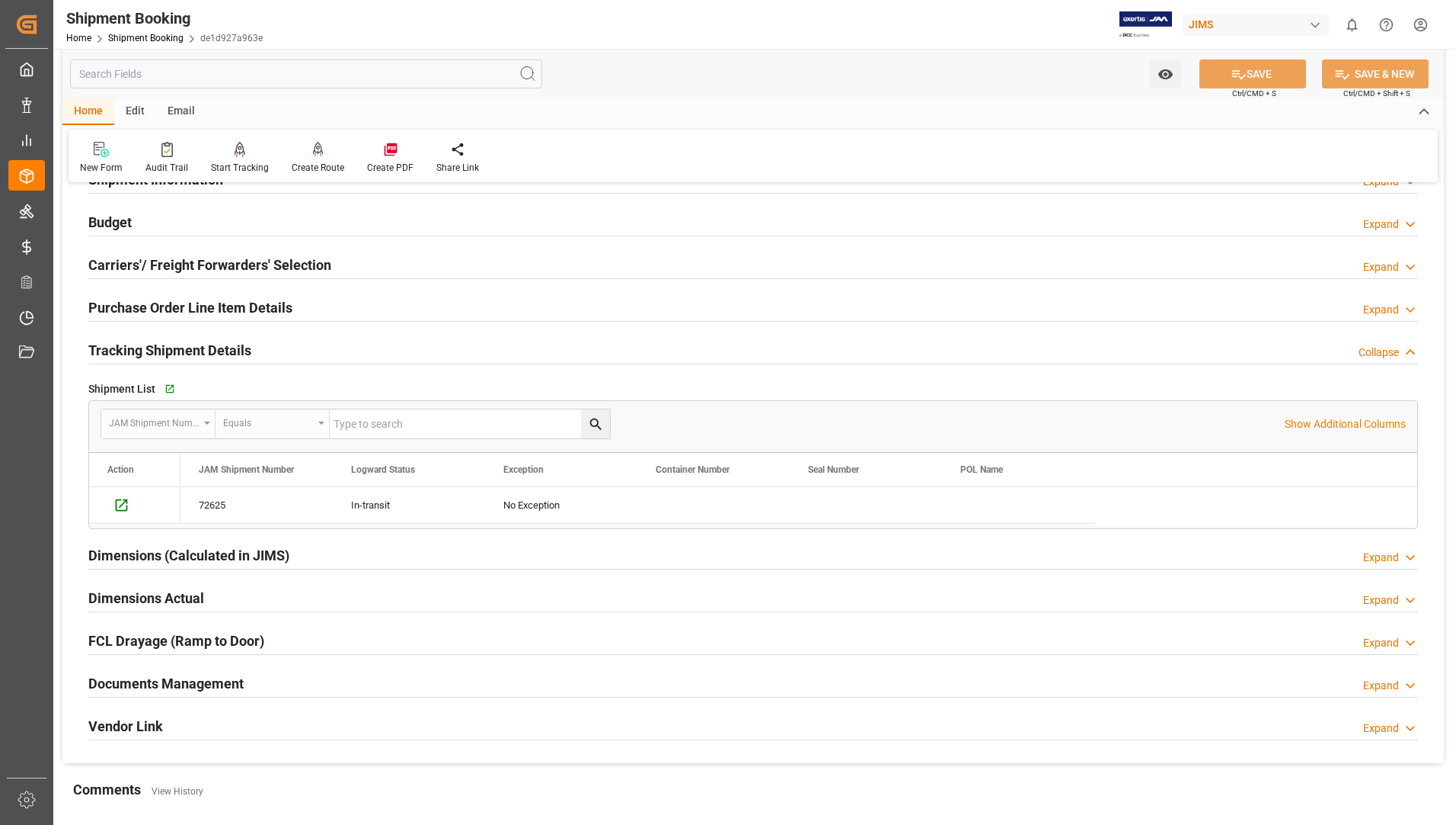
click at [197, 304] on h2 "Purchase Order Line Item Details" at bounding box center [190, 307] width 204 height 21
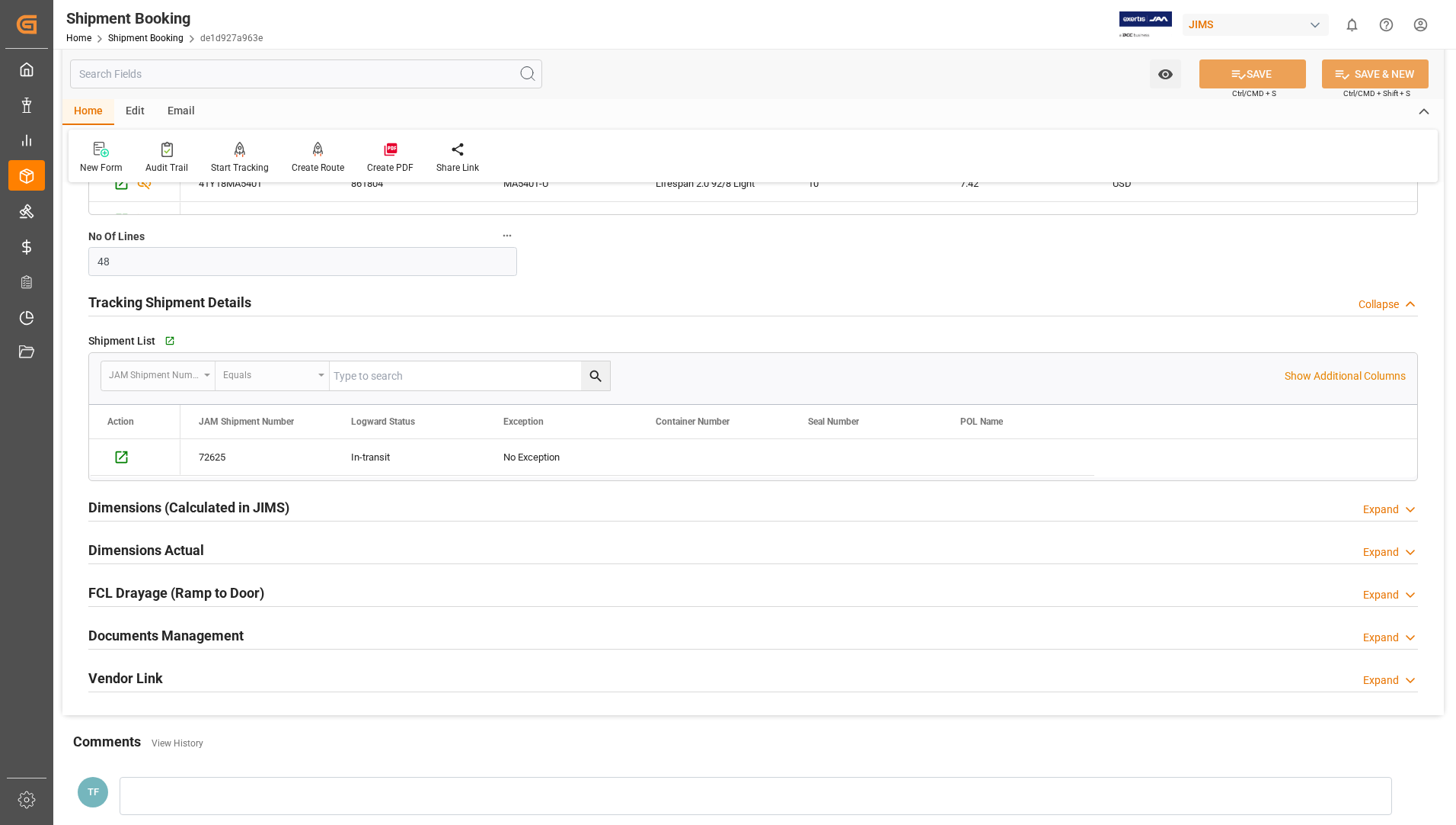
scroll to position [763, 0]
click at [196, 632] on h2 "Documents Management" at bounding box center [166, 634] width 156 height 21
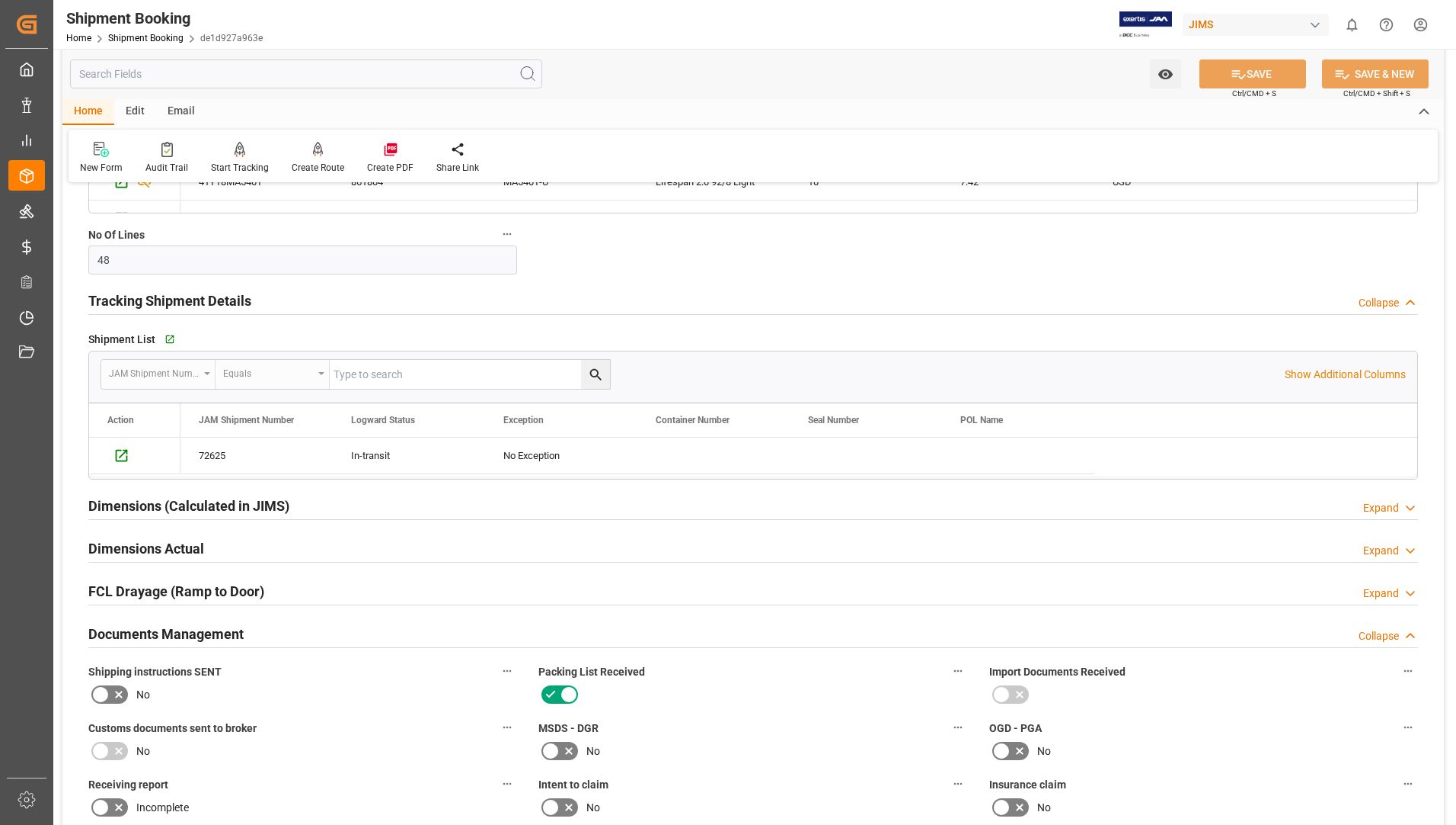
scroll to position [1143, 0]
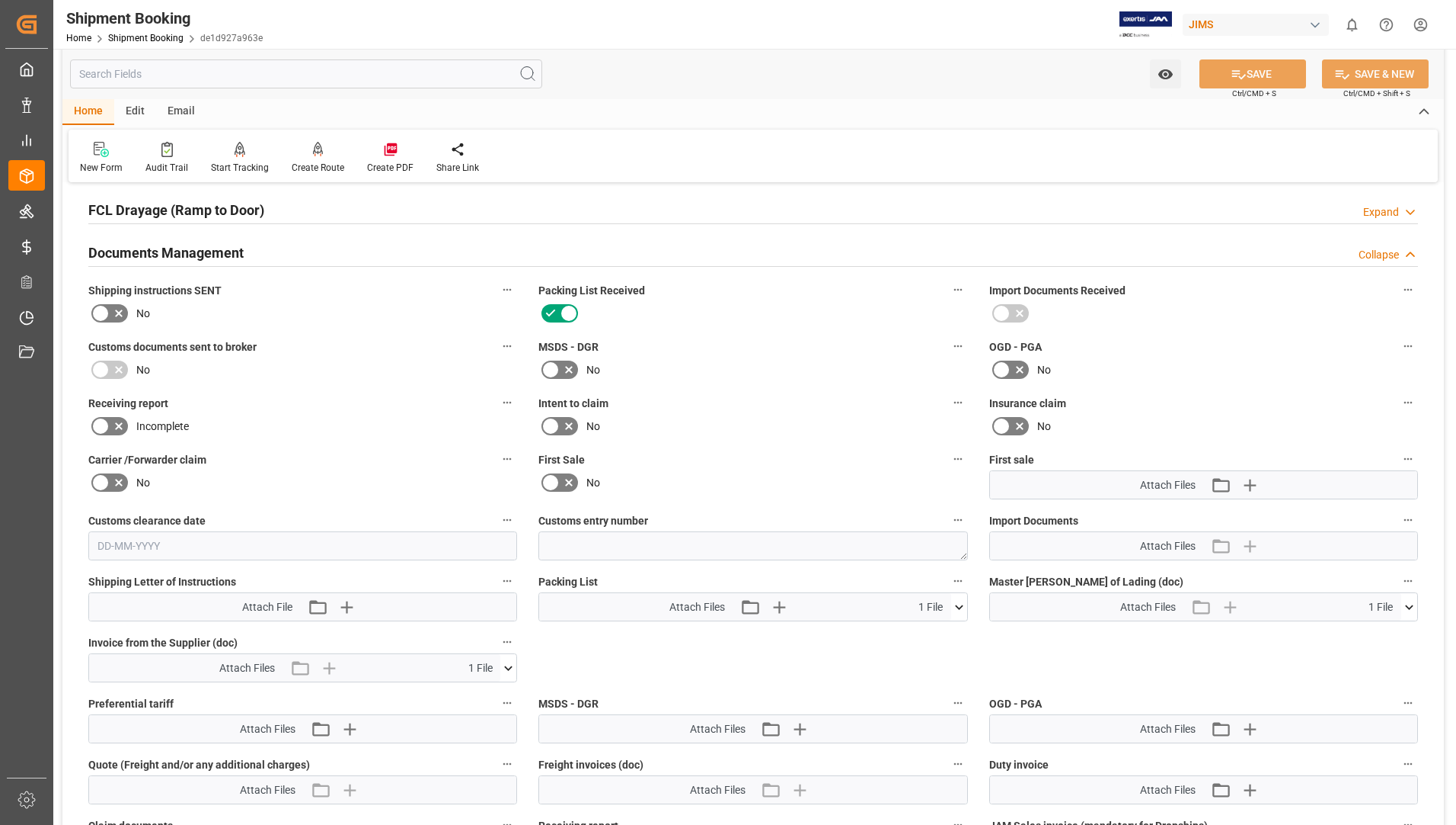
click at [961, 607] on icon at bounding box center [959, 607] width 16 height 16
click at [925, 631] on icon at bounding box center [919, 636] width 12 height 12
